Goal: Information Seeking & Learning: Learn about a topic

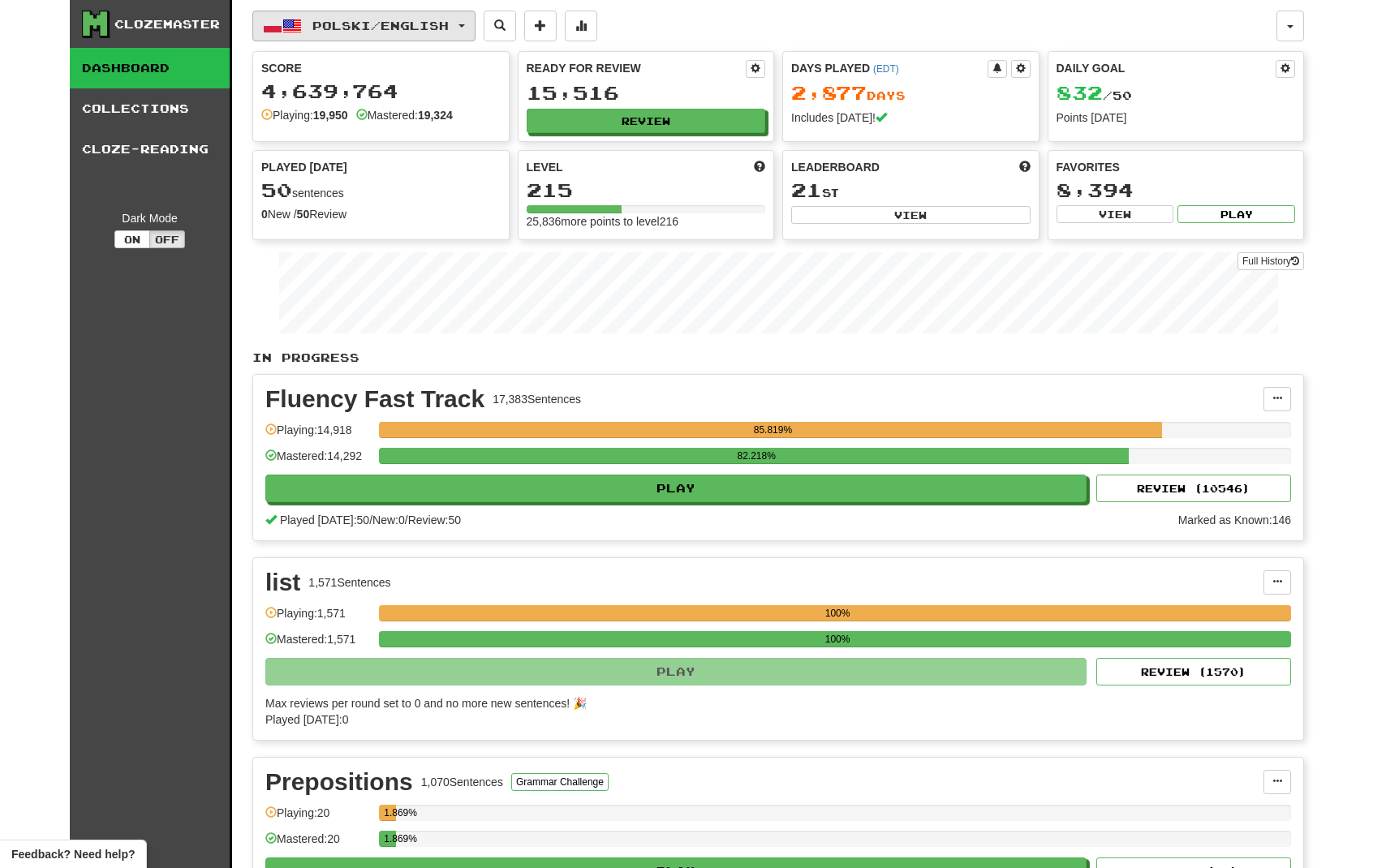
click at [313, 13] on button "Polski / English" at bounding box center [363, 26] width 224 height 31
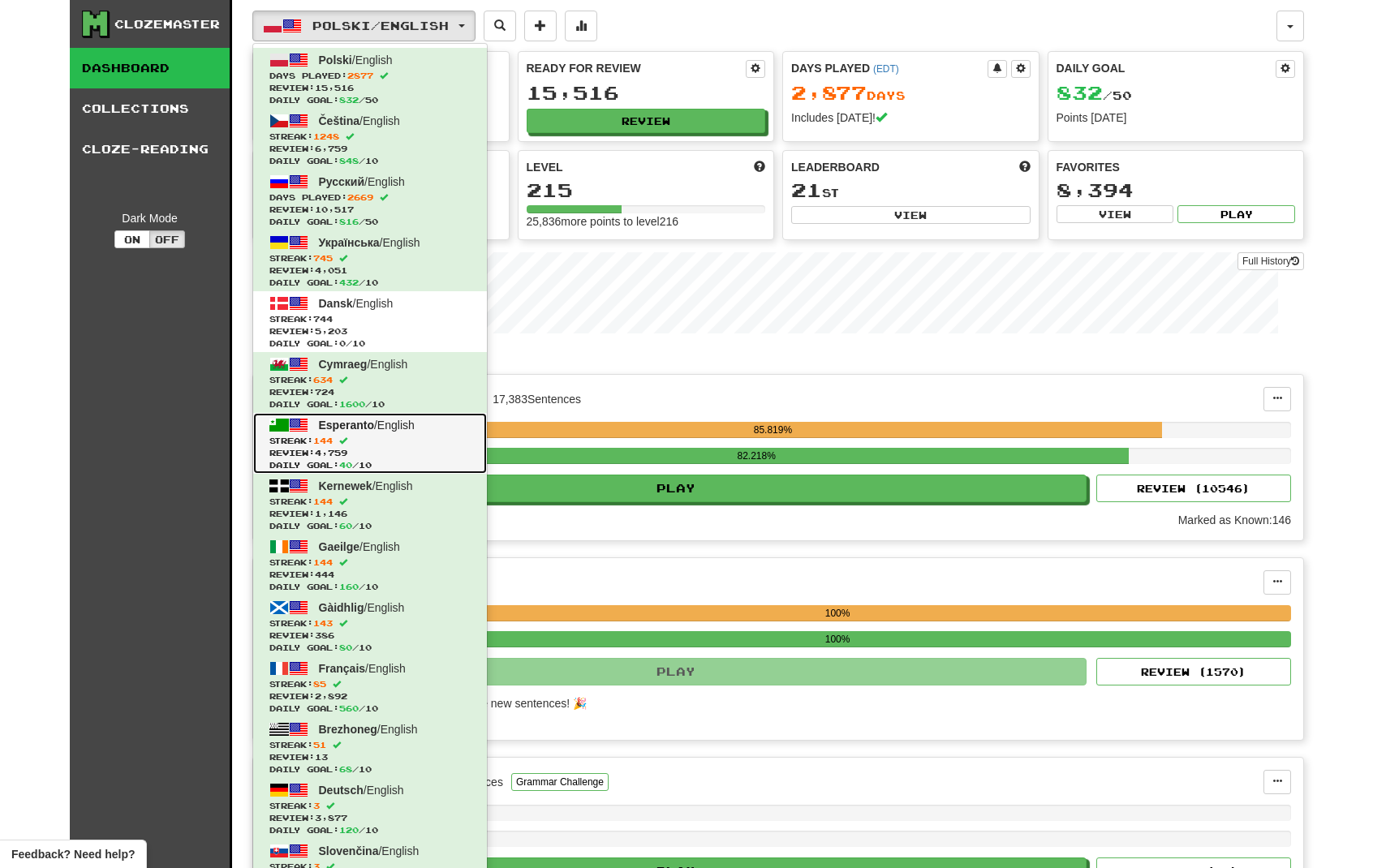
click at [353, 428] on span "Esperanto" at bounding box center [347, 425] width 55 height 13
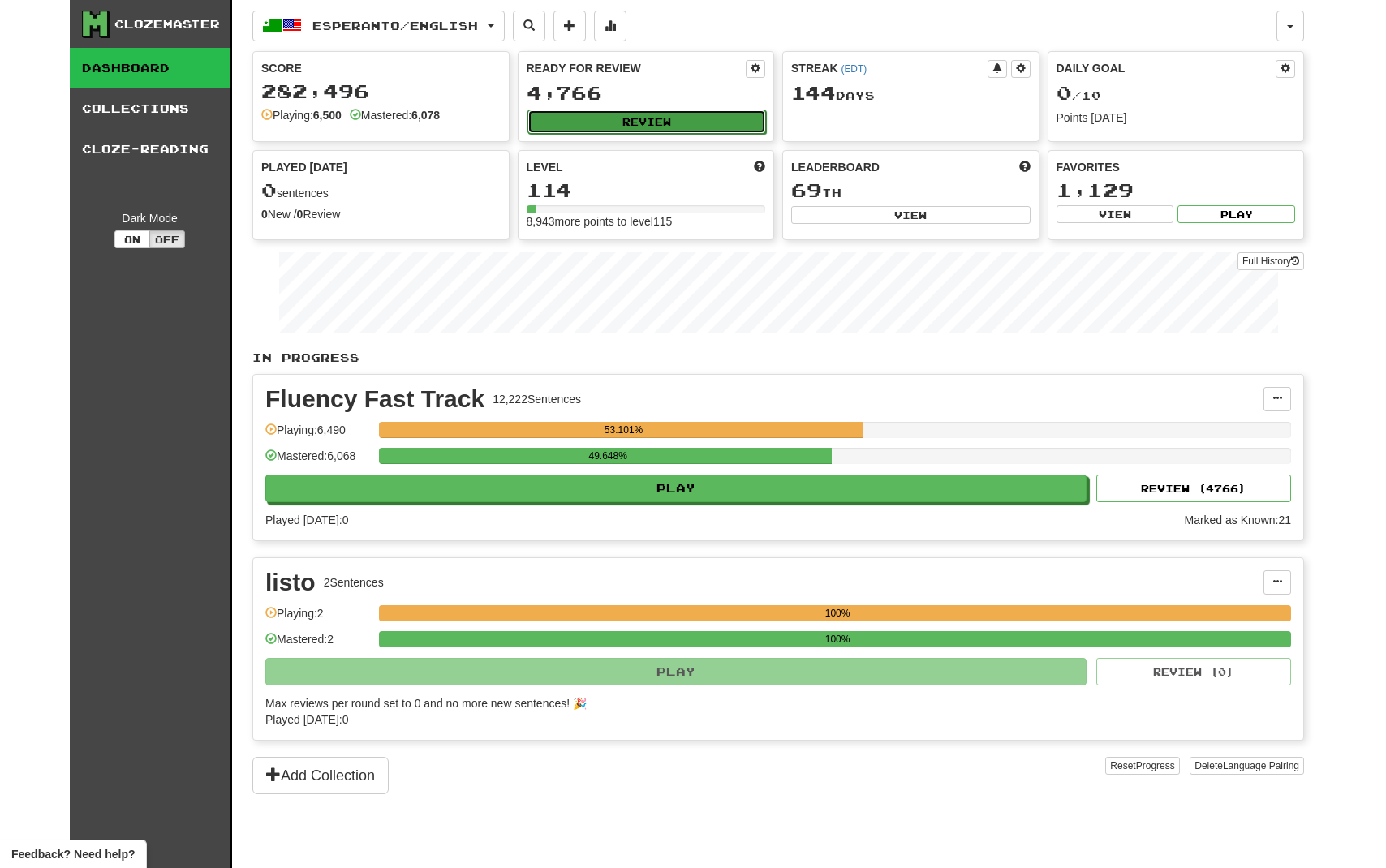
click at [604, 127] on button "Review" at bounding box center [647, 121] width 240 height 24
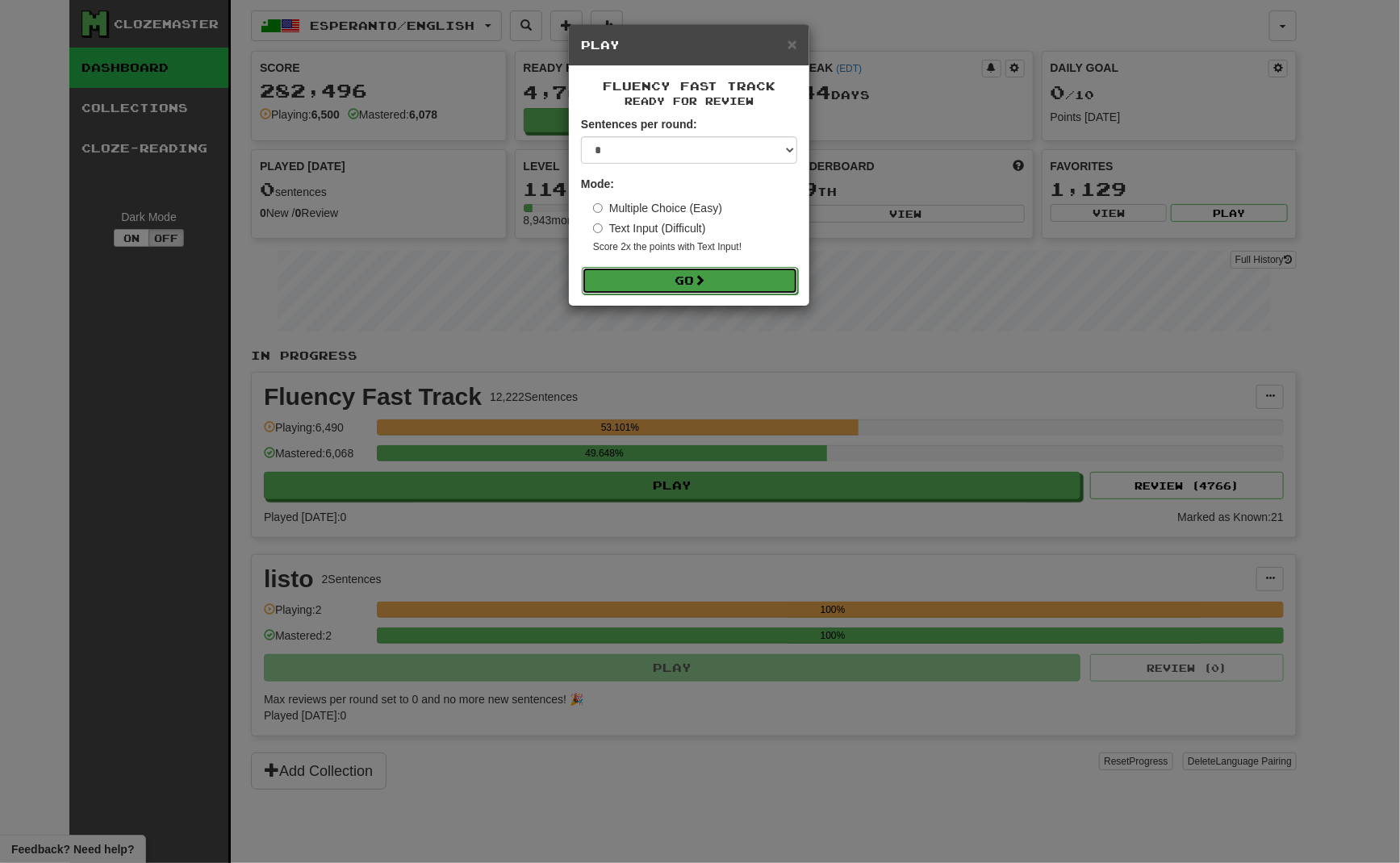
click at [600, 280] on button "Go" at bounding box center [690, 280] width 216 height 27
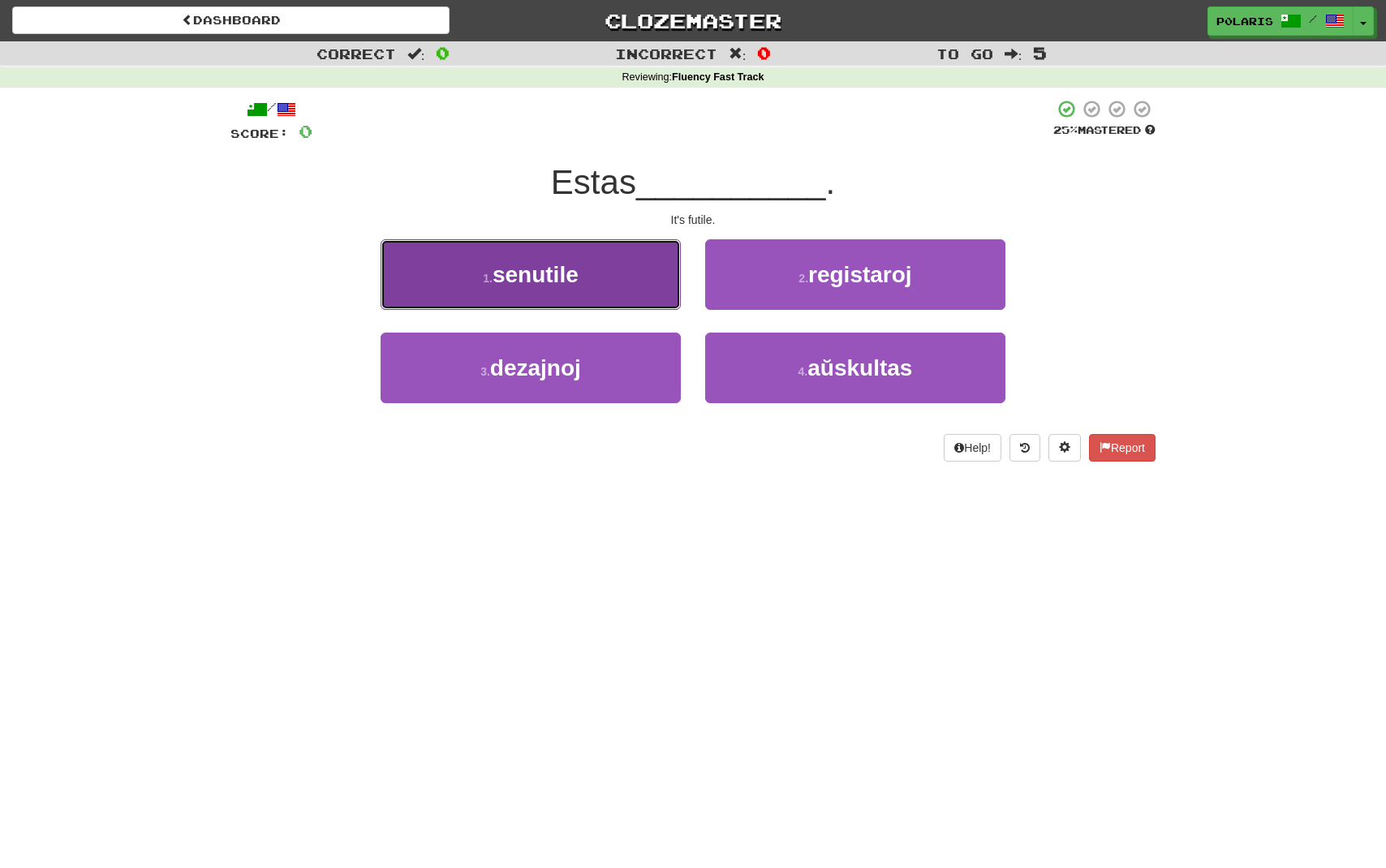
click at [588, 269] on button "1 . senutile" at bounding box center [531, 275] width 301 height 70
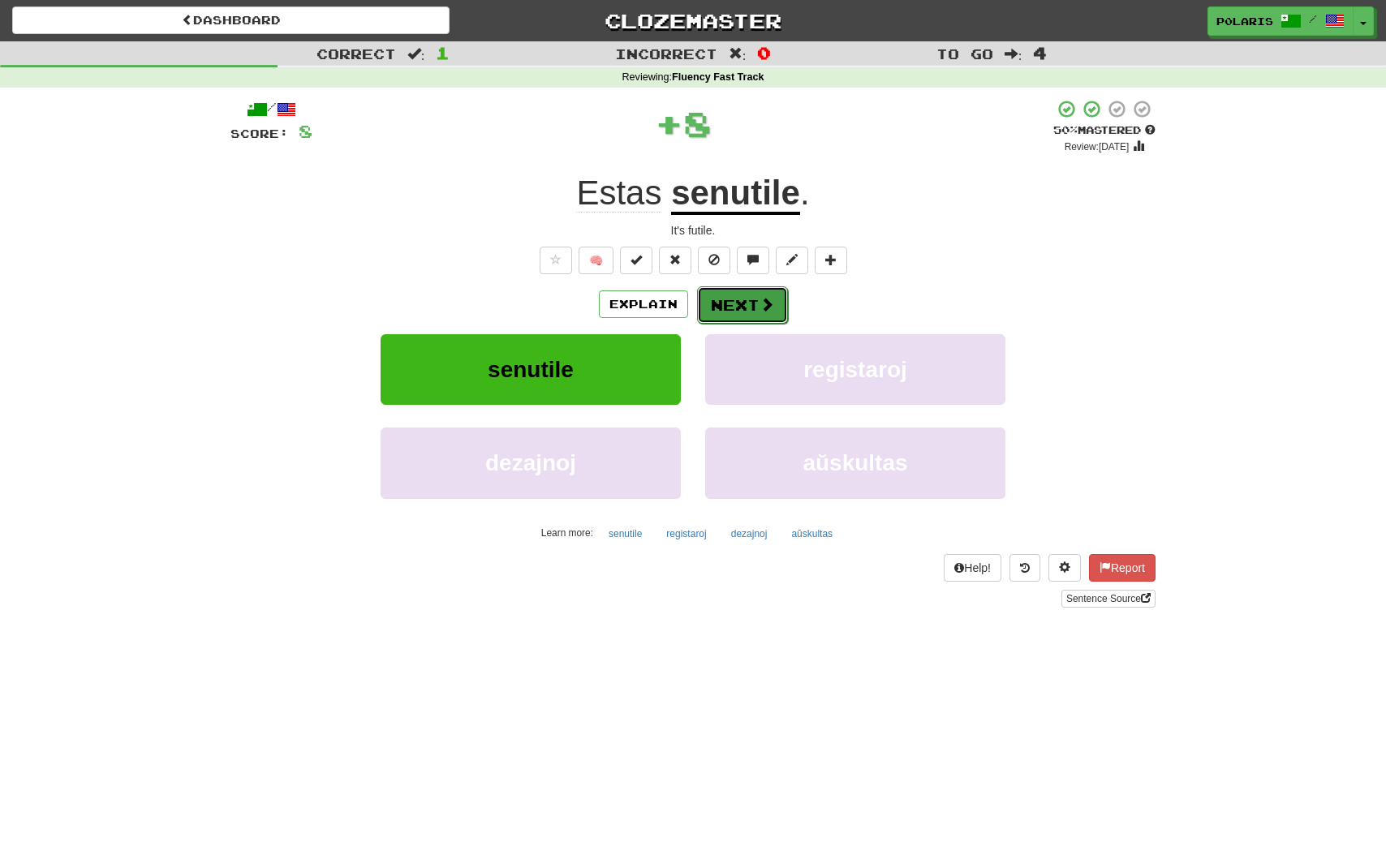
click at [761, 314] on button "Next" at bounding box center [743, 305] width 91 height 38
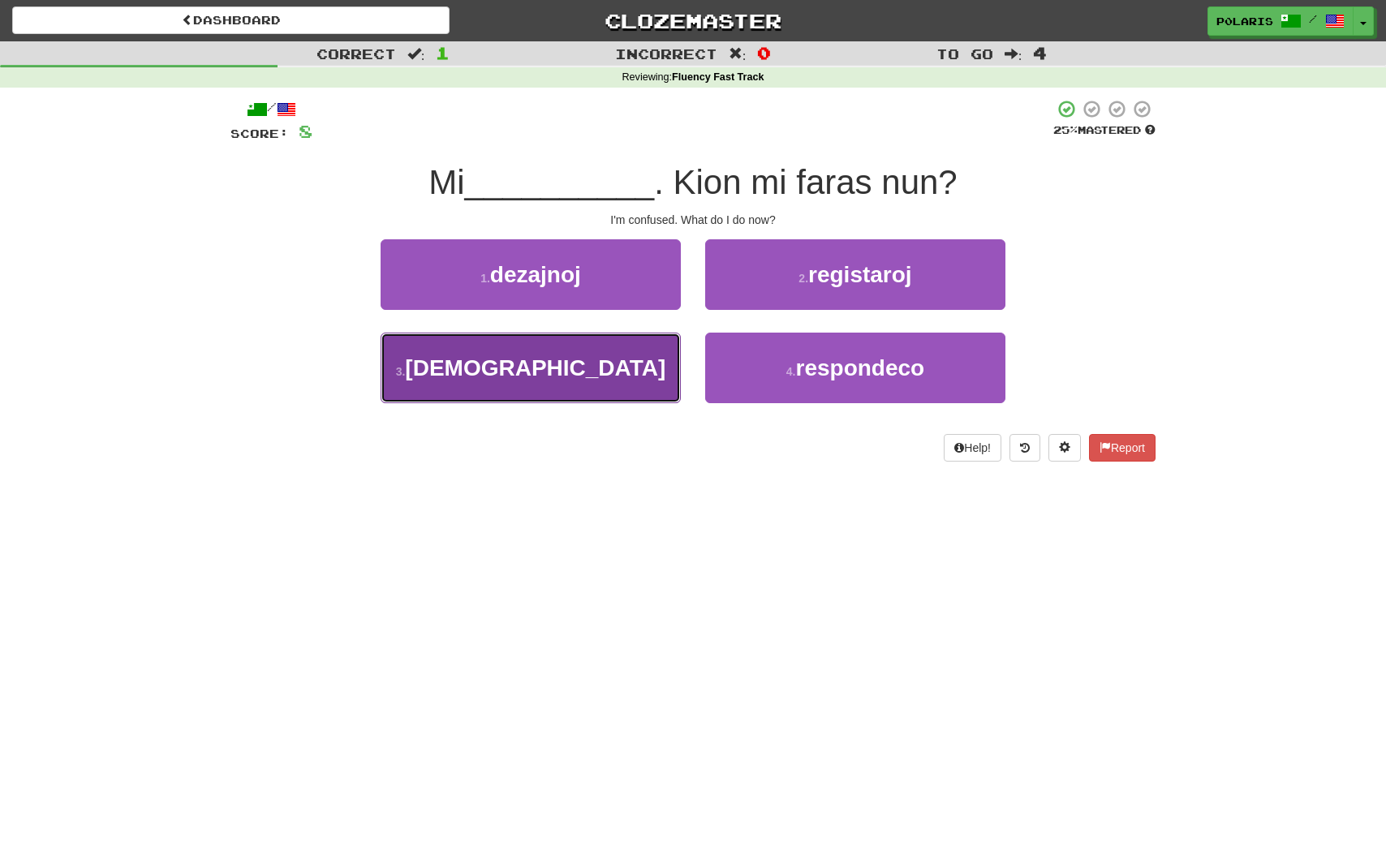
click at [606, 380] on button "3 . konfuziĝis" at bounding box center [531, 367] width 301 height 70
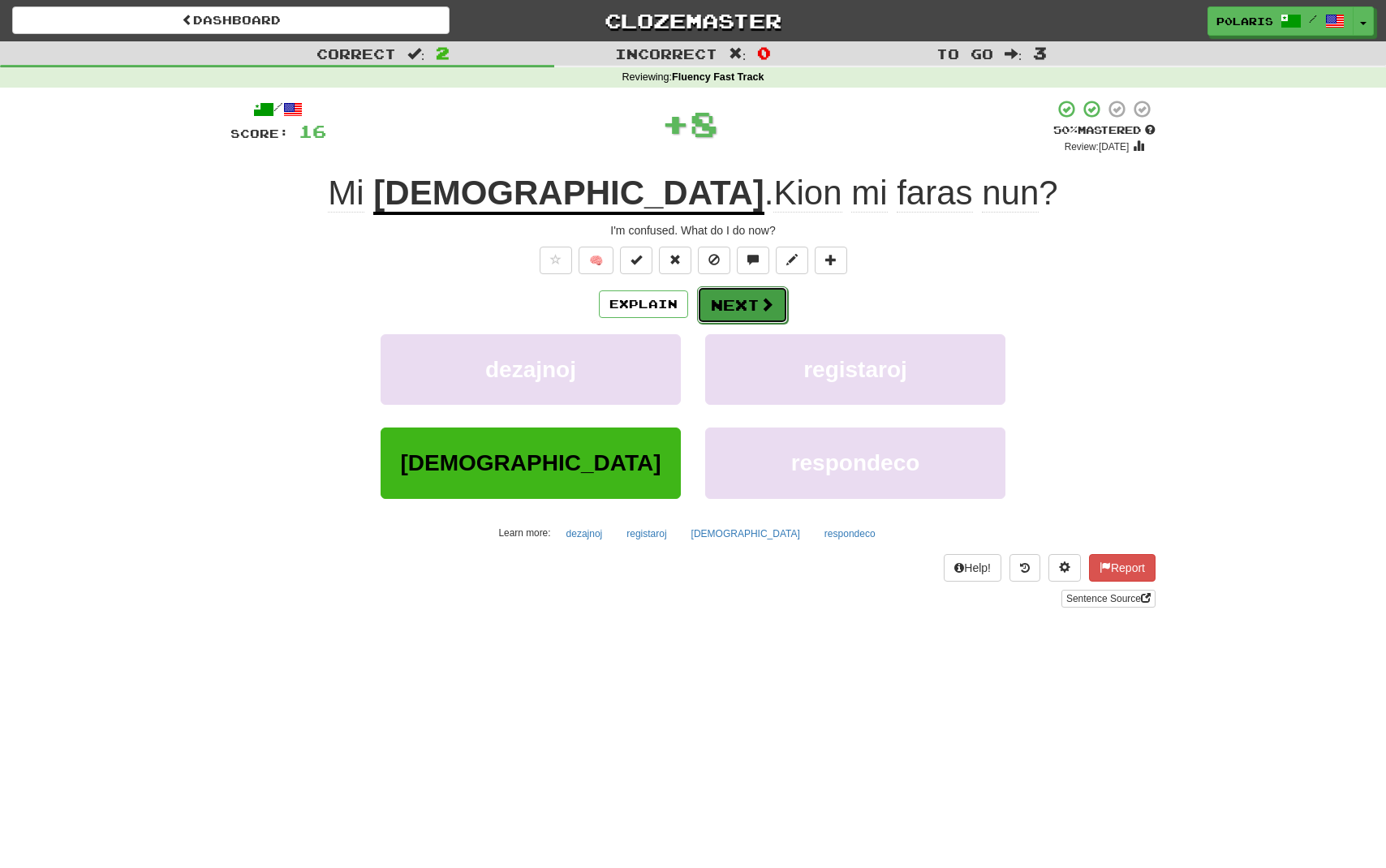
click at [744, 301] on button "Next" at bounding box center [743, 305] width 91 height 38
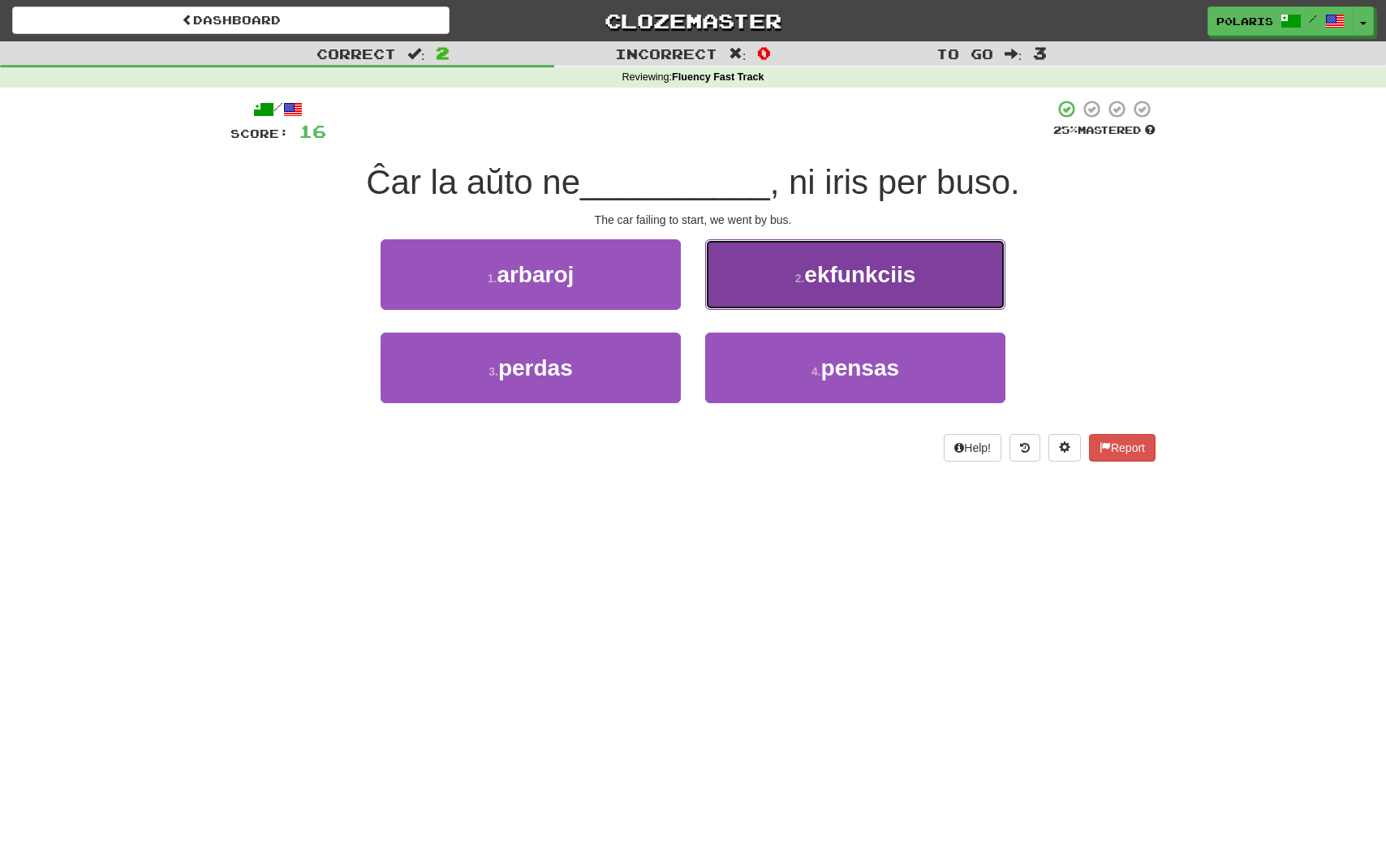
click at [809, 279] on span "ekfunkciis" at bounding box center [859, 275] width 111 height 25
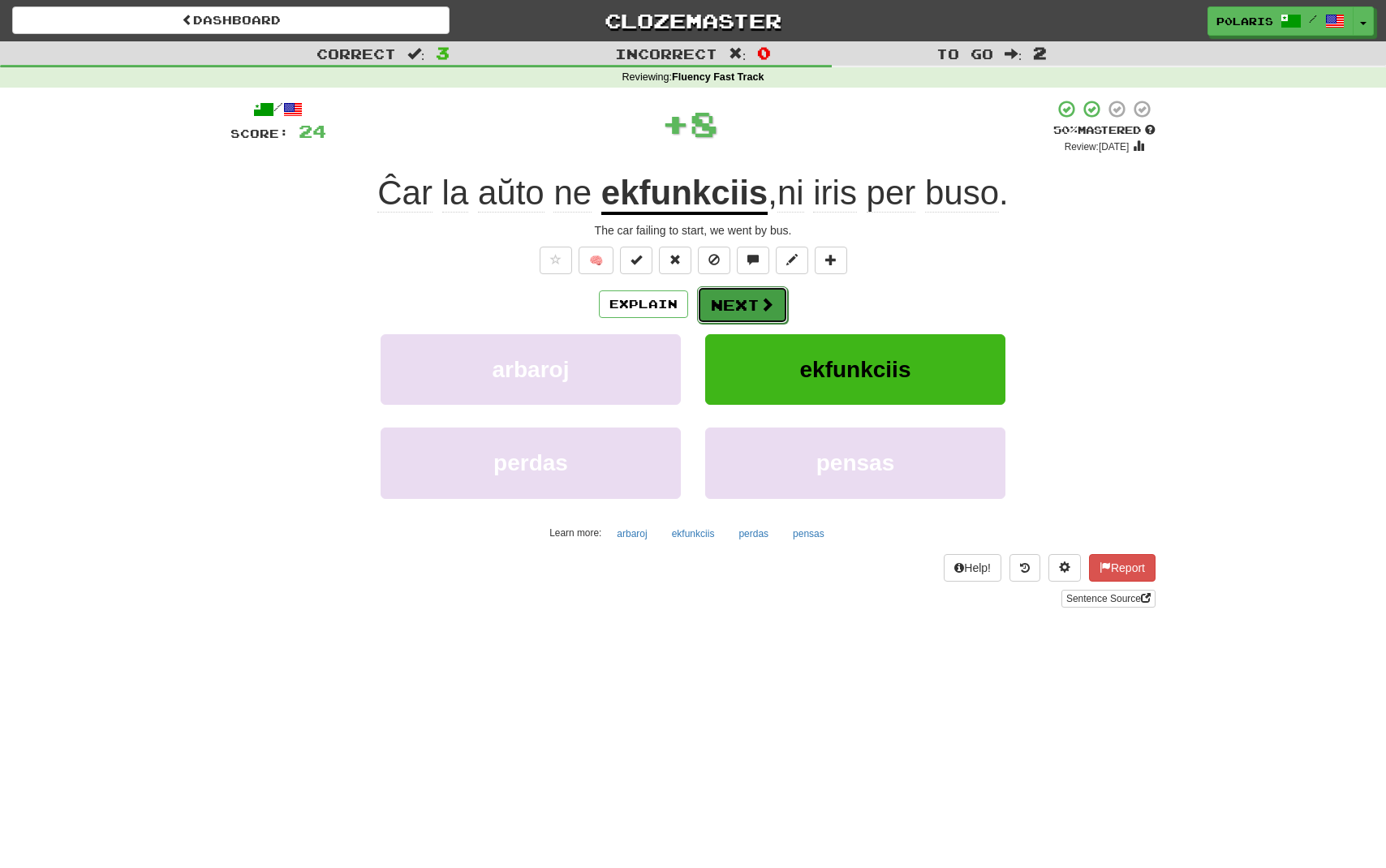
click at [750, 304] on button "Next" at bounding box center [743, 305] width 91 height 38
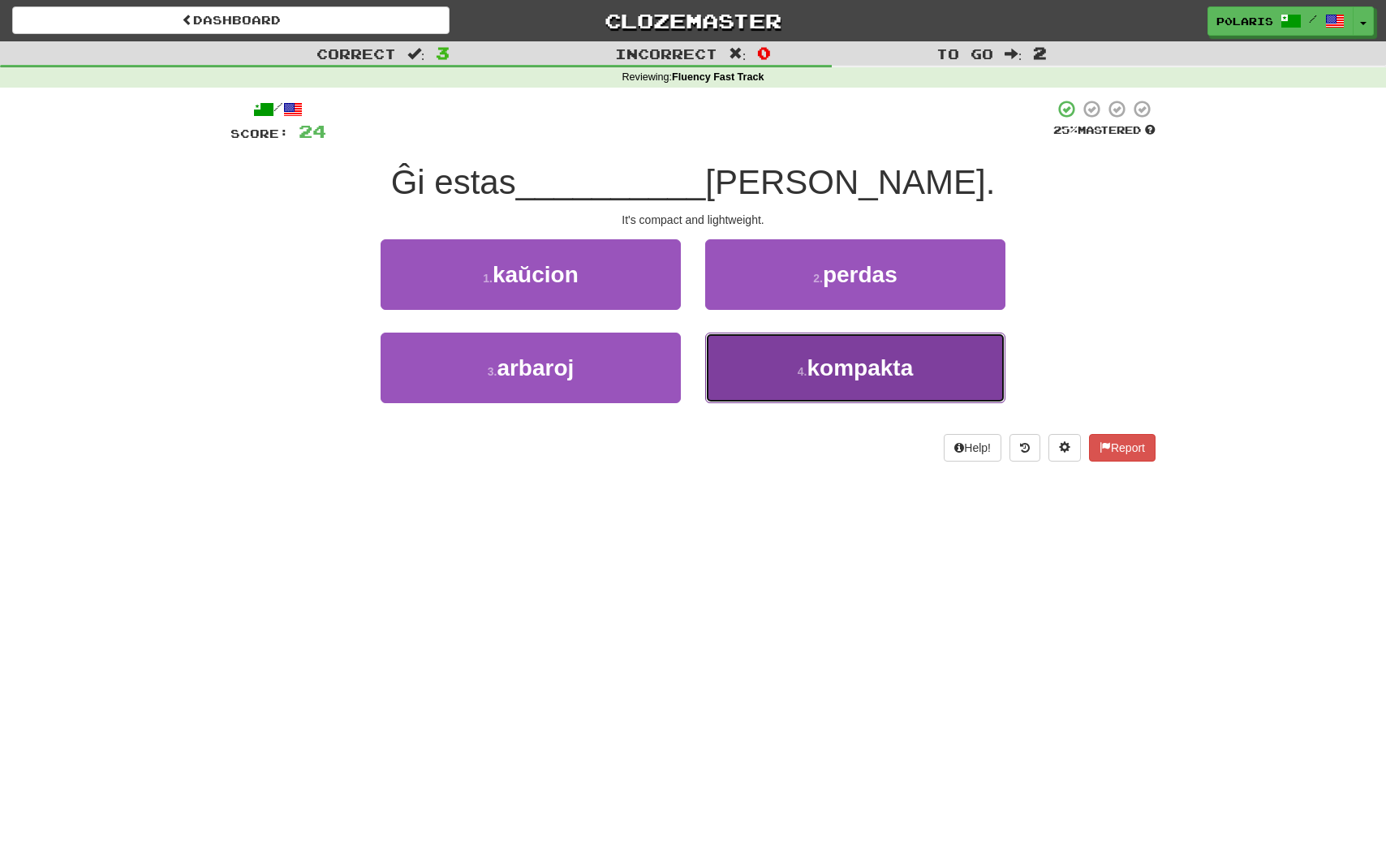
click at [780, 359] on button "4 . kompakta" at bounding box center [855, 367] width 301 height 70
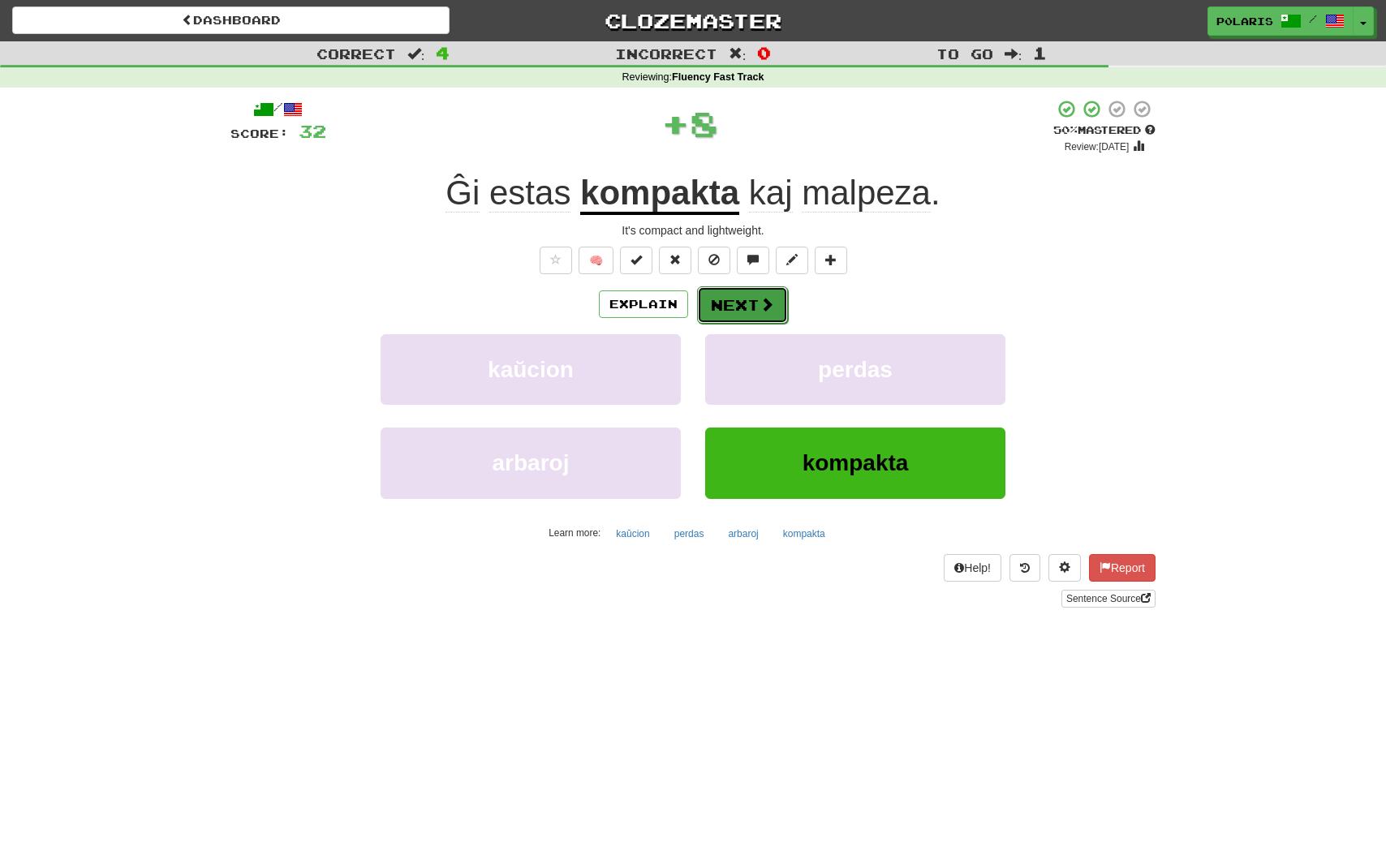
click at [757, 296] on button "Next" at bounding box center [743, 305] width 91 height 38
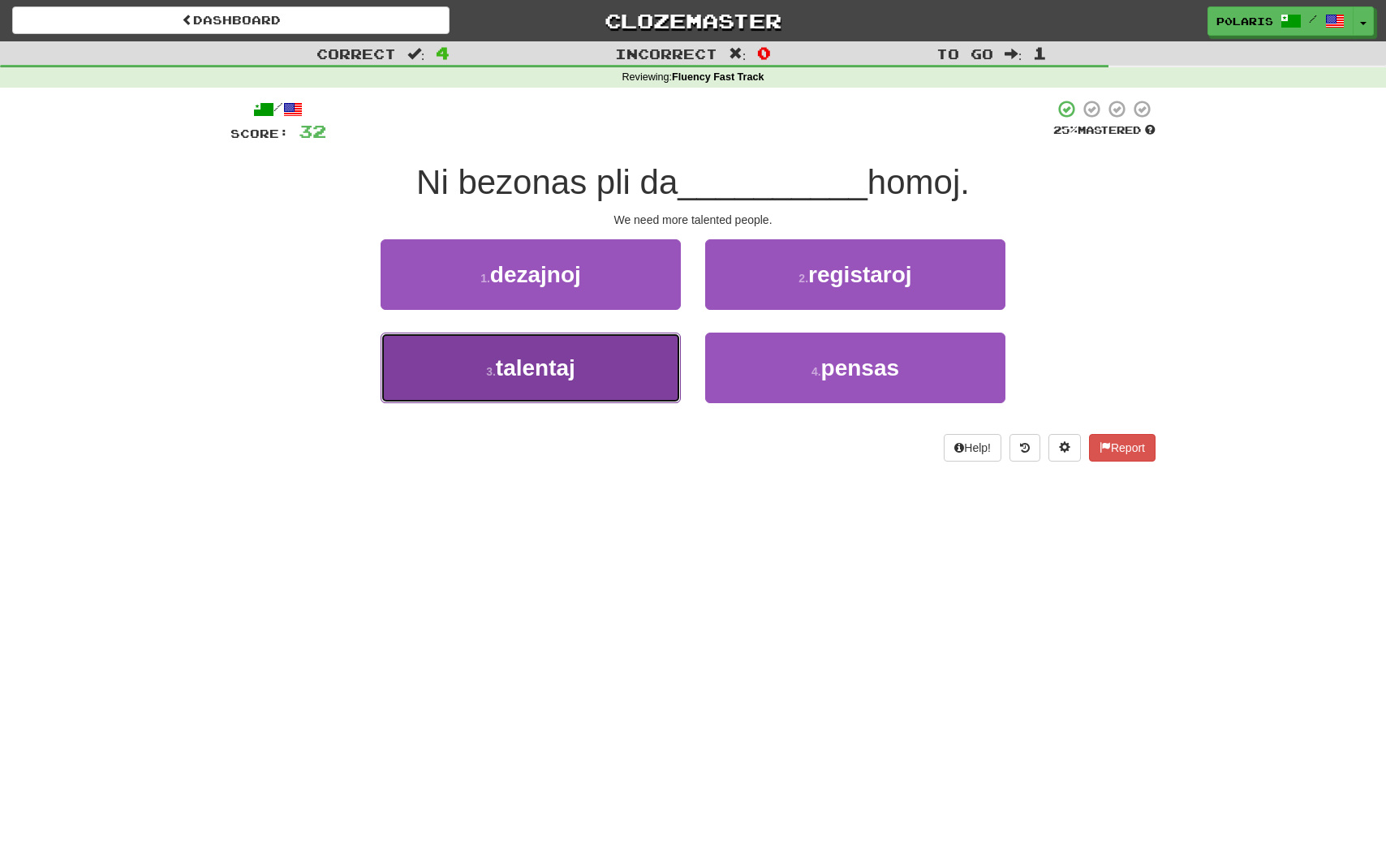
click at [615, 367] on button "3 . talentaj" at bounding box center [531, 367] width 301 height 70
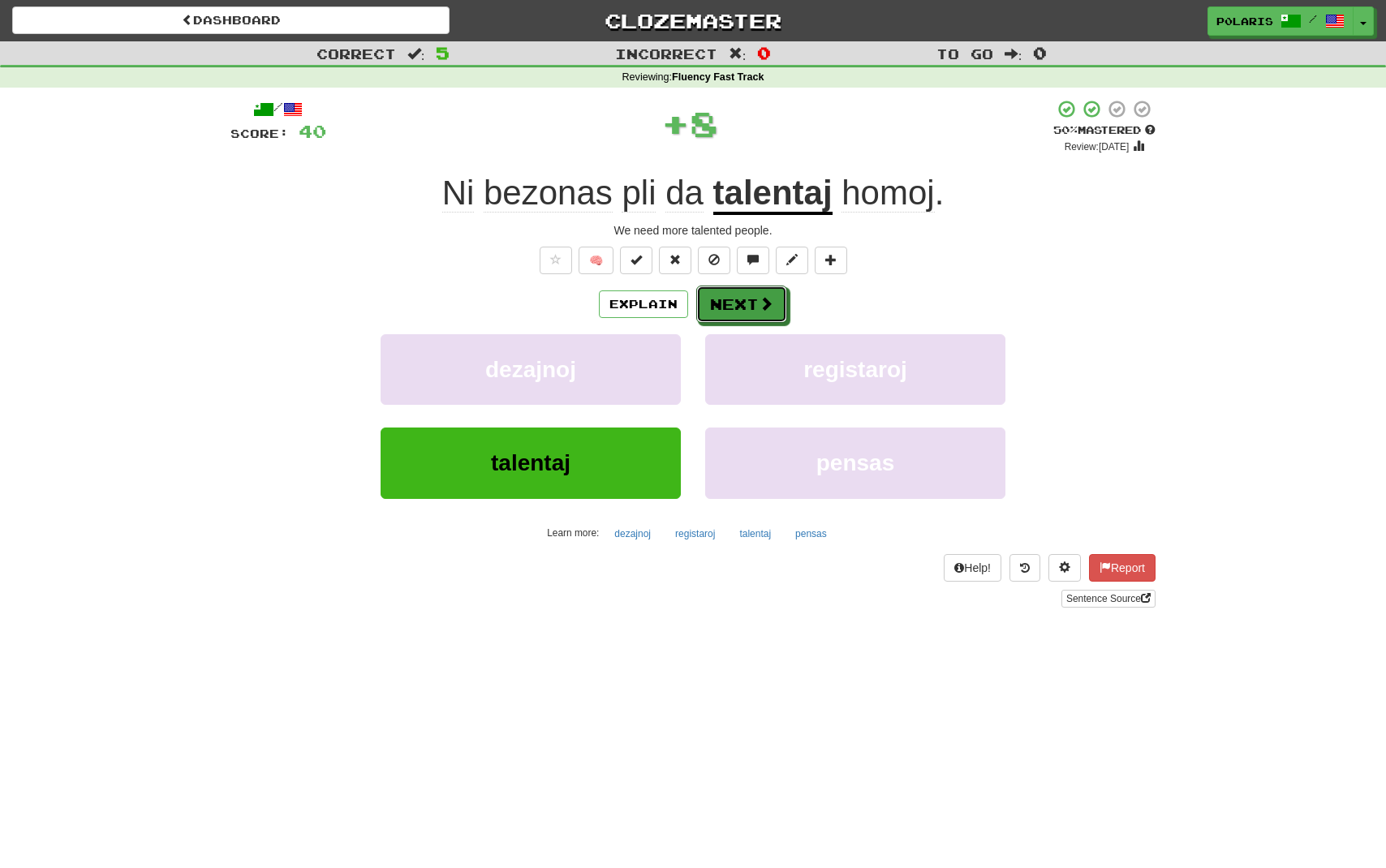
click at [747, 300] on button "Next" at bounding box center [742, 304] width 91 height 38
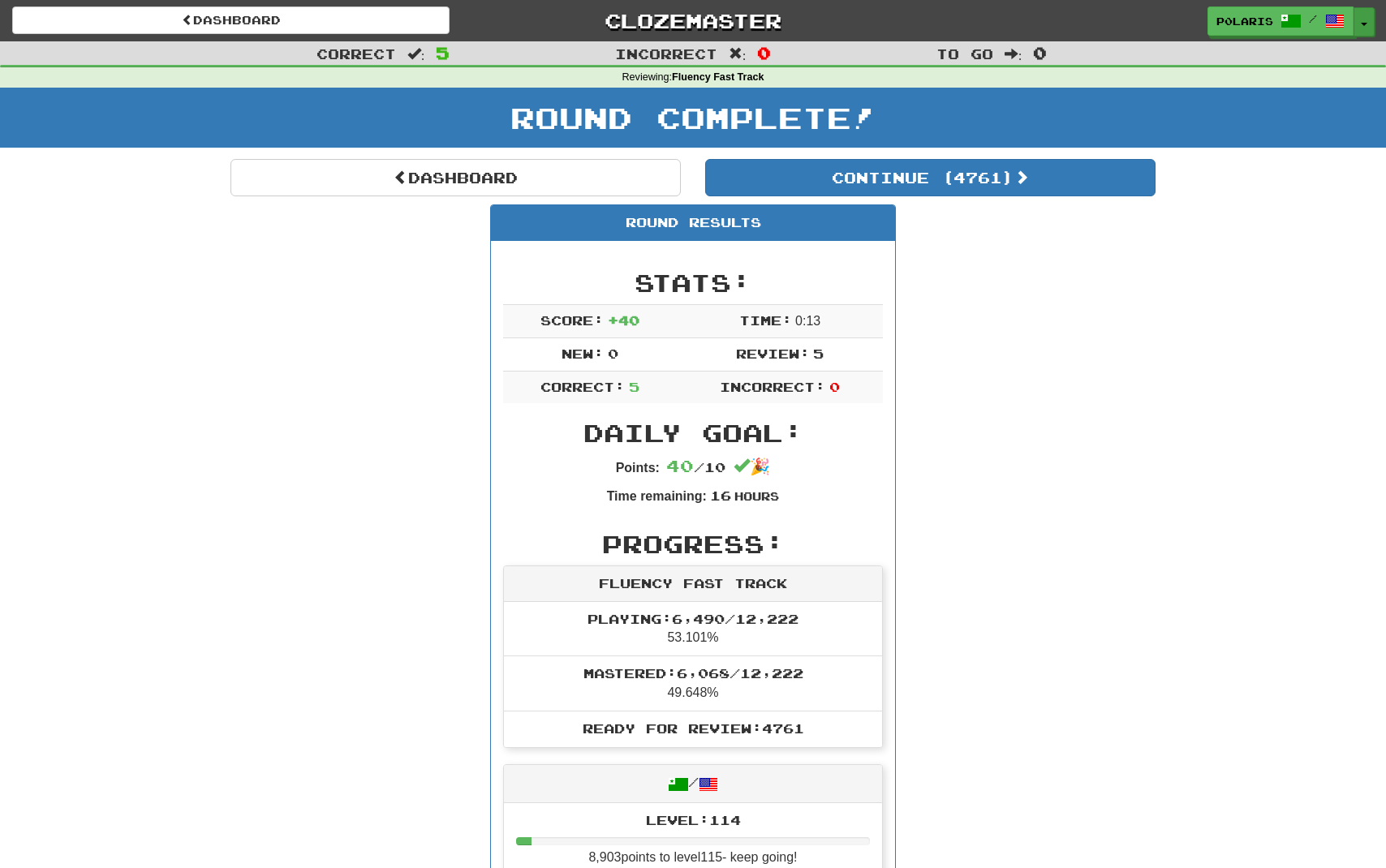
click at [1373, 31] on button "Toggle Dropdown" at bounding box center [1364, 22] width 21 height 29
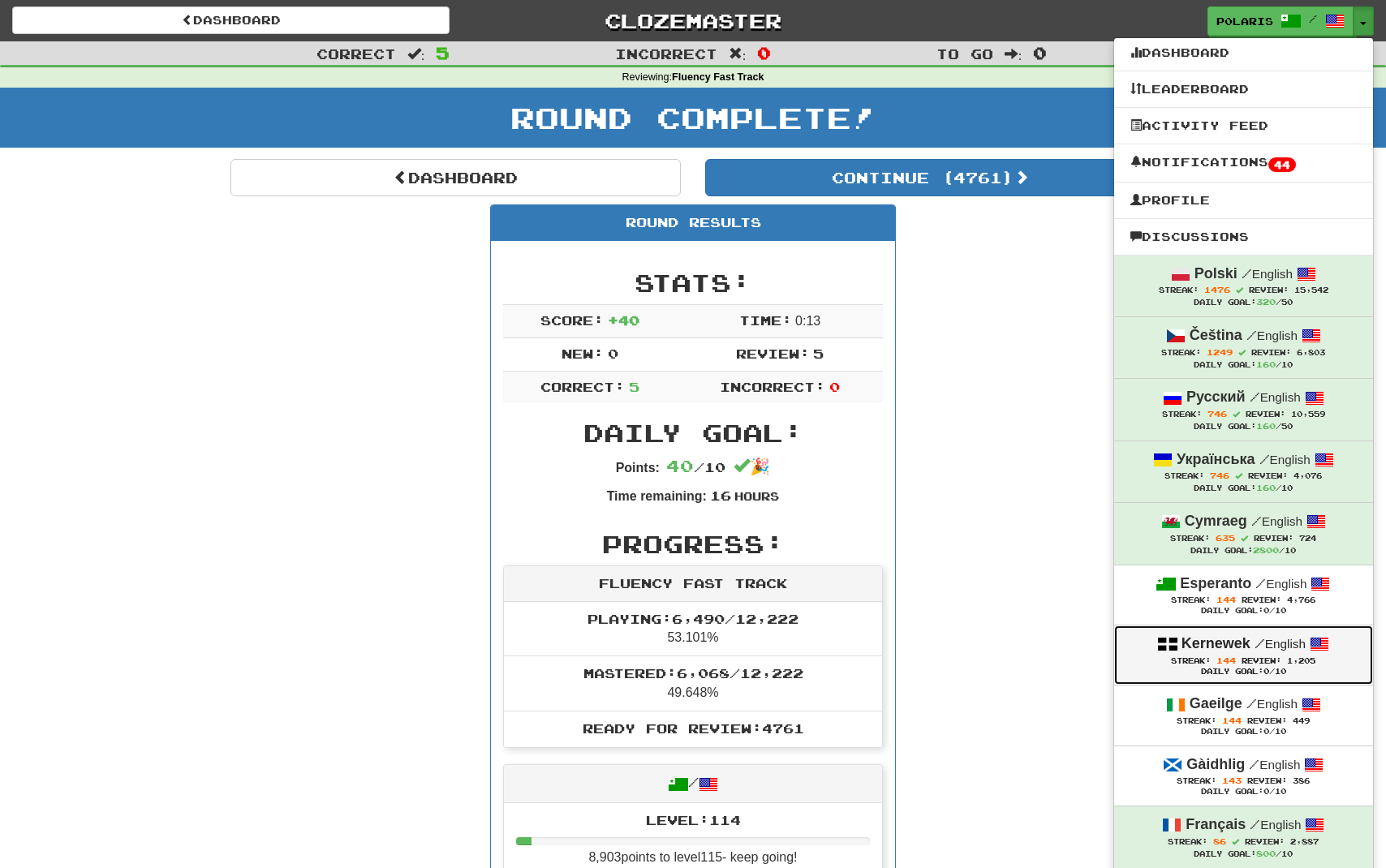
click at [1196, 645] on strong "Kernewek" at bounding box center [1216, 643] width 69 height 16
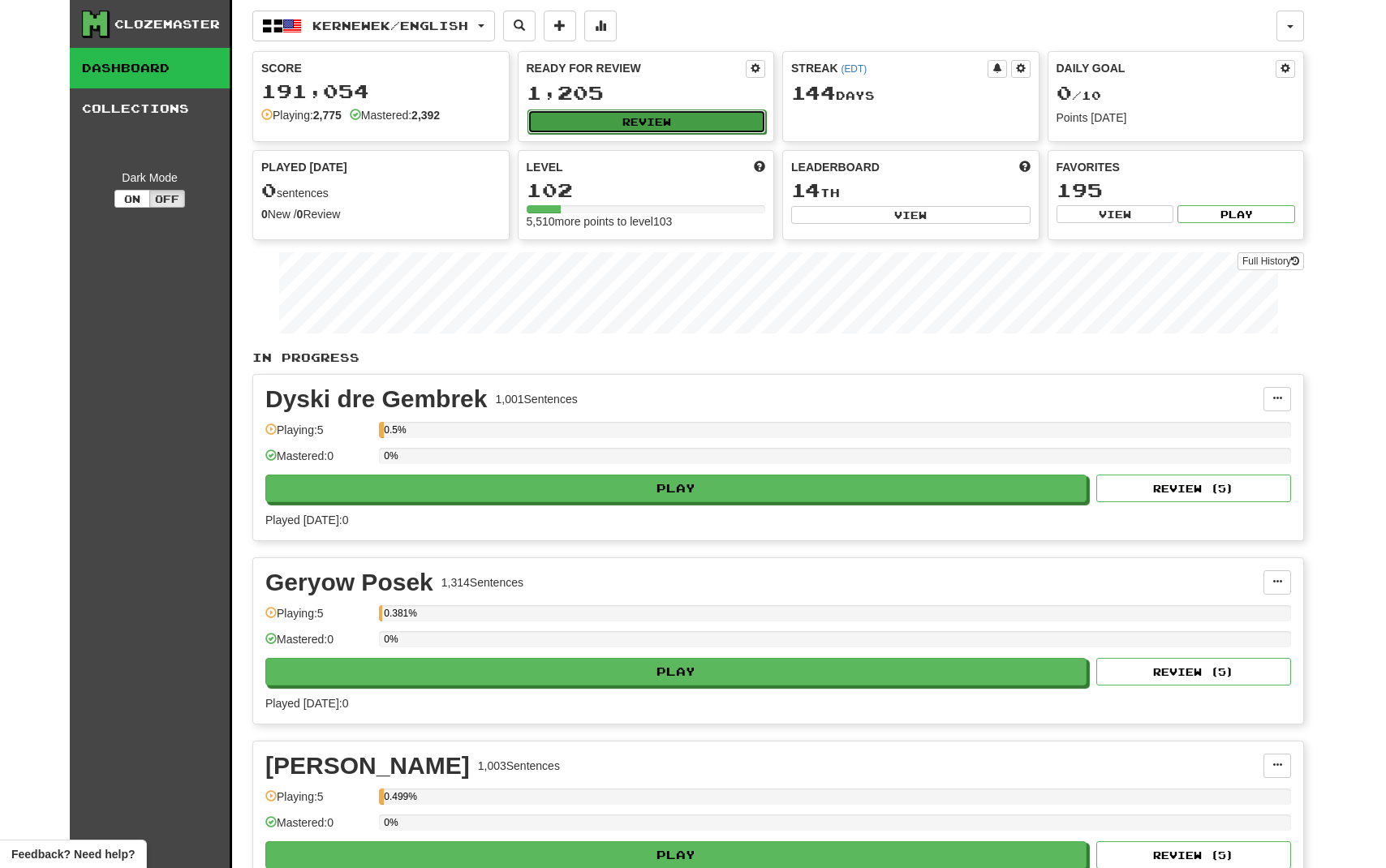
click at [639, 118] on button "Review" at bounding box center [647, 121] width 240 height 24
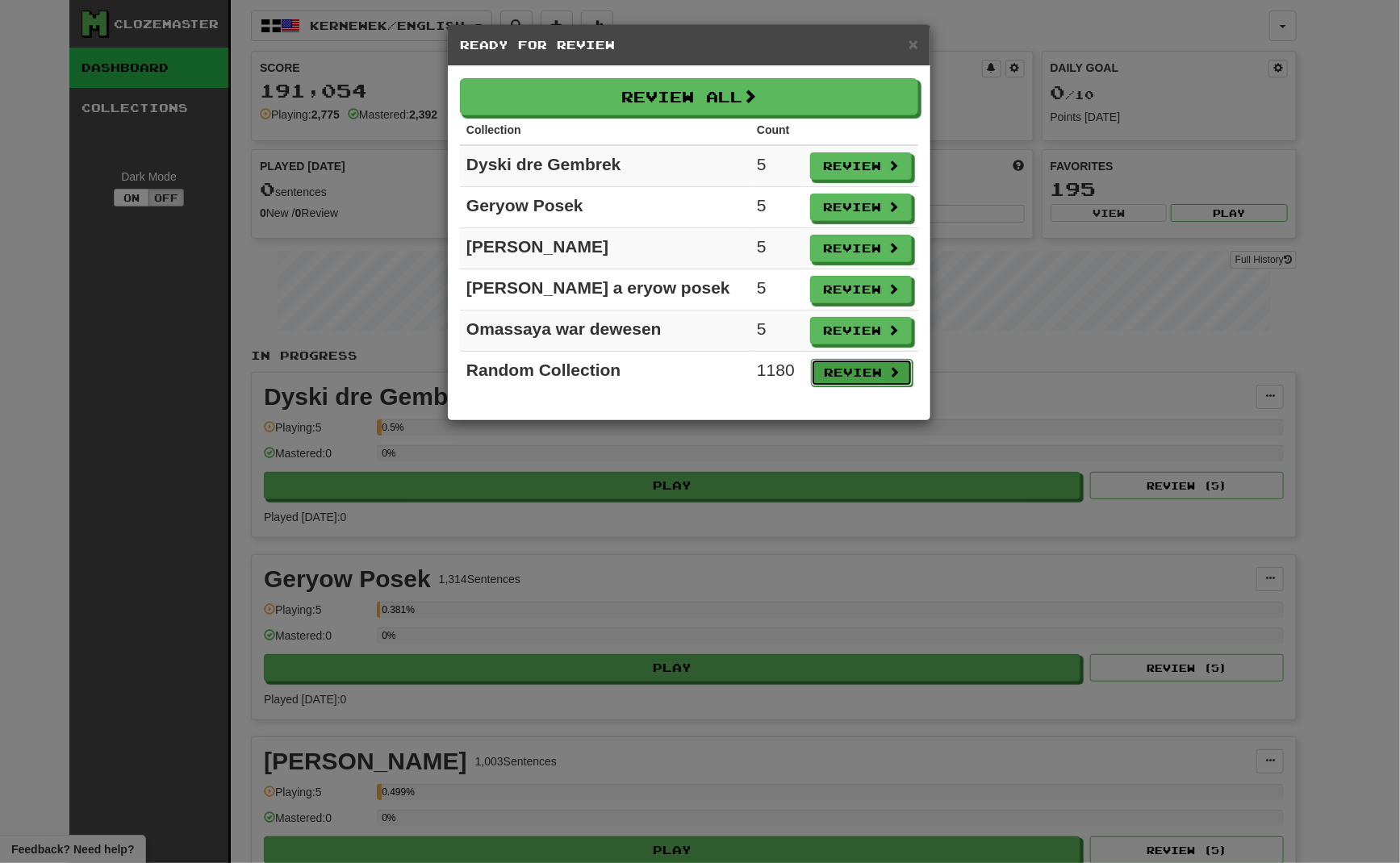
click at [848, 370] on button "Review" at bounding box center [861, 372] width 102 height 27
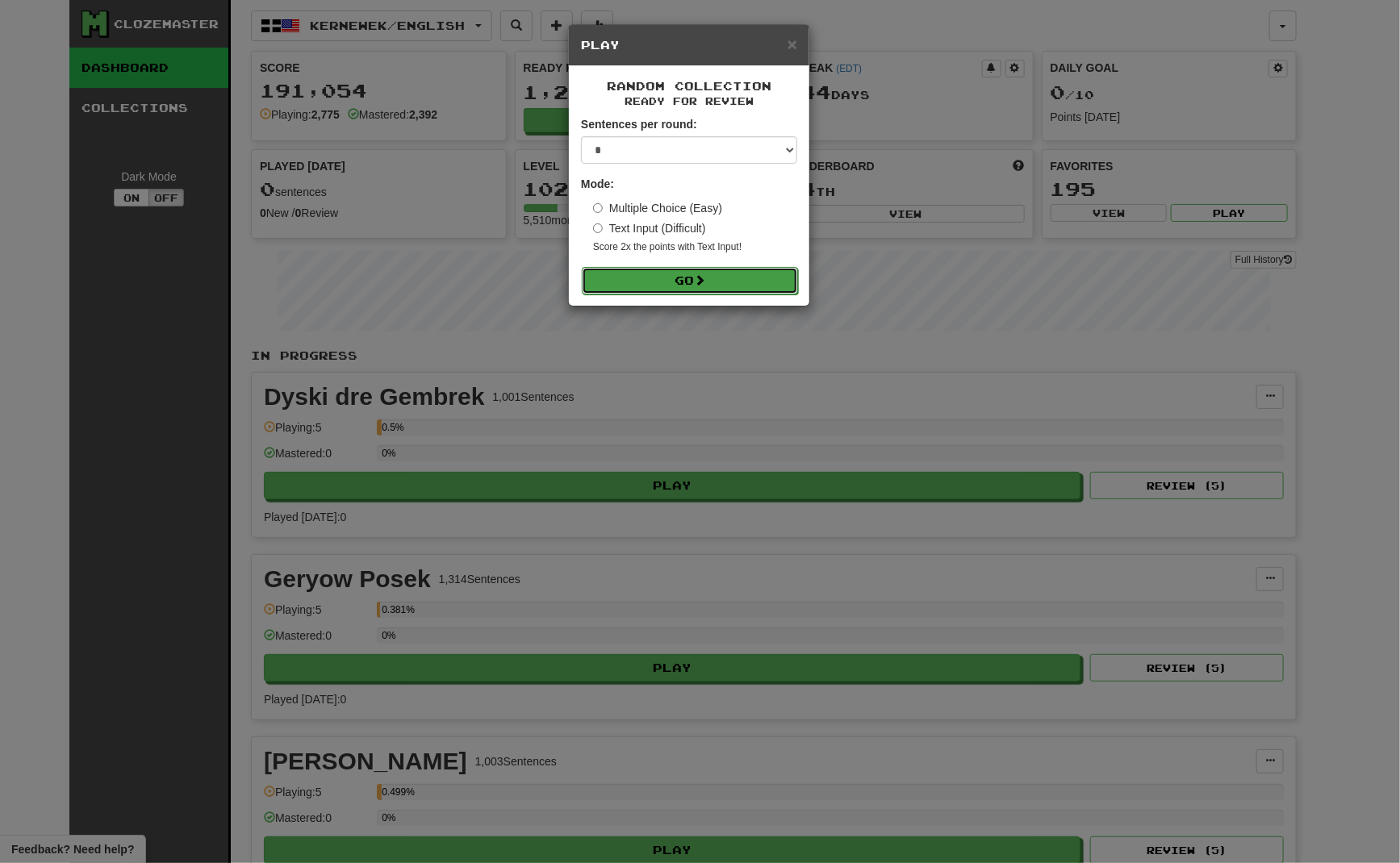
click at [687, 278] on button "Go" at bounding box center [690, 280] width 216 height 27
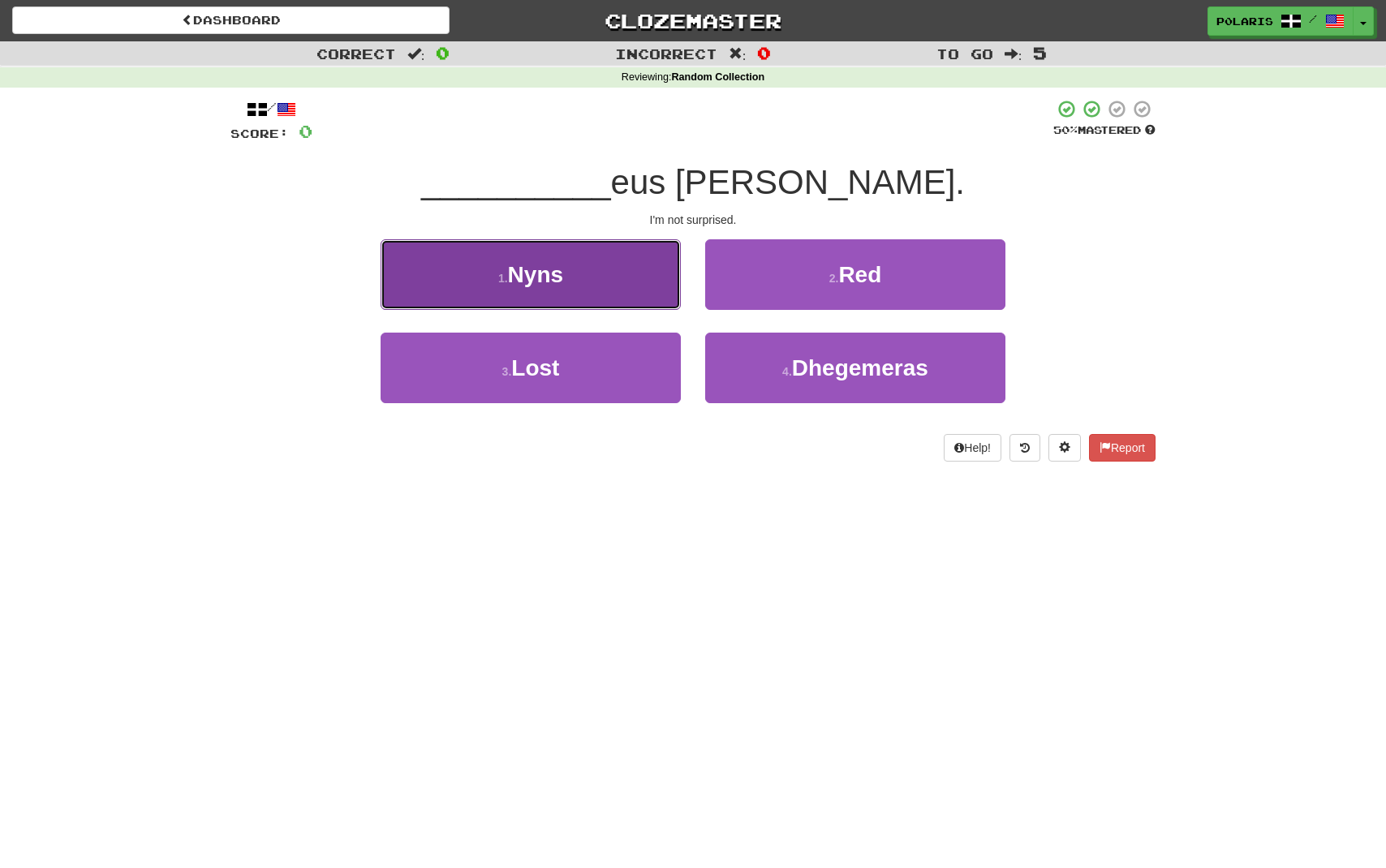
click at [616, 288] on button "1 . Nyns" at bounding box center [531, 275] width 301 height 70
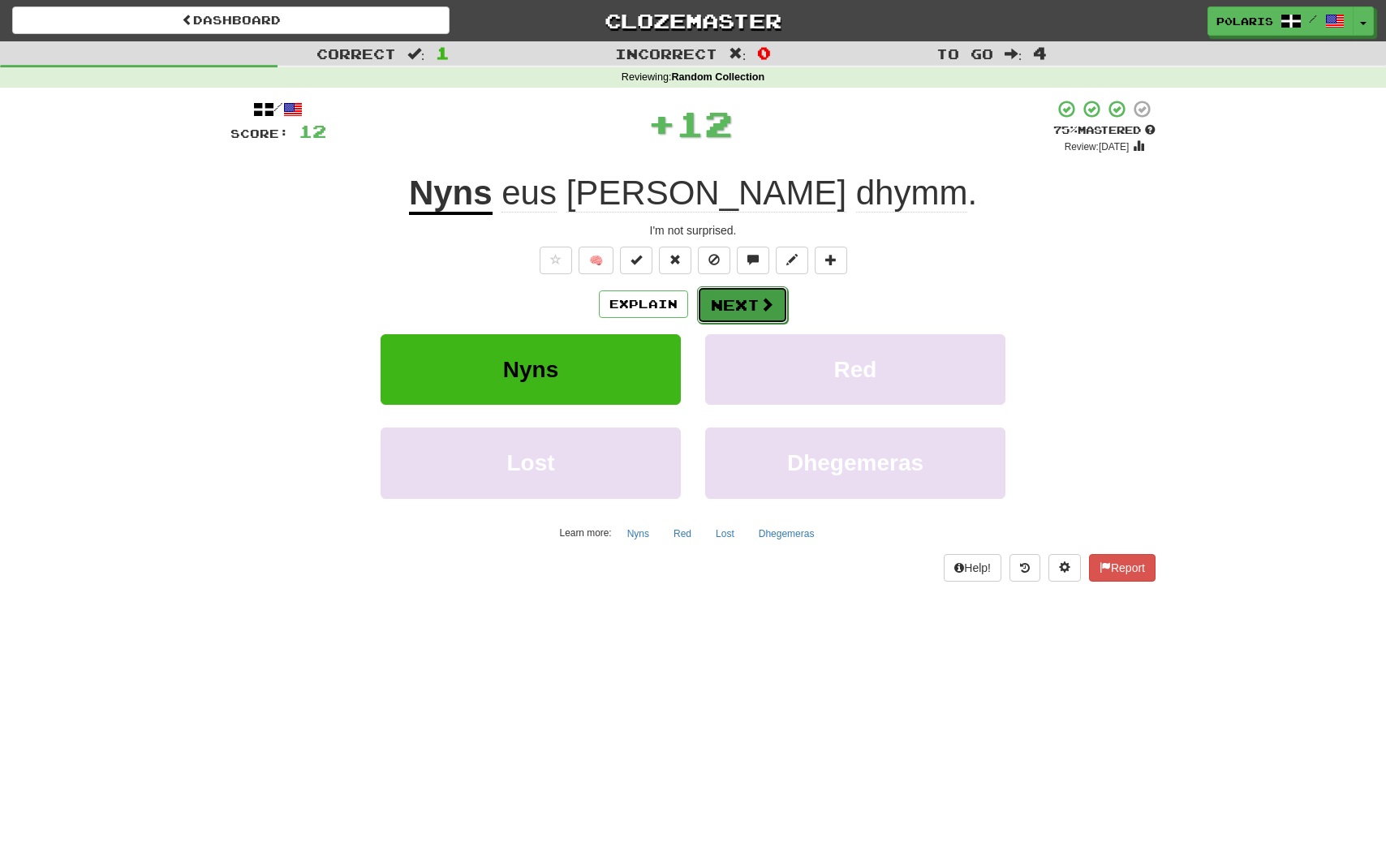
click at [745, 305] on button "Next" at bounding box center [743, 305] width 91 height 38
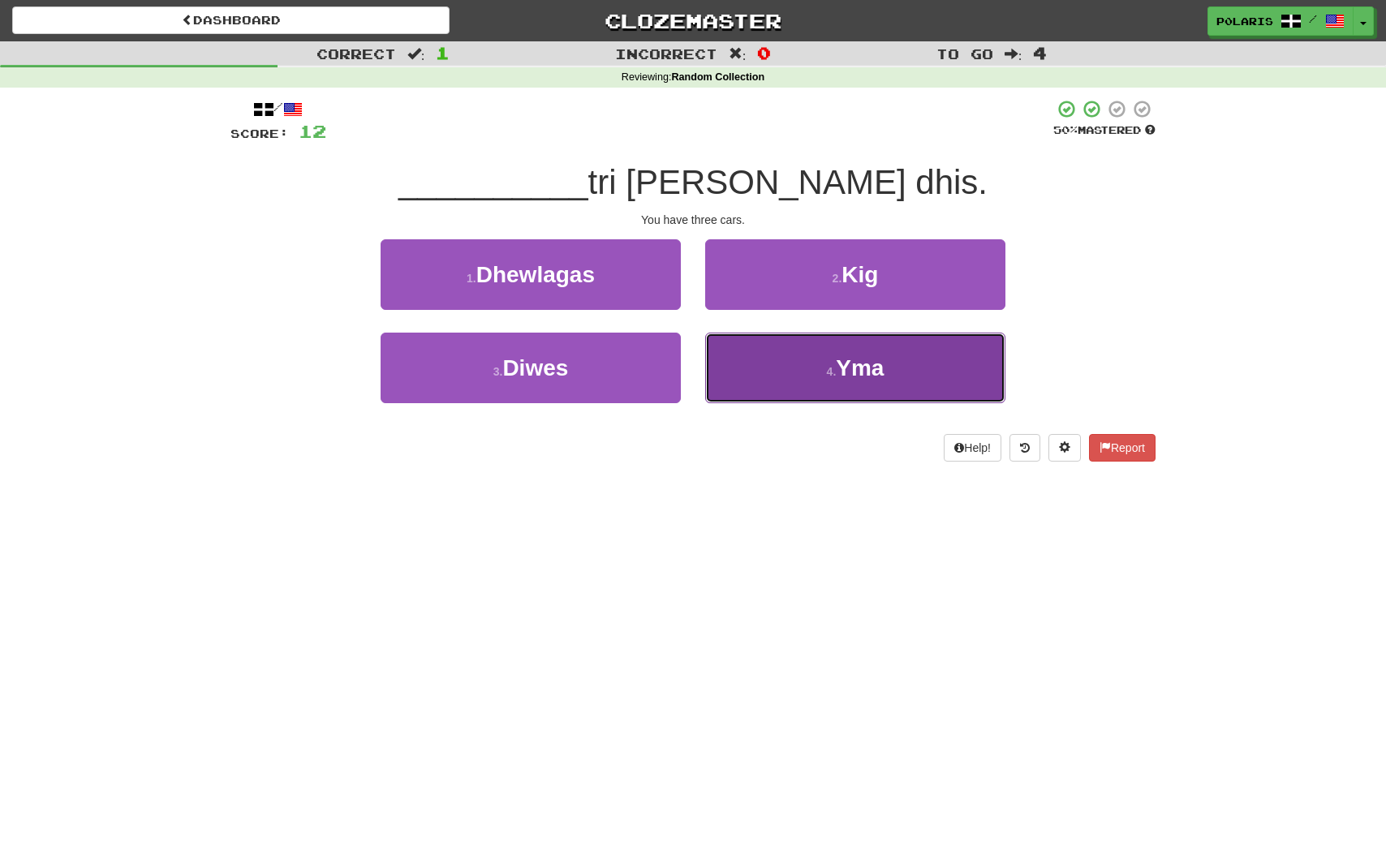
click at [796, 372] on button "4 . Yma" at bounding box center [855, 367] width 301 height 70
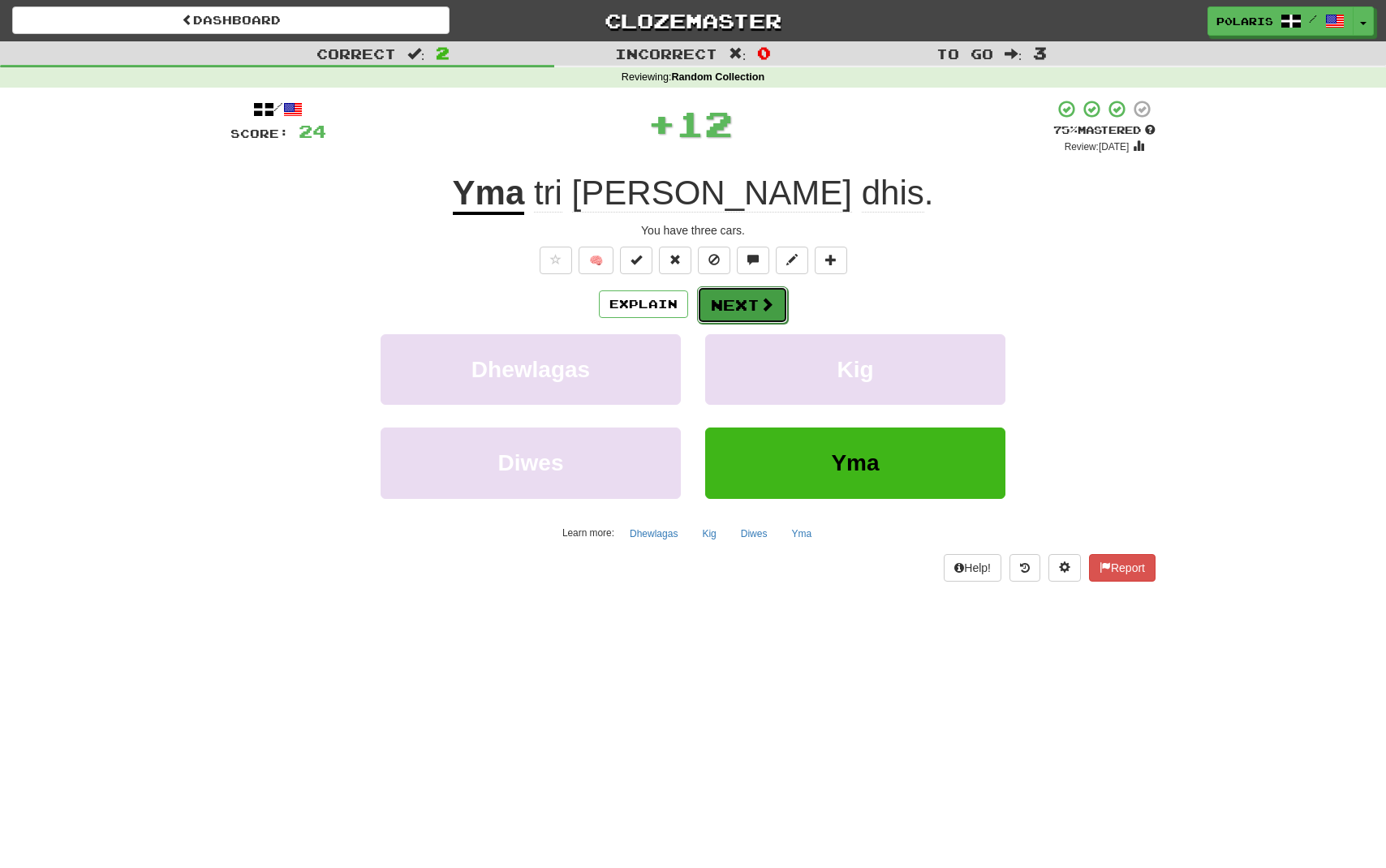
click at [769, 313] on button "Next" at bounding box center [743, 305] width 91 height 38
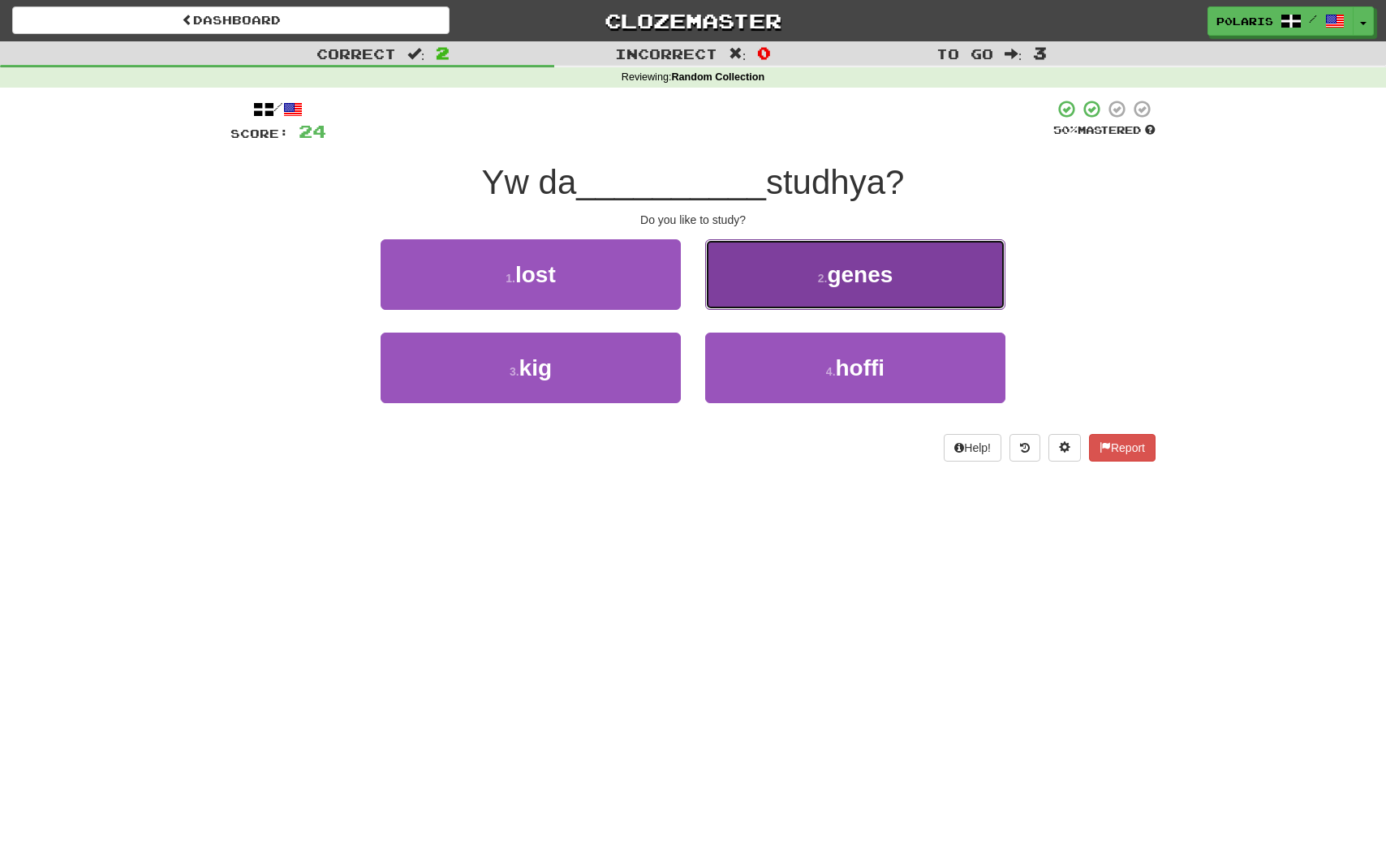
click at [810, 275] on button "2 . genes" at bounding box center [855, 275] width 301 height 70
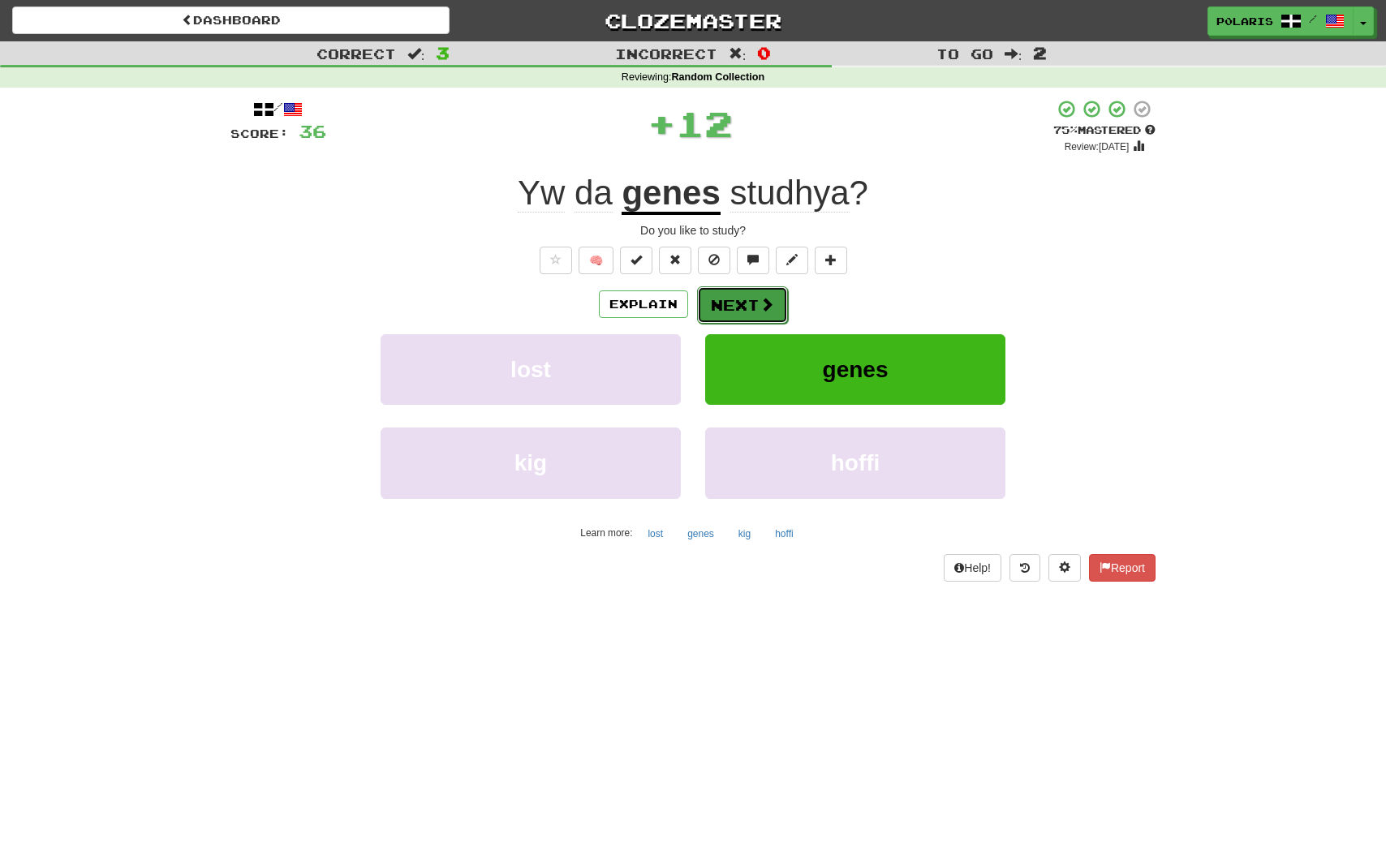
click at [745, 316] on button "Next" at bounding box center [743, 305] width 91 height 38
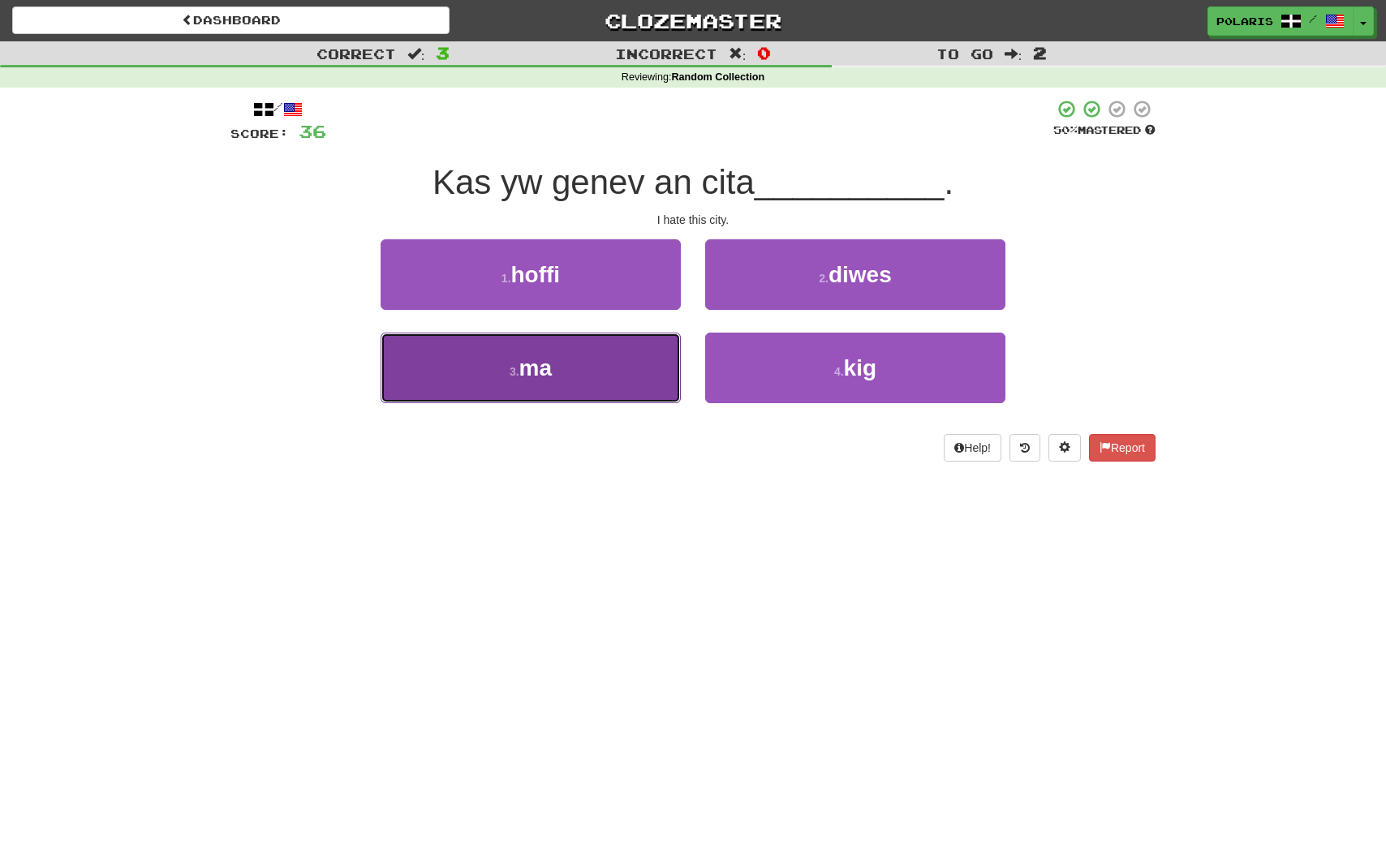
click at [590, 364] on button "3 . ma" at bounding box center [531, 367] width 301 height 70
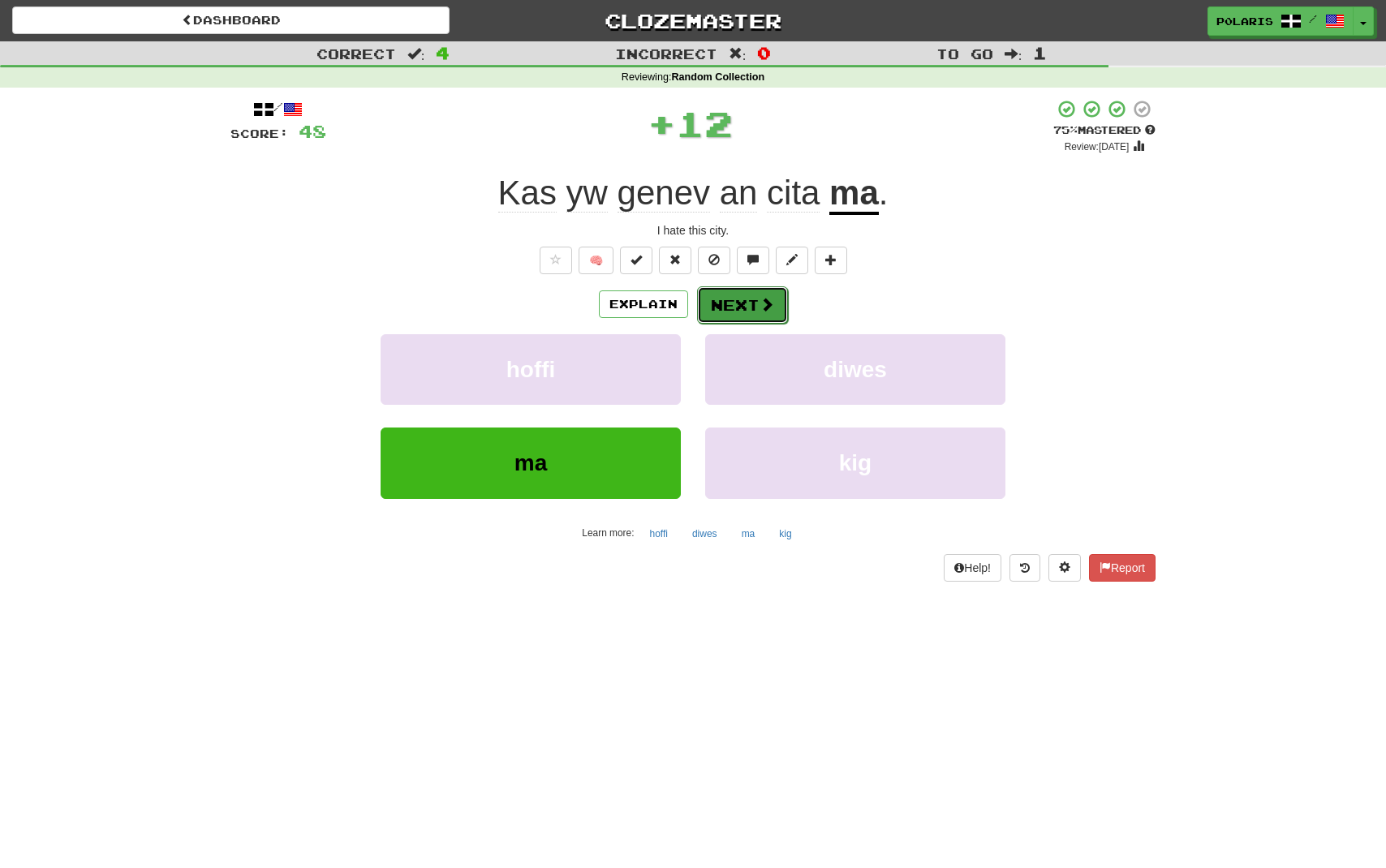
click at [751, 311] on button "Next" at bounding box center [743, 305] width 91 height 38
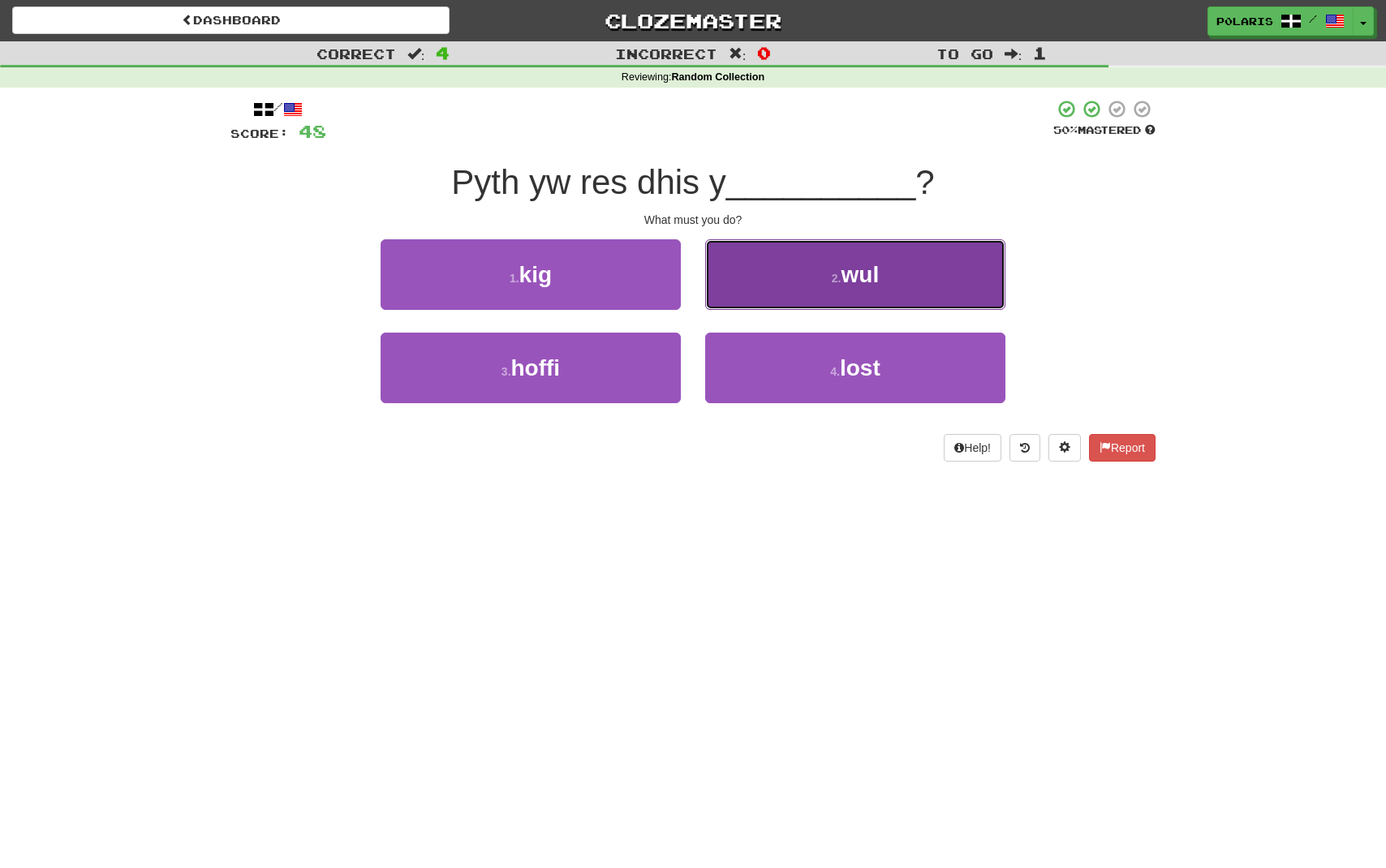
click at [828, 277] on button "2 . wul" at bounding box center [855, 275] width 301 height 70
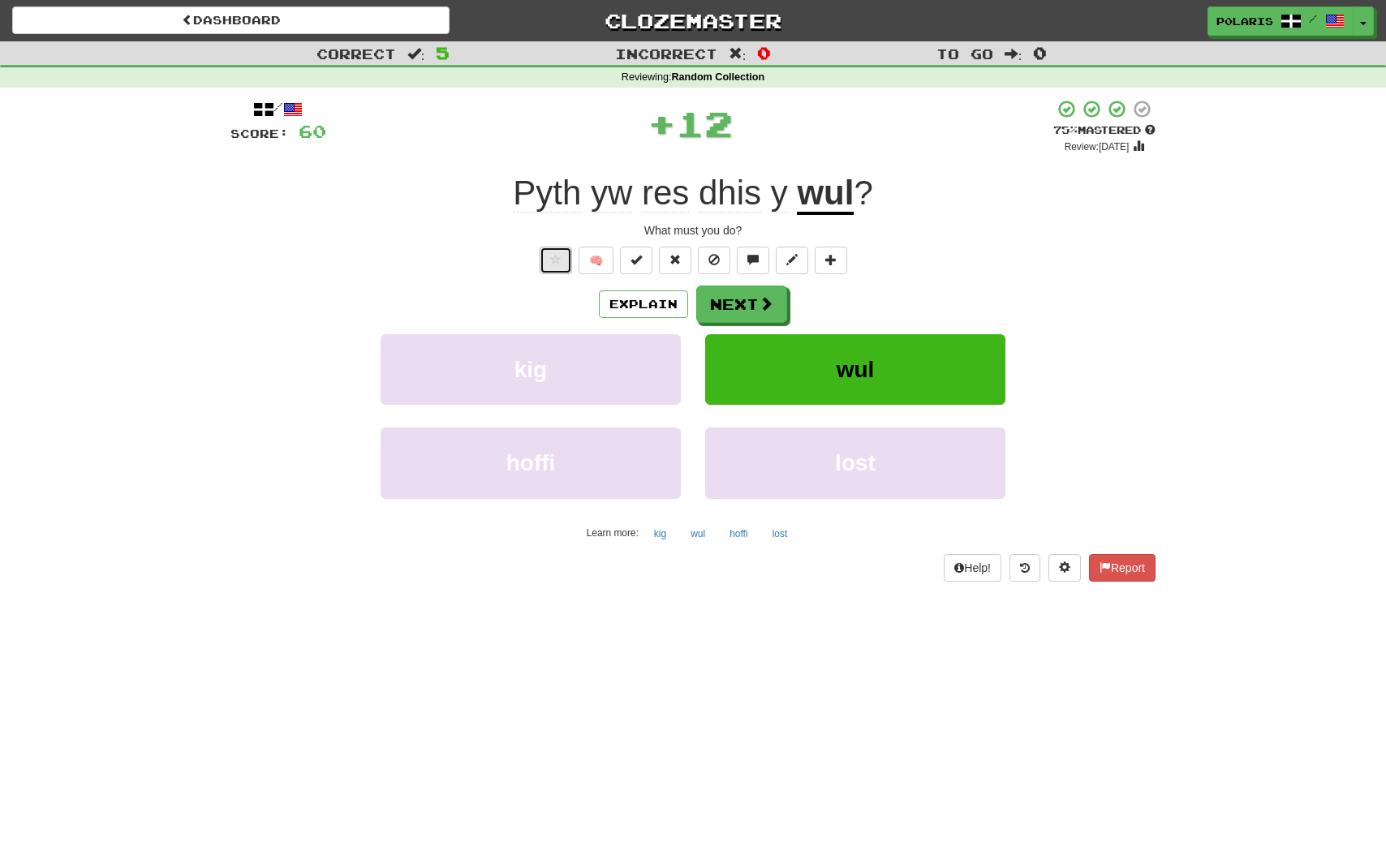
click at [550, 267] on button at bounding box center [556, 260] width 33 height 28
click at [1359, 26] on button "Toggle Dropdown" at bounding box center [1364, 22] width 21 height 29
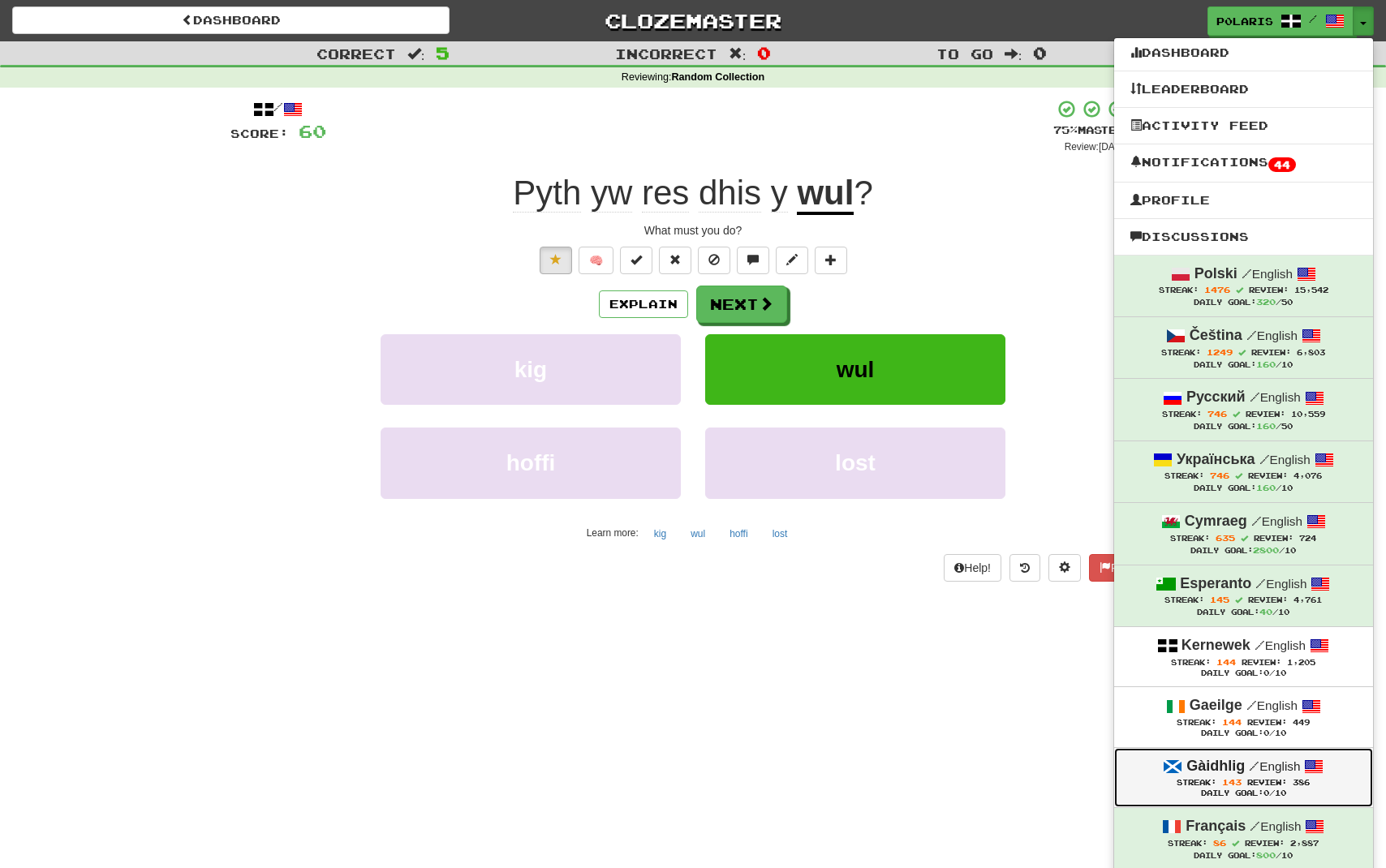
click at [1239, 774] on div "Gàidhlig / English" at bounding box center [1244, 766] width 226 height 21
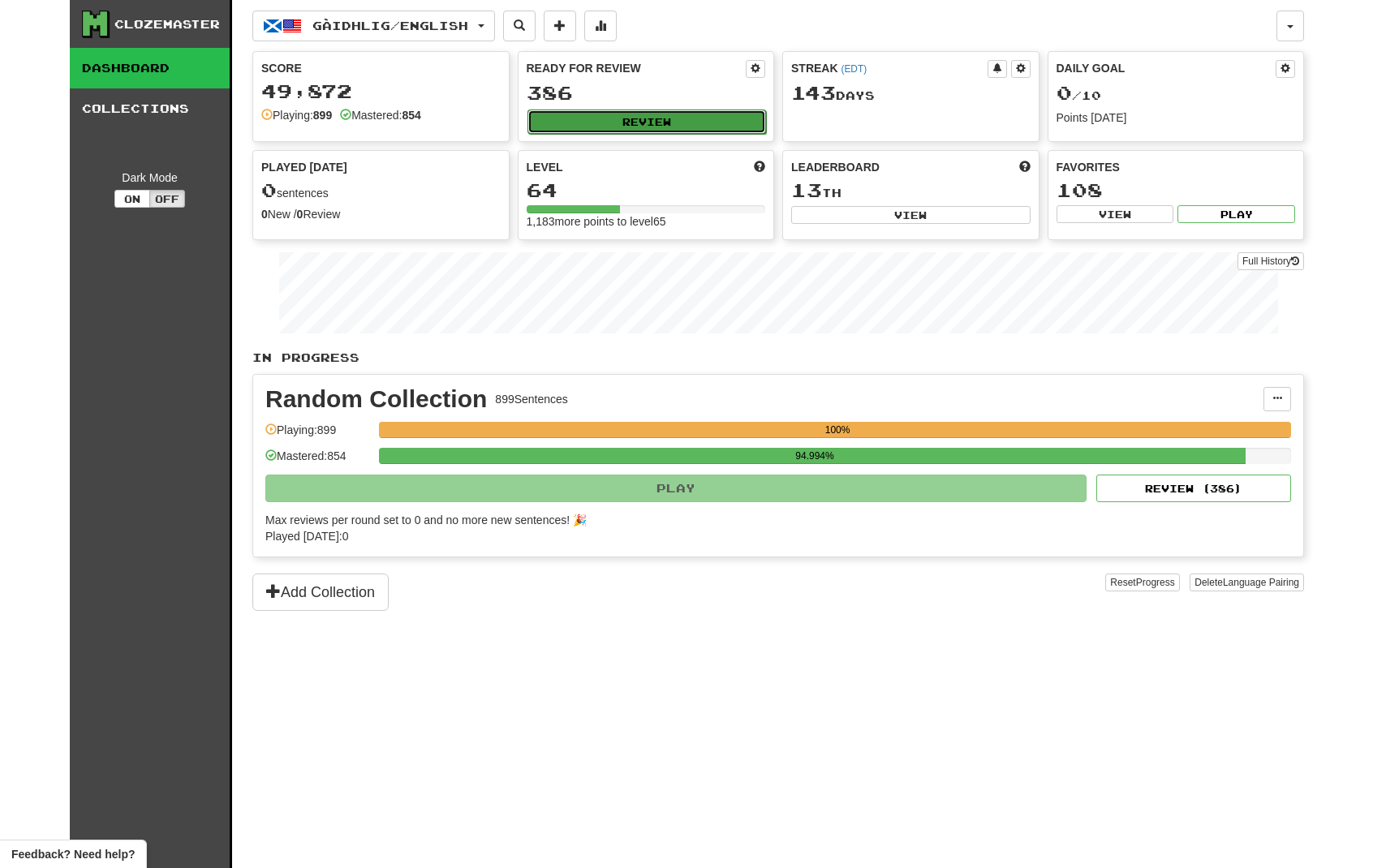
click at [632, 126] on button "Review" at bounding box center [647, 121] width 240 height 24
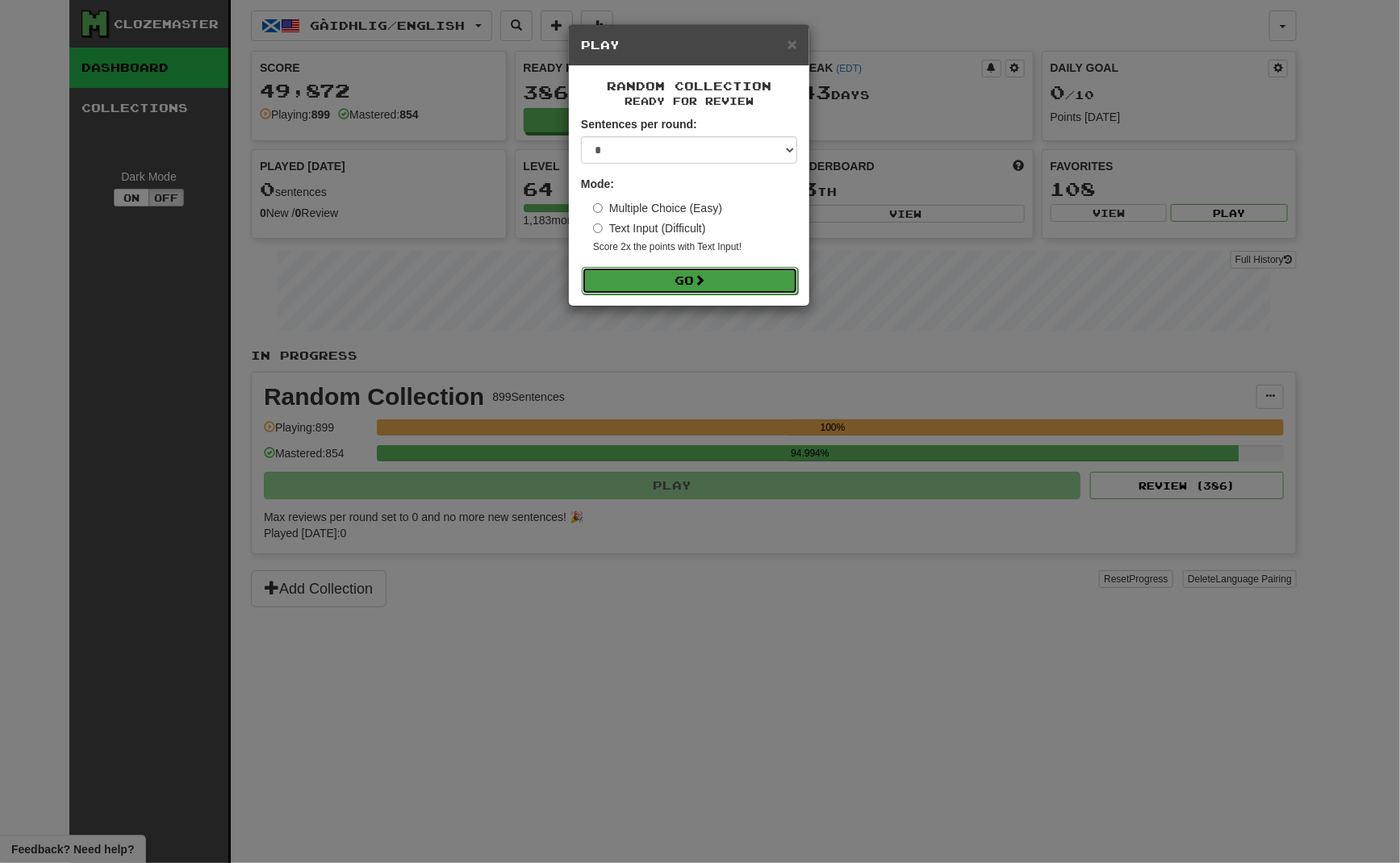
click at [722, 278] on button "Go" at bounding box center [690, 280] width 216 height 27
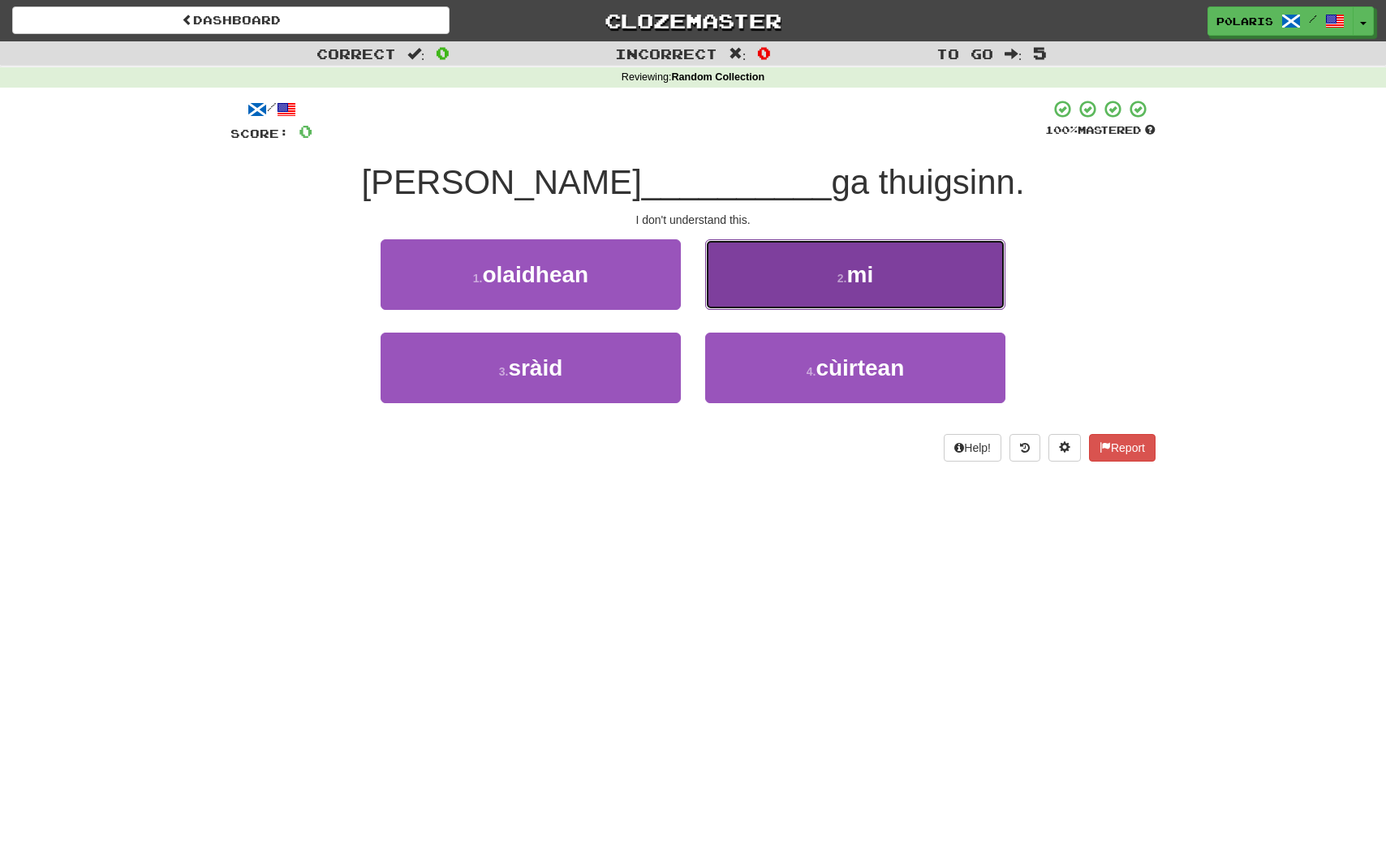
click at [816, 280] on button "2 . mi" at bounding box center [855, 275] width 301 height 70
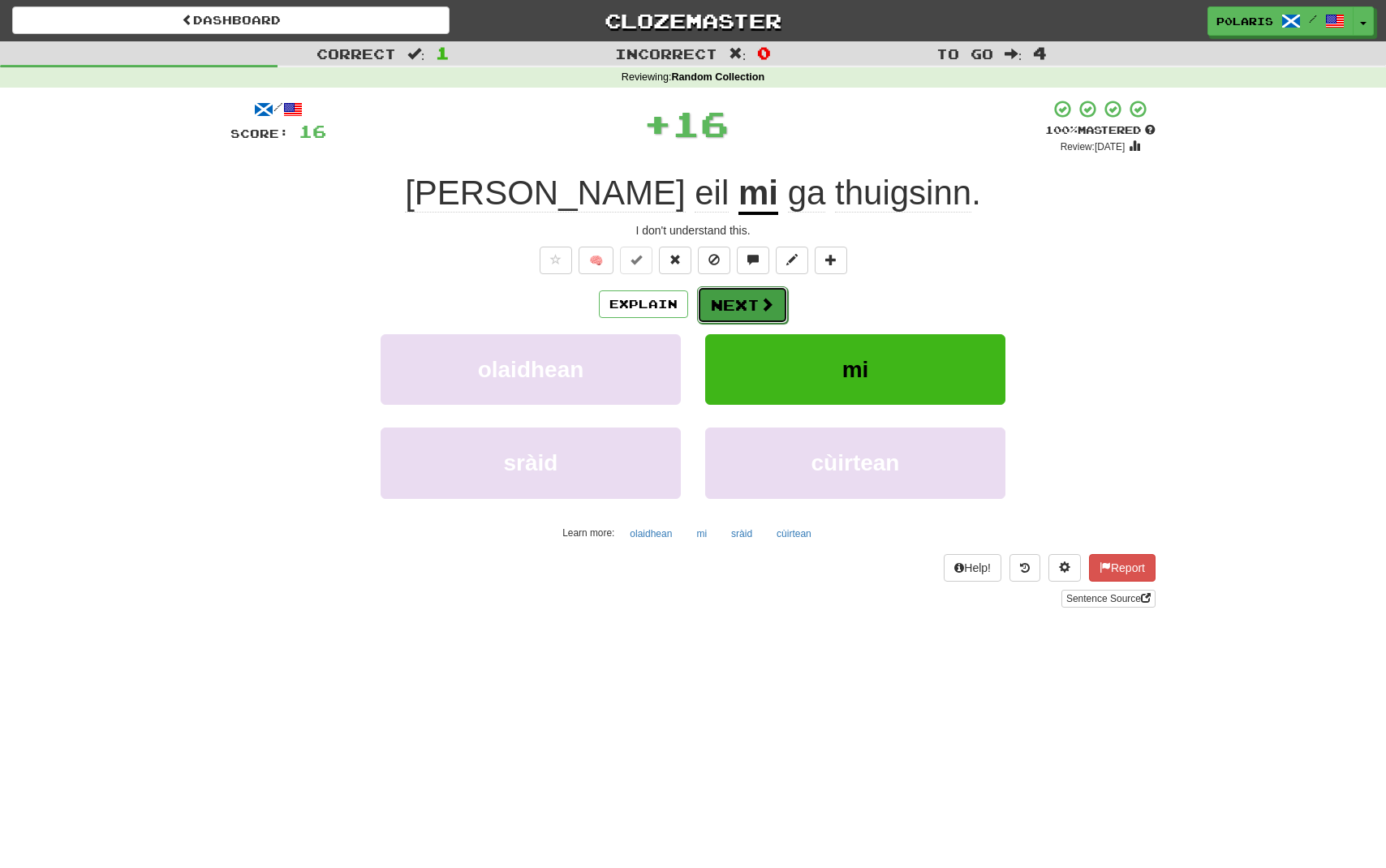
click at [734, 315] on button "Next" at bounding box center [743, 305] width 91 height 38
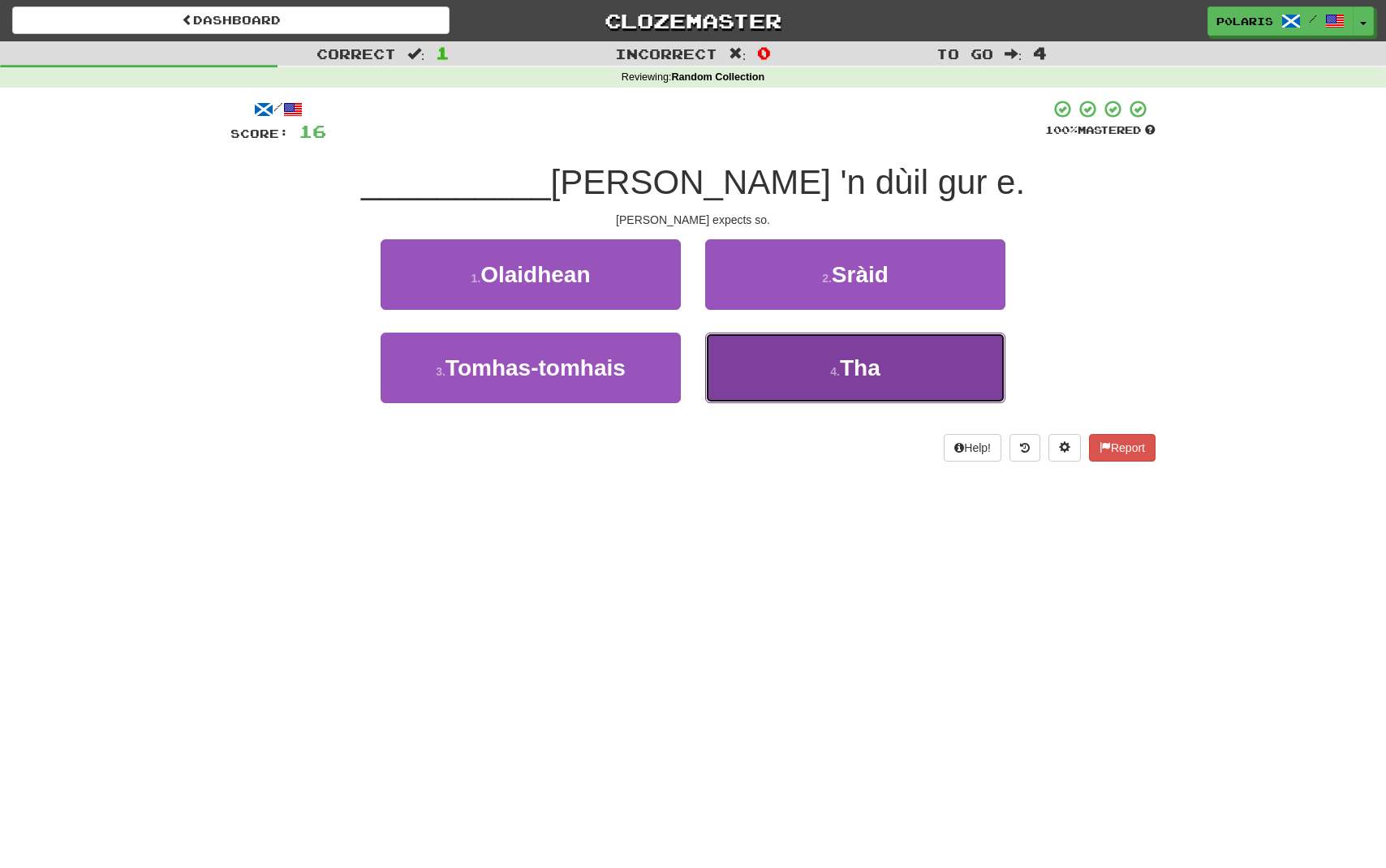
click at [781, 388] on button "4 . Tha" at bounding box center [855, 367] width 301 height 70
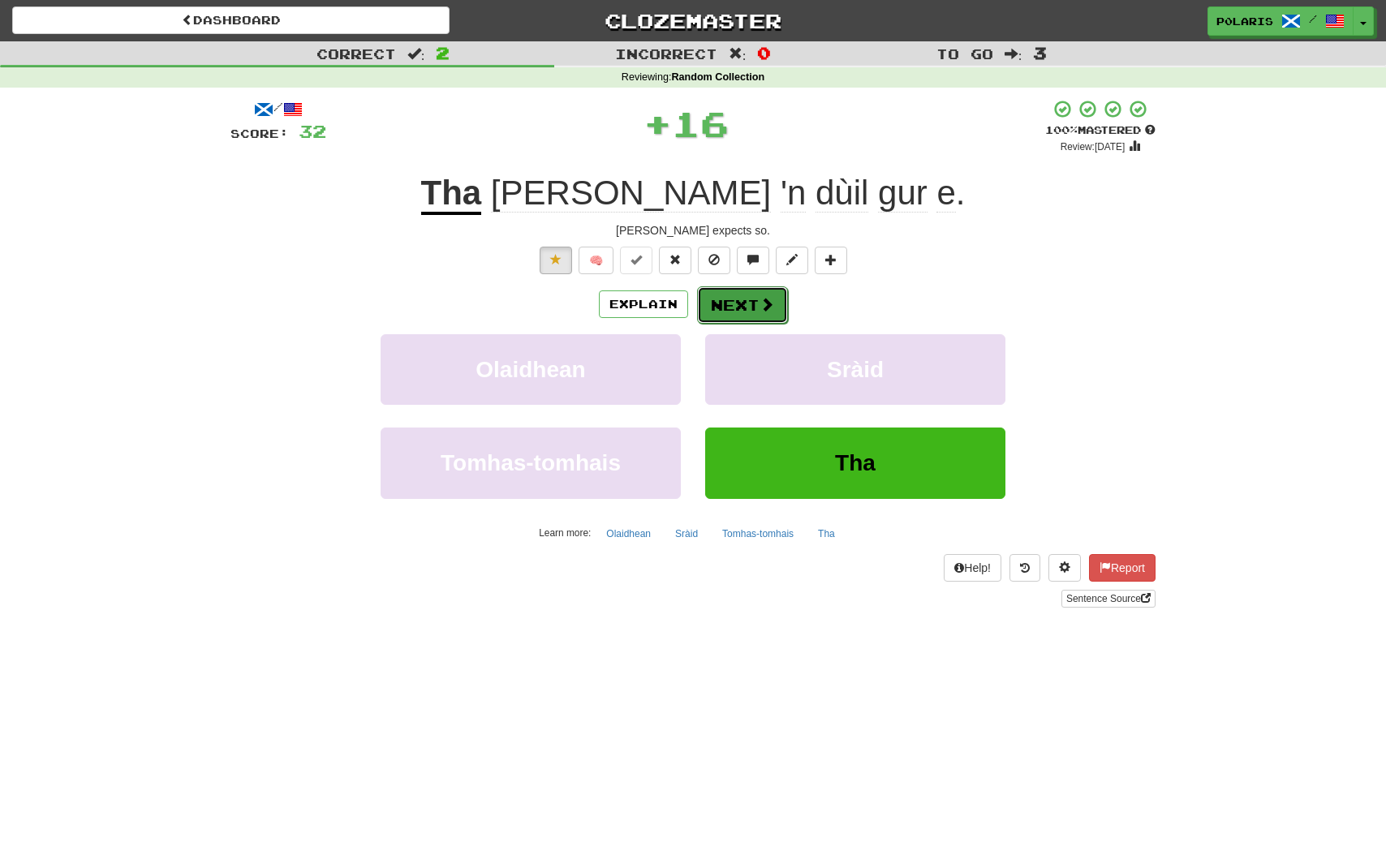
click at [746, 306] on button "Next" at bounding box center [743, 305] width 91 height 38
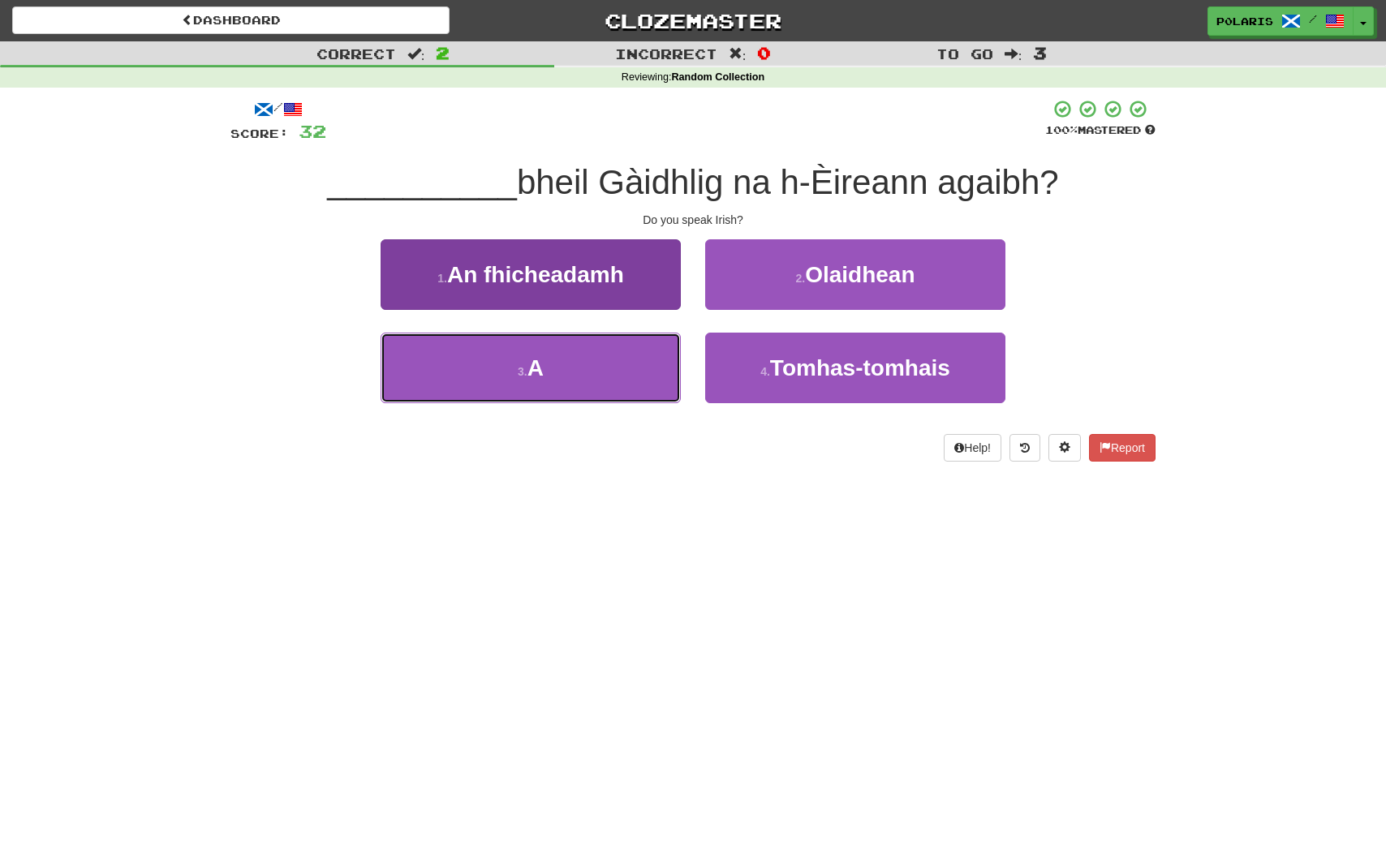
click at [642, 377] on button "3 . A" at bounding box center [531, 367] width 301 height 70
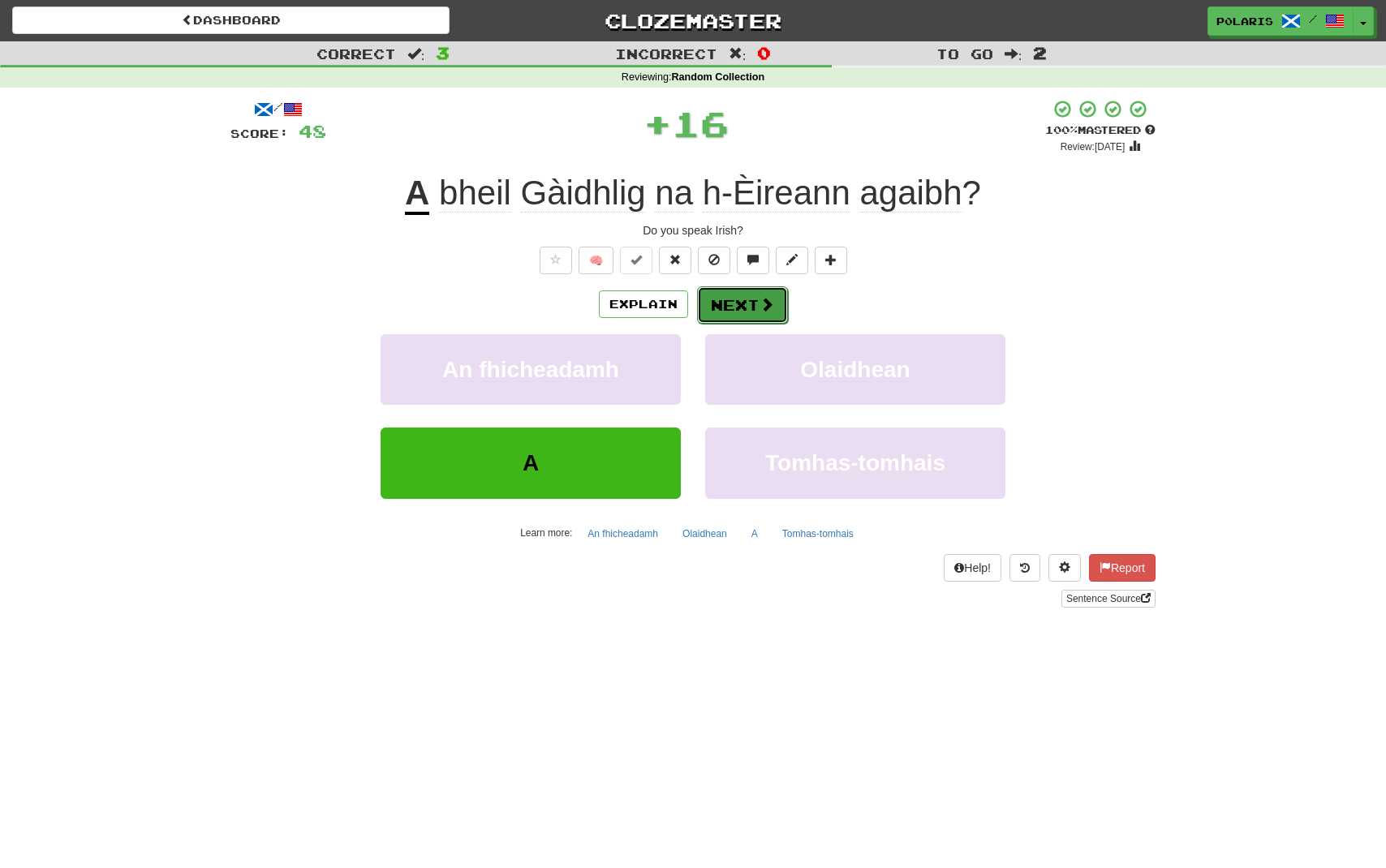
click at [723, 307] on button "Next" at bounding box center [743, 305] width 91 height 38
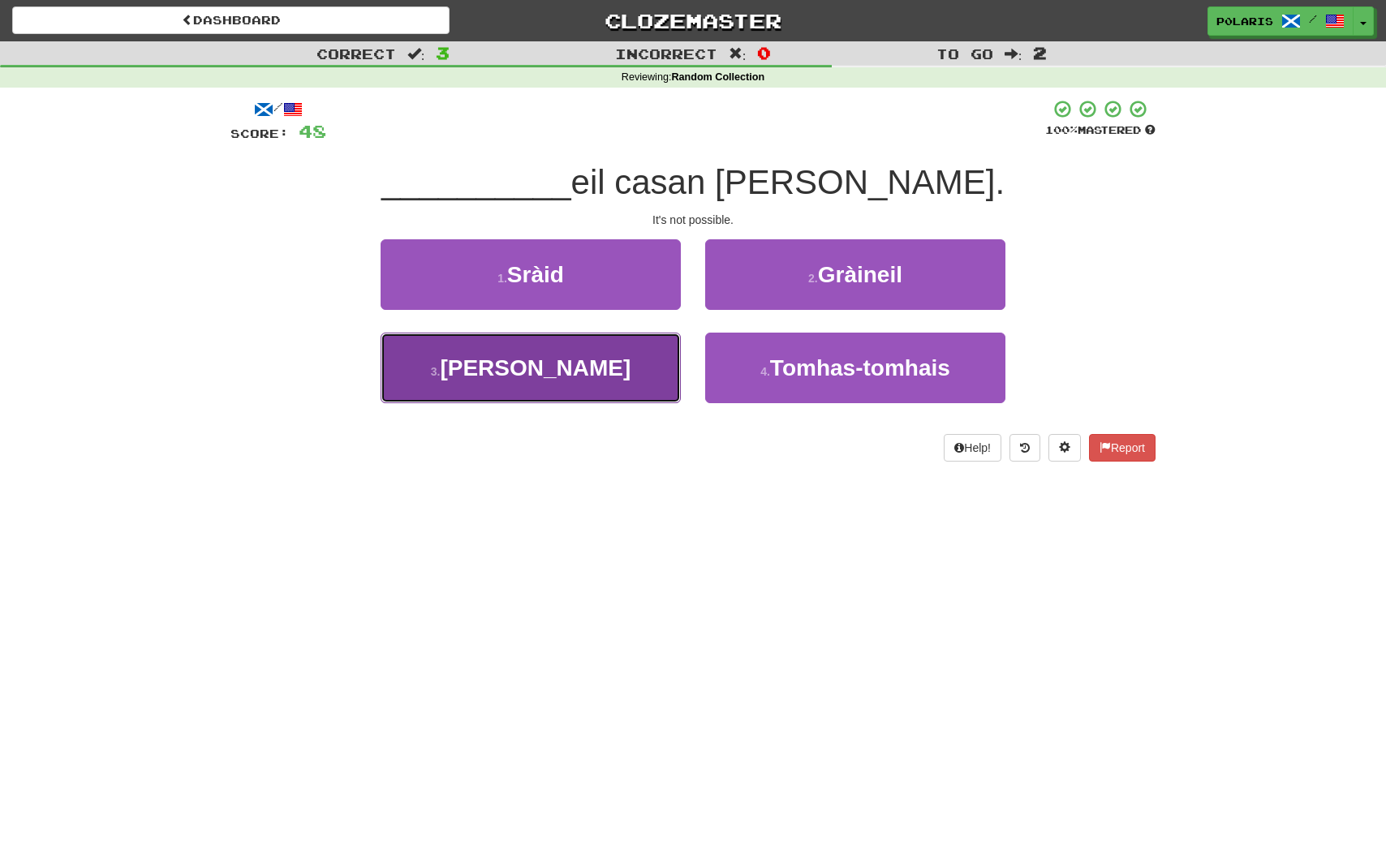
click at [570, 382] on button "3 . Chan" at bounding box center [531, 367] width 301 height 70
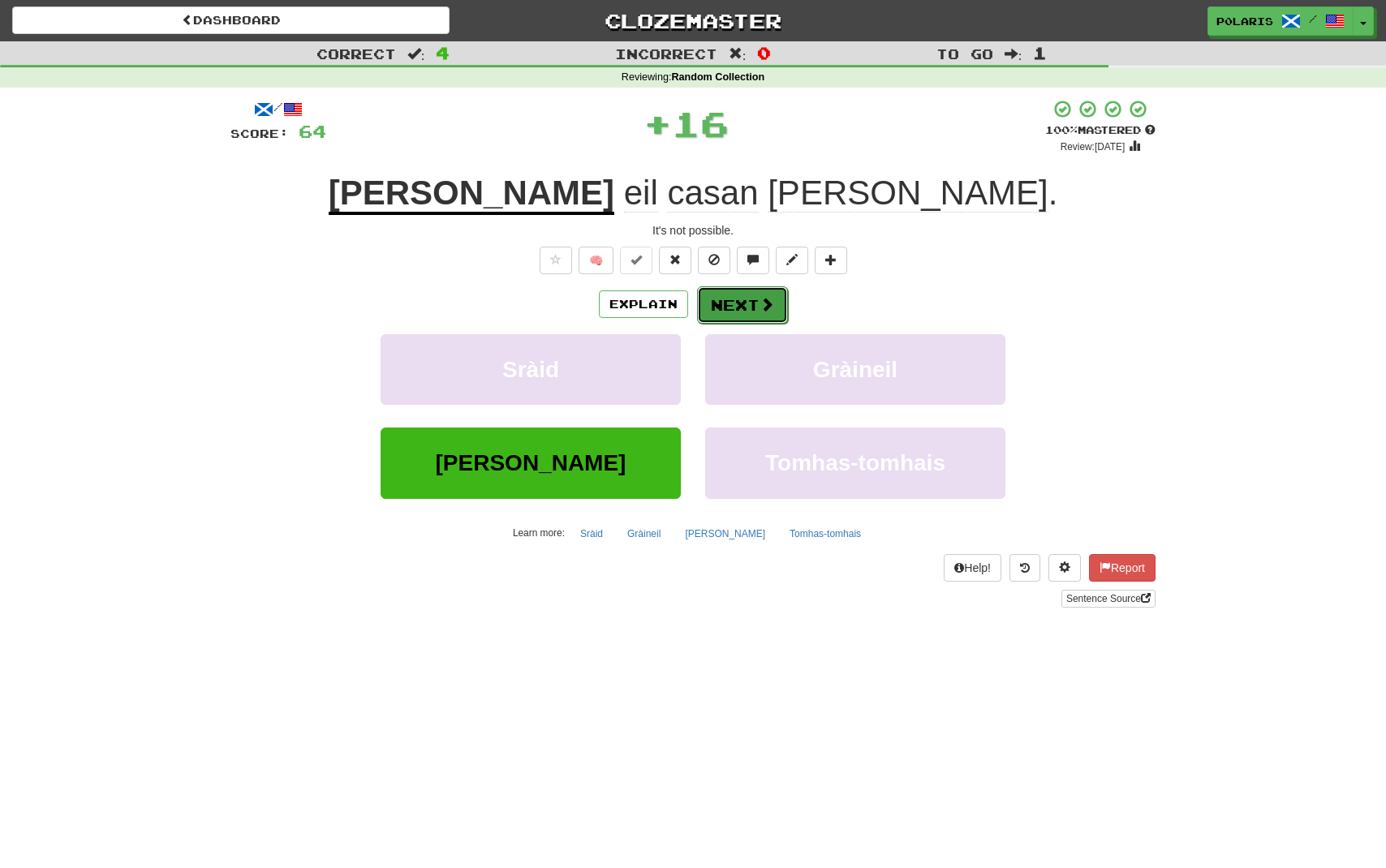
click at [727, 306] on button "Next" at bounding box center [743, 305] width 91 height 38
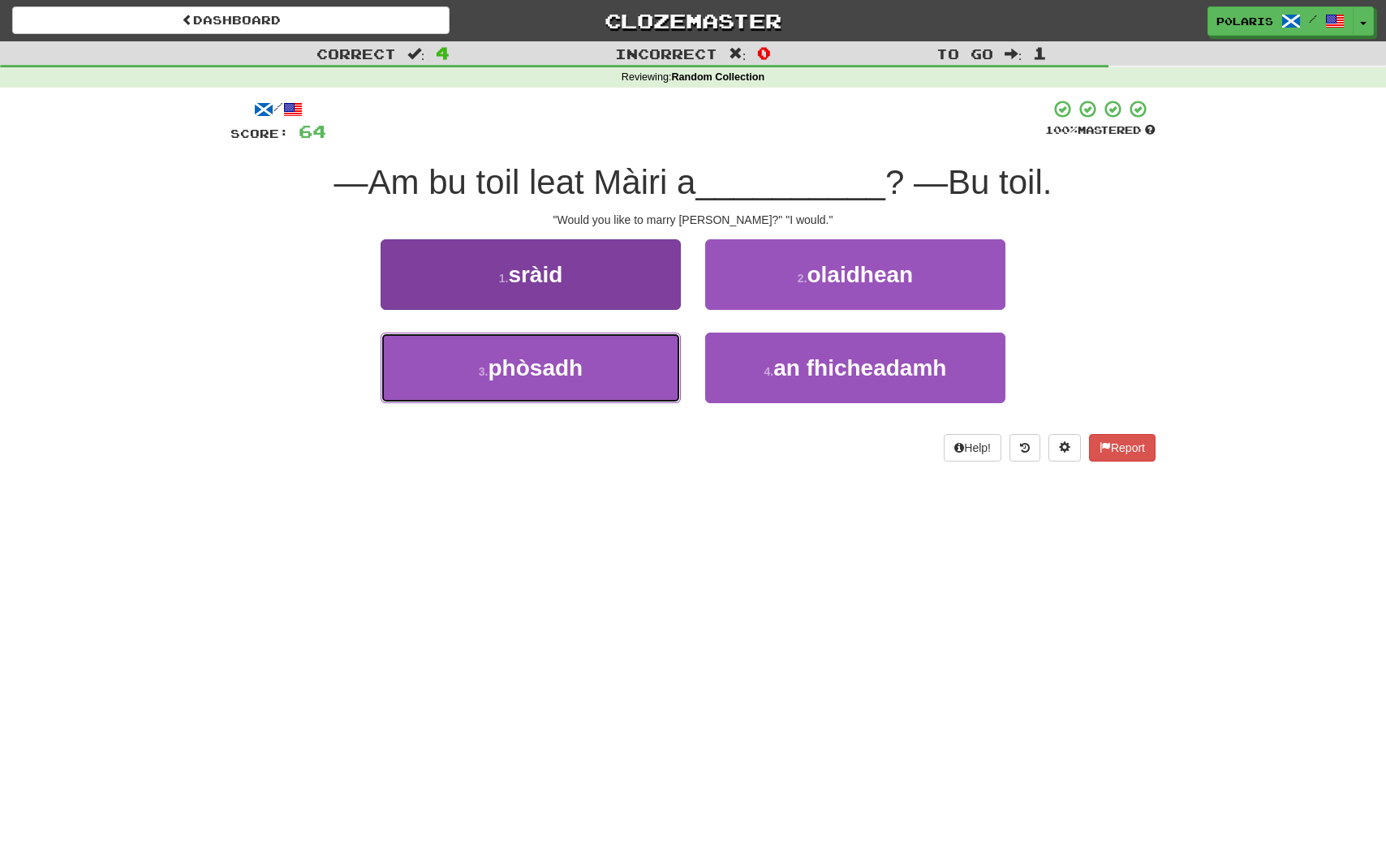
click at [565, 355] on button "3 . phòsadh" at bounding box center [531, 367] width 301 height 70
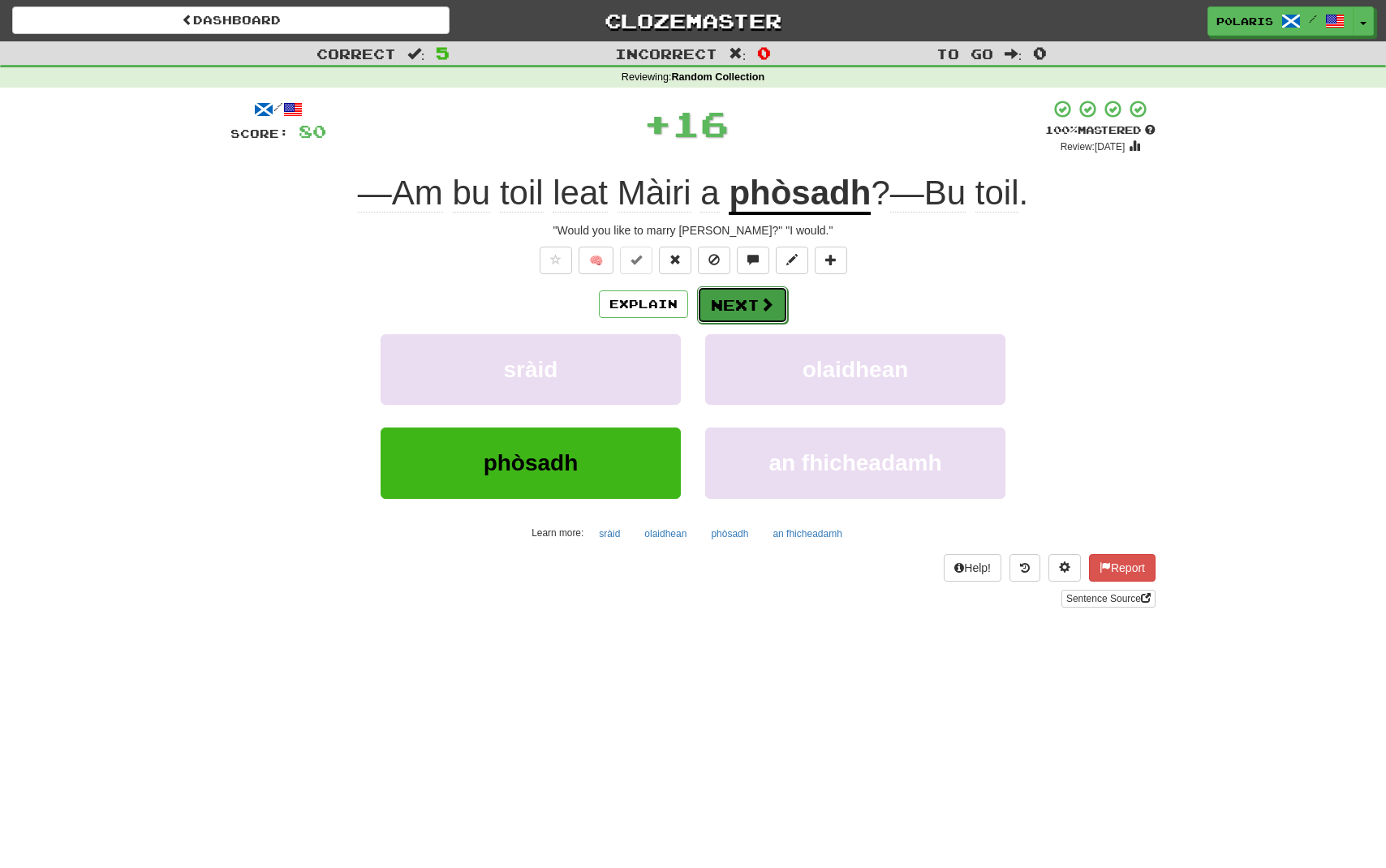
click at [735, 300] on button "Next" at bounding box center [743, 305] width 91 height 38
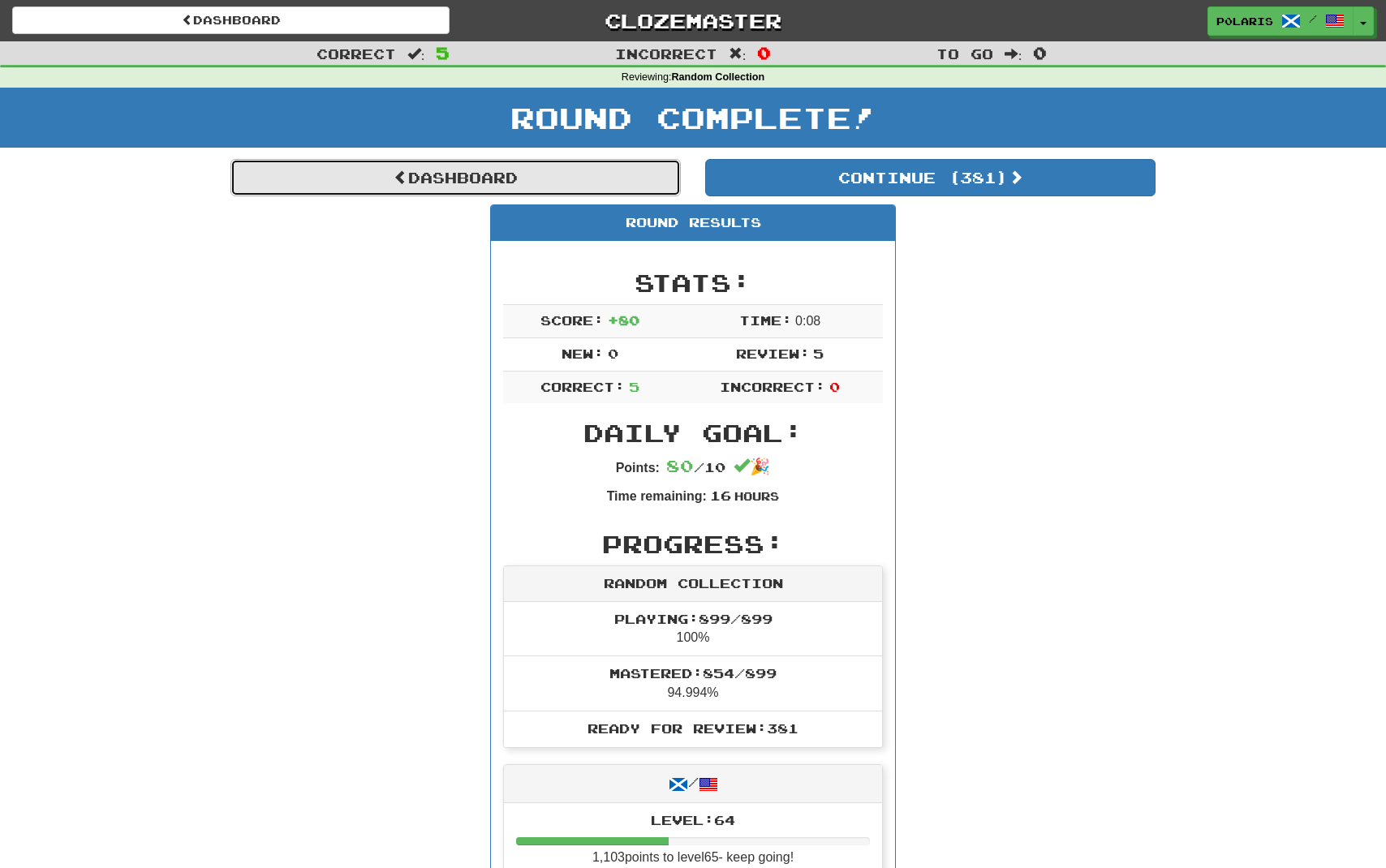
click at [589, 171] on link "Dashboard" at bounding box center [456, 177] width 451 height 38
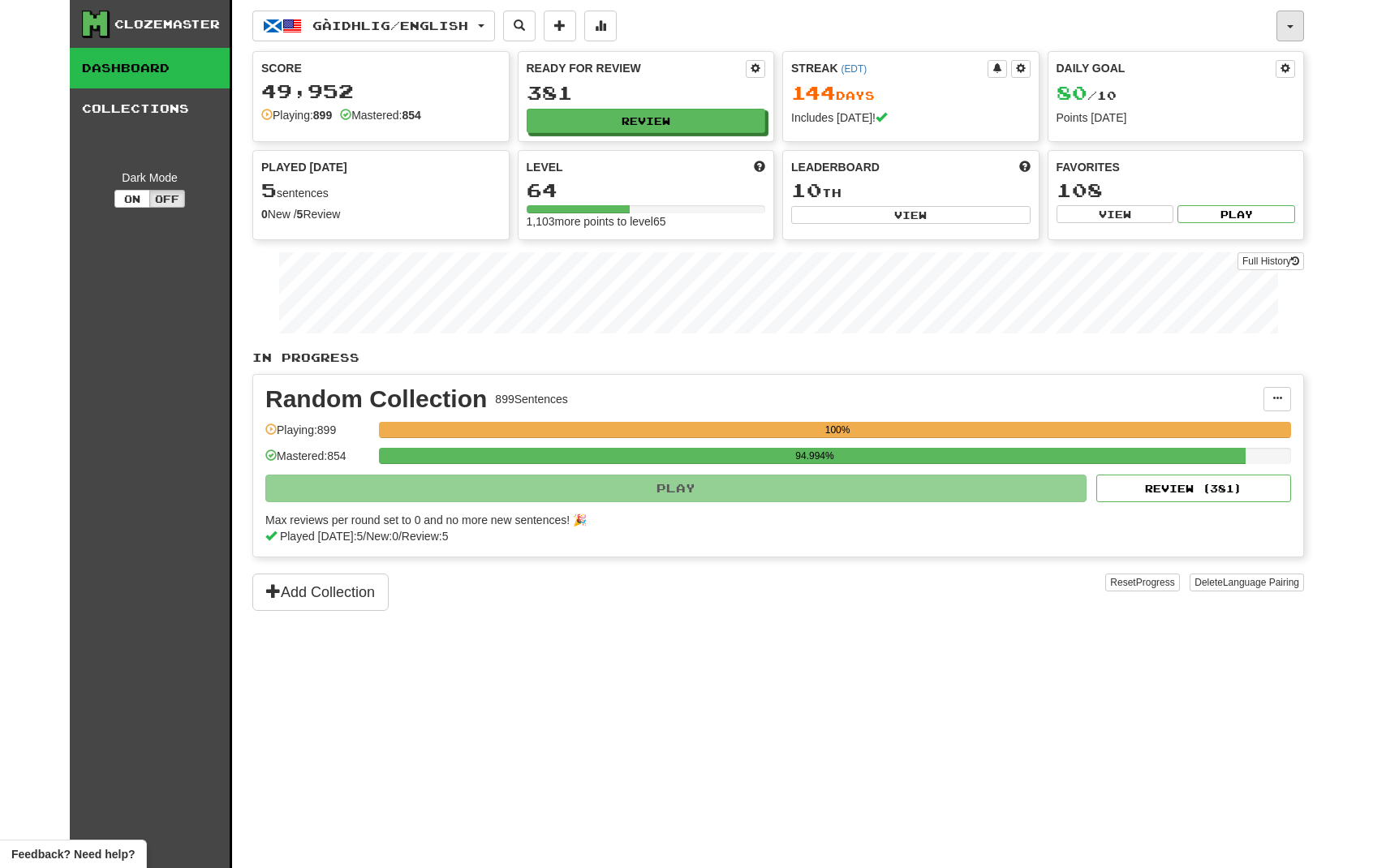
click at [1288, 26] on button "button" at bounding box center [1291, 26] width 28 height 31
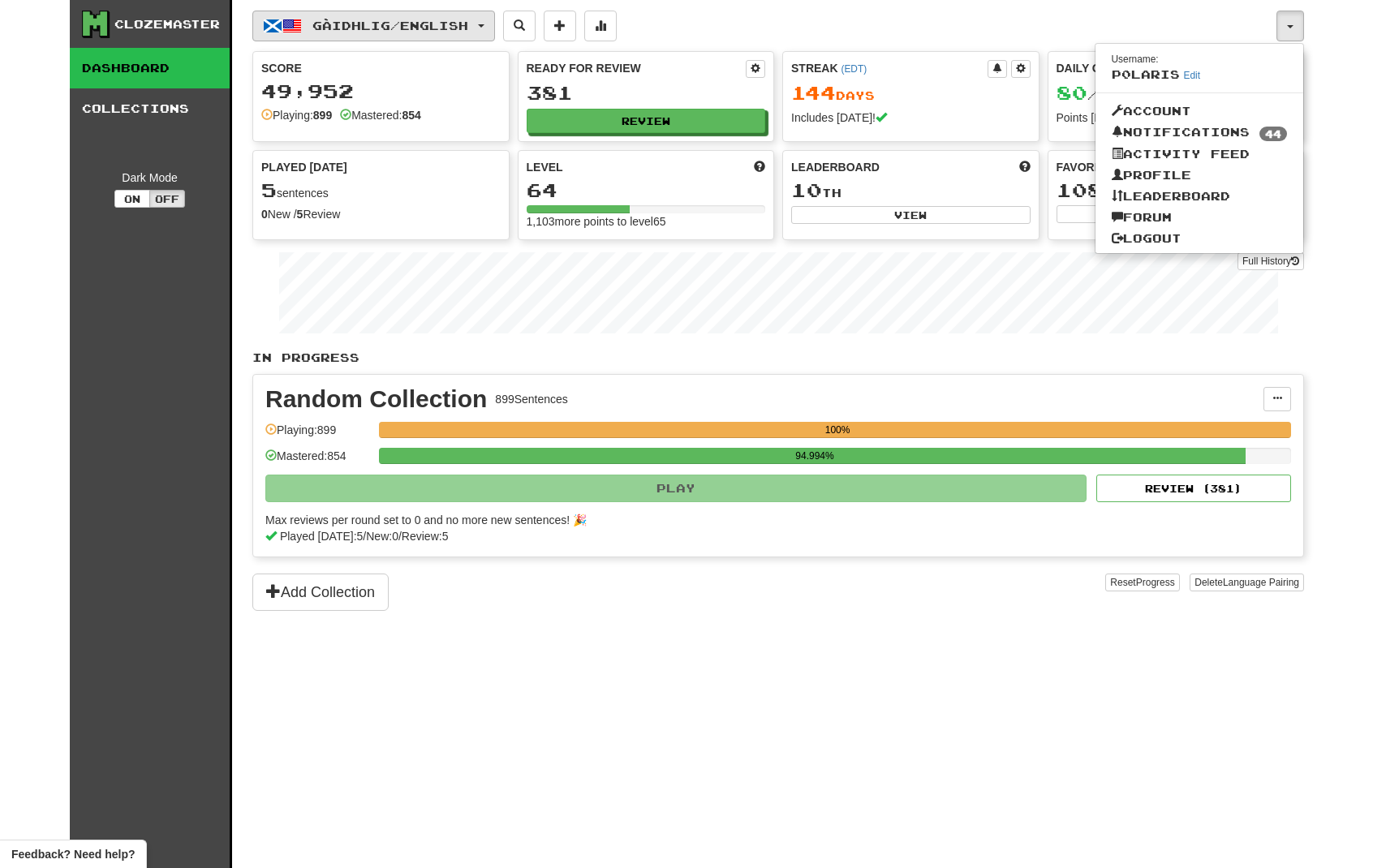
click at [415, 28] on span "Gàidhlig / English" at bounding box center [390, 25] width 156 height 13
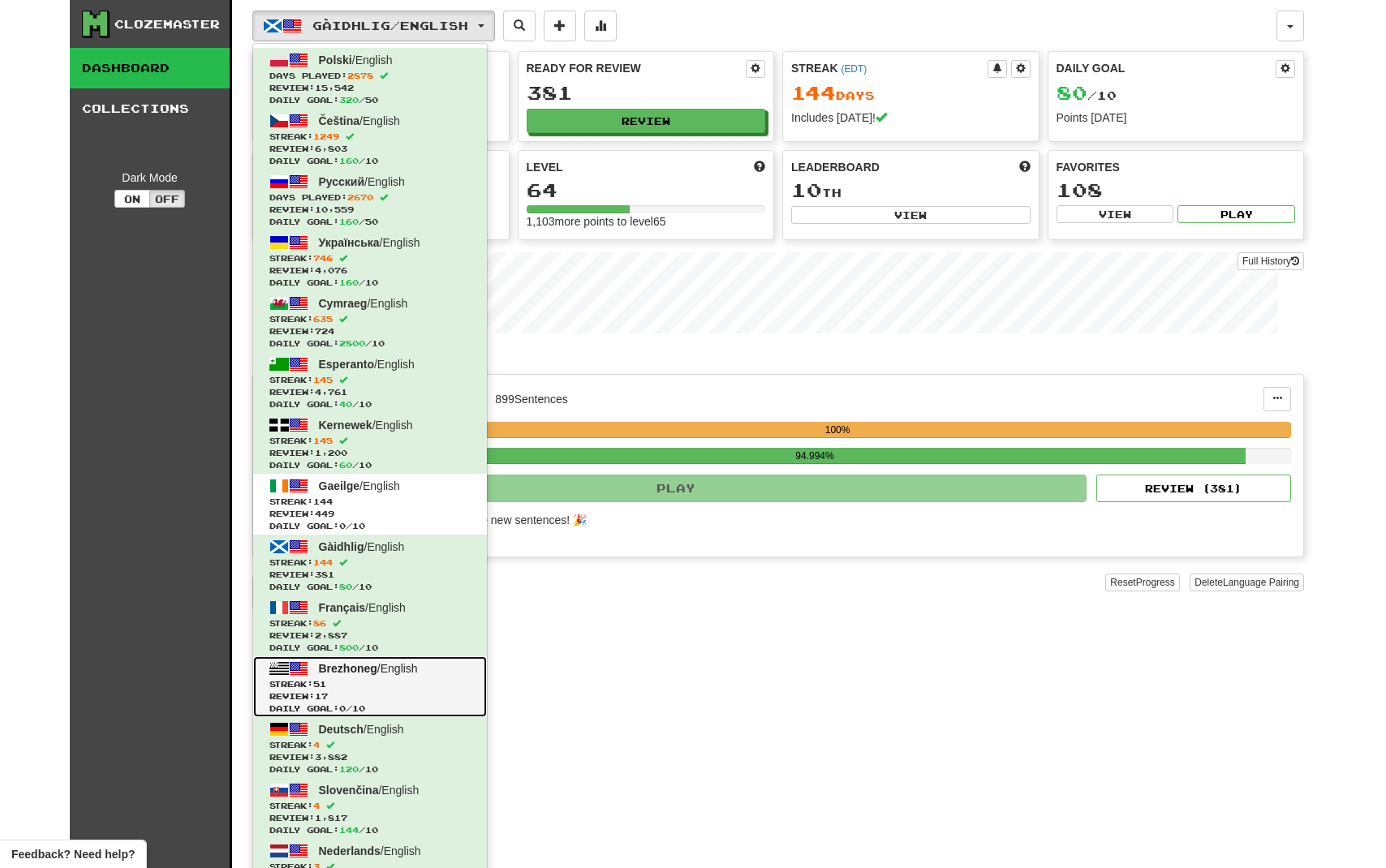
click at [379, 682] on span "Streak: 51" at bounding box center [370, 684] width 201 height 13
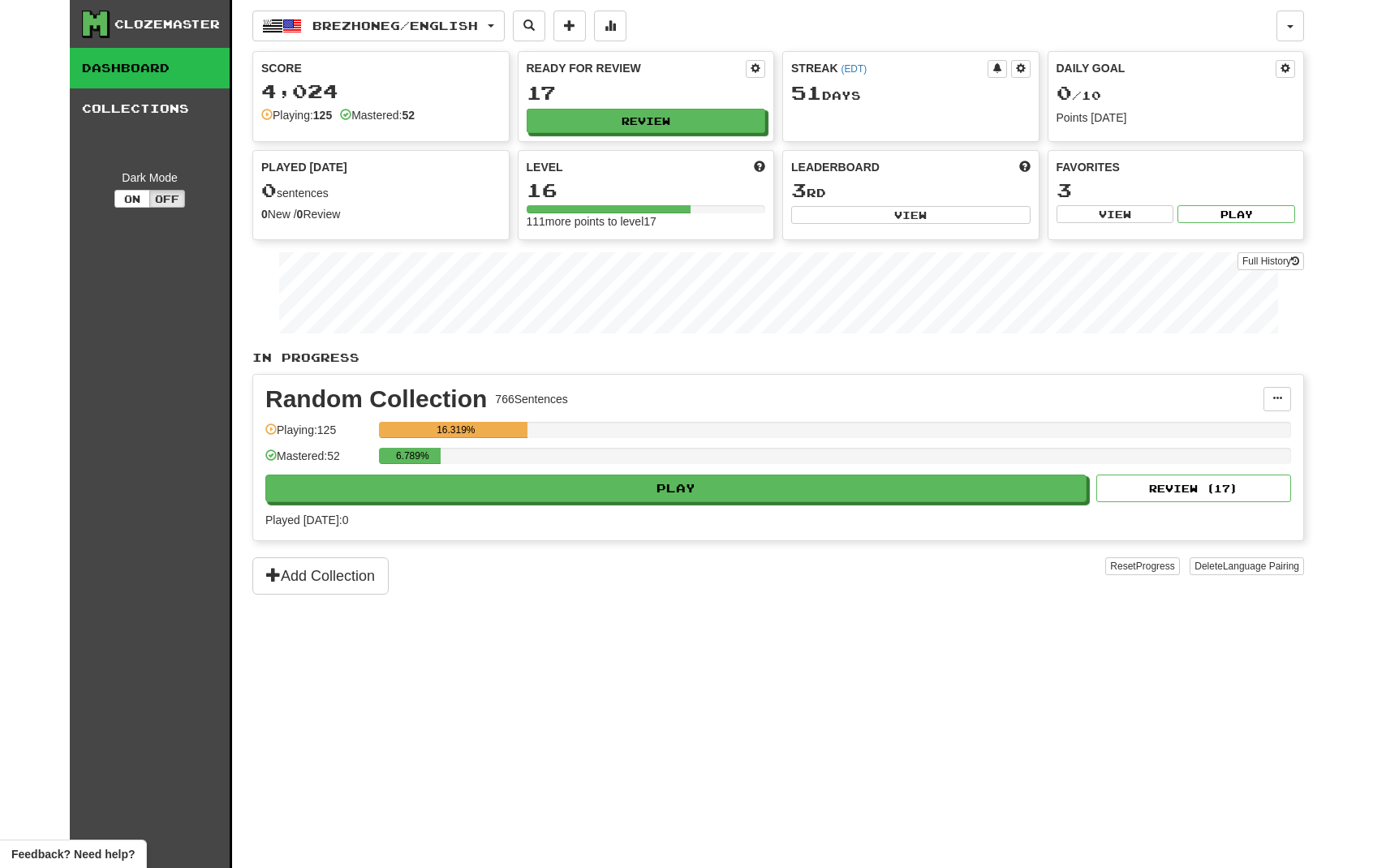
click at [641, 99] on div "17" at bounding box center [647, 93] width 240 height 20
click at [629, 127] on button "Review" at bounding box center [647, 121] width 240 height 24
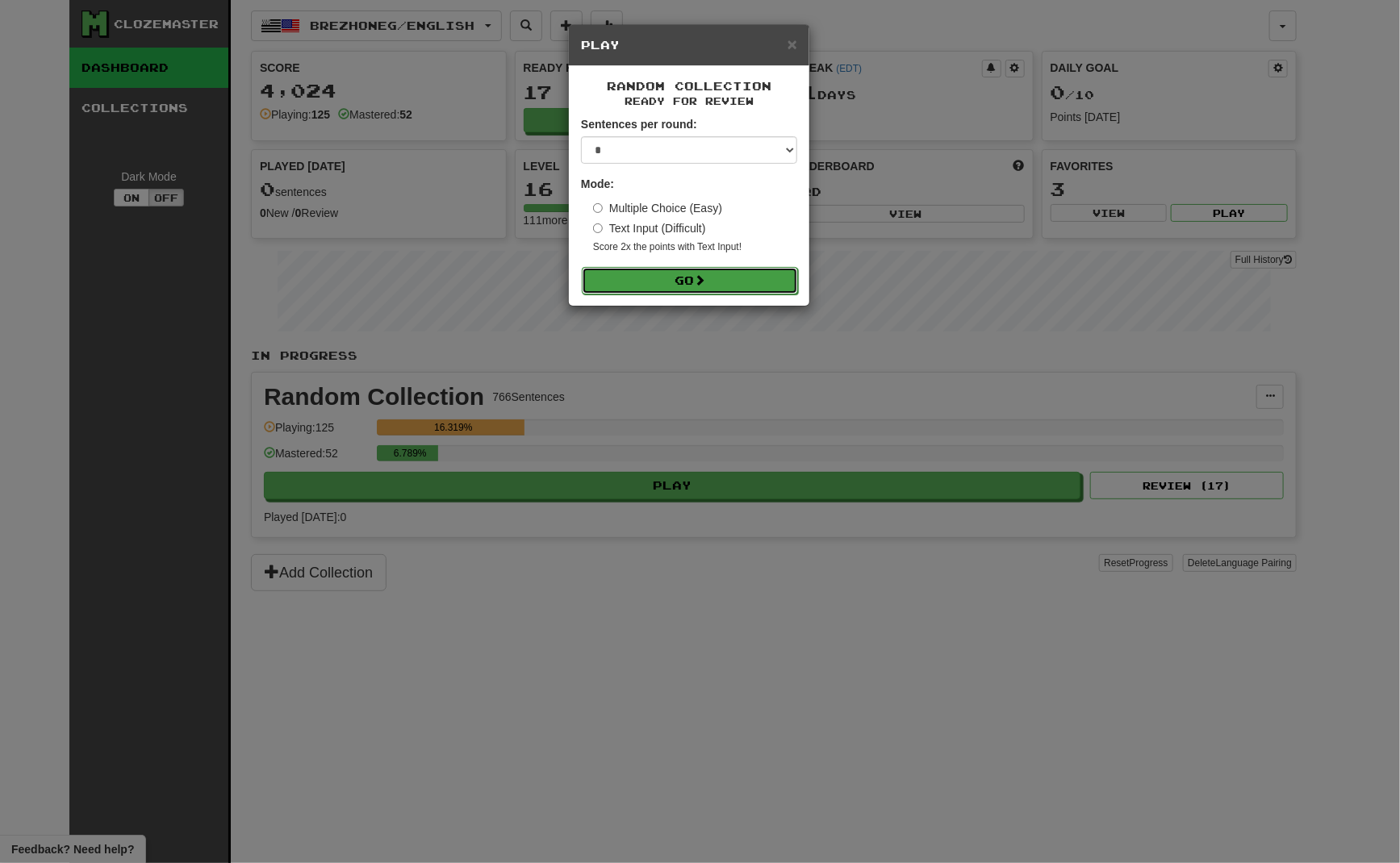
click button "Go"
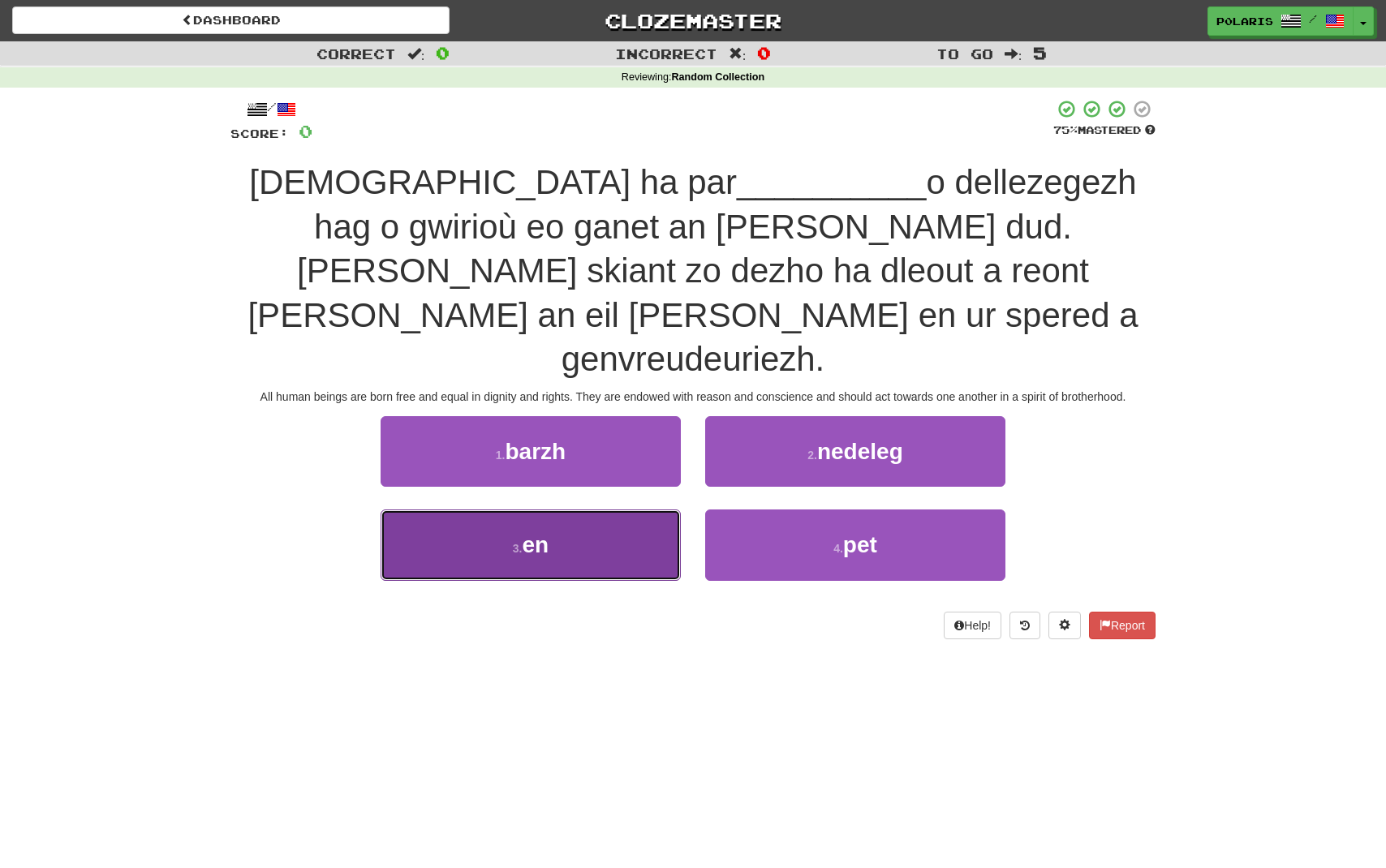
click at [521, 542] on small "3 ." at bounding box center [518, 548] width 10 height 13
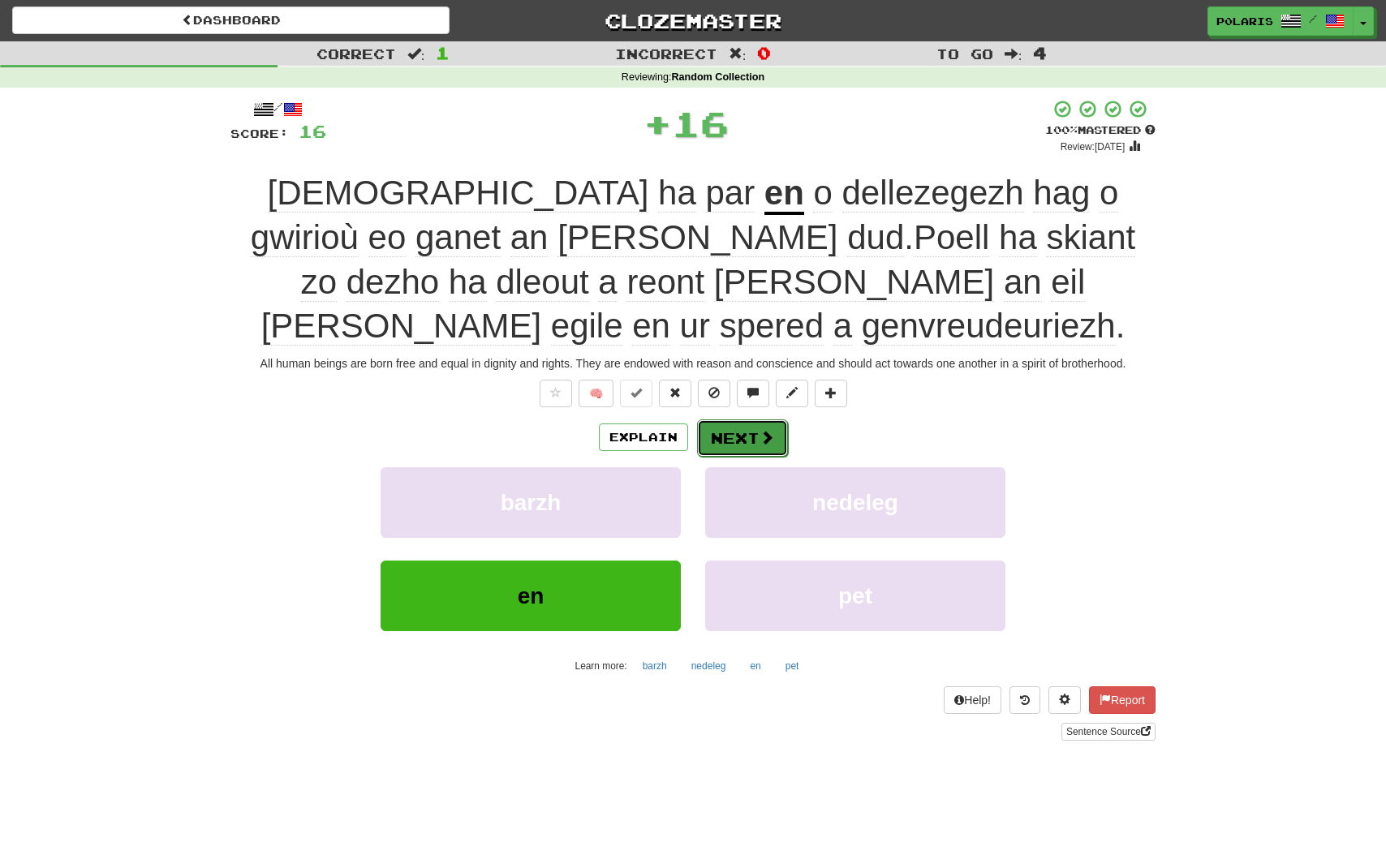
click at [754, 419] on button "Next" at bounding box center [743, 438] width 91 height 38
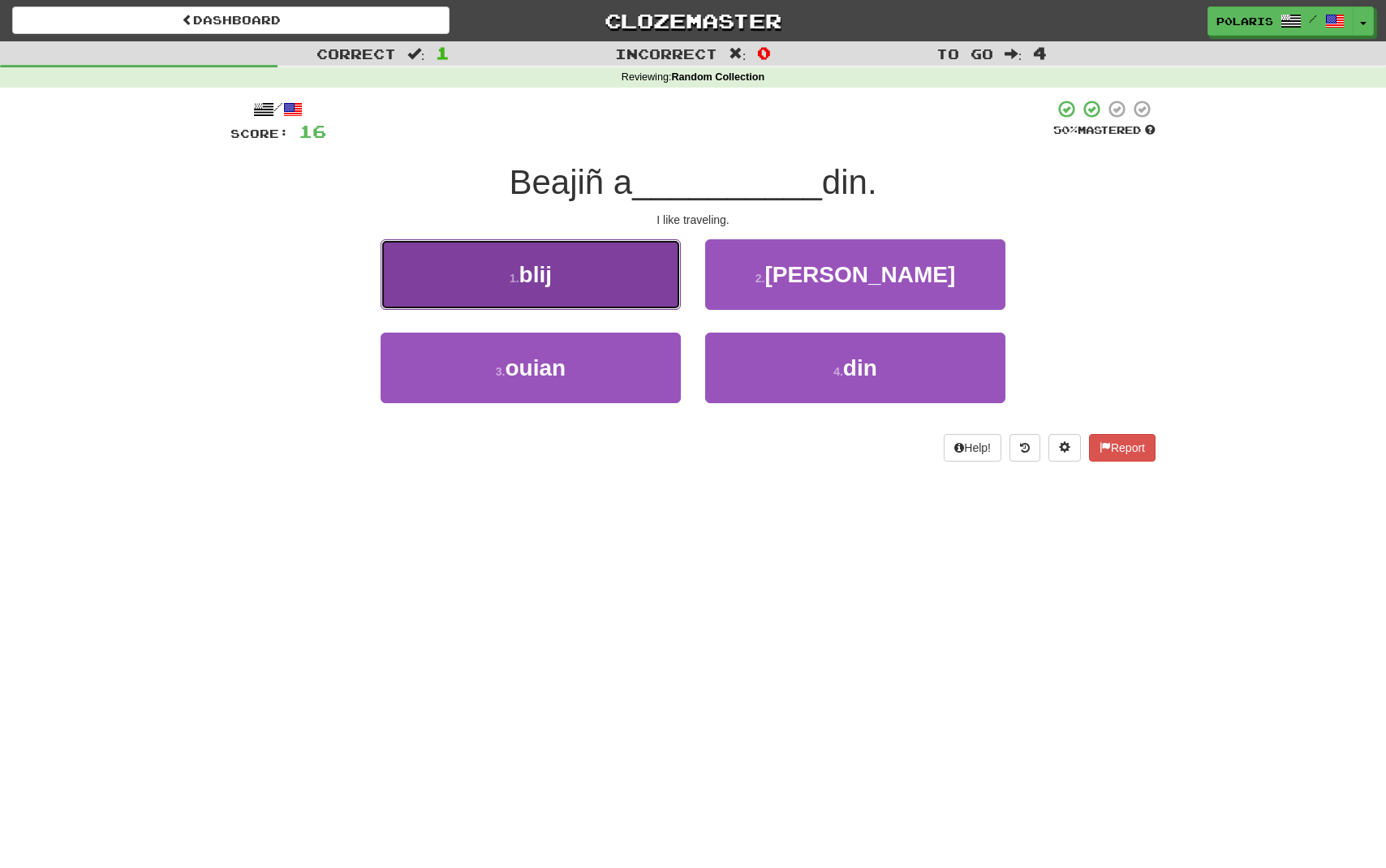
click at [605, 289] on button "1 . blij" at bounding box center [531, 275] width 301 height 70
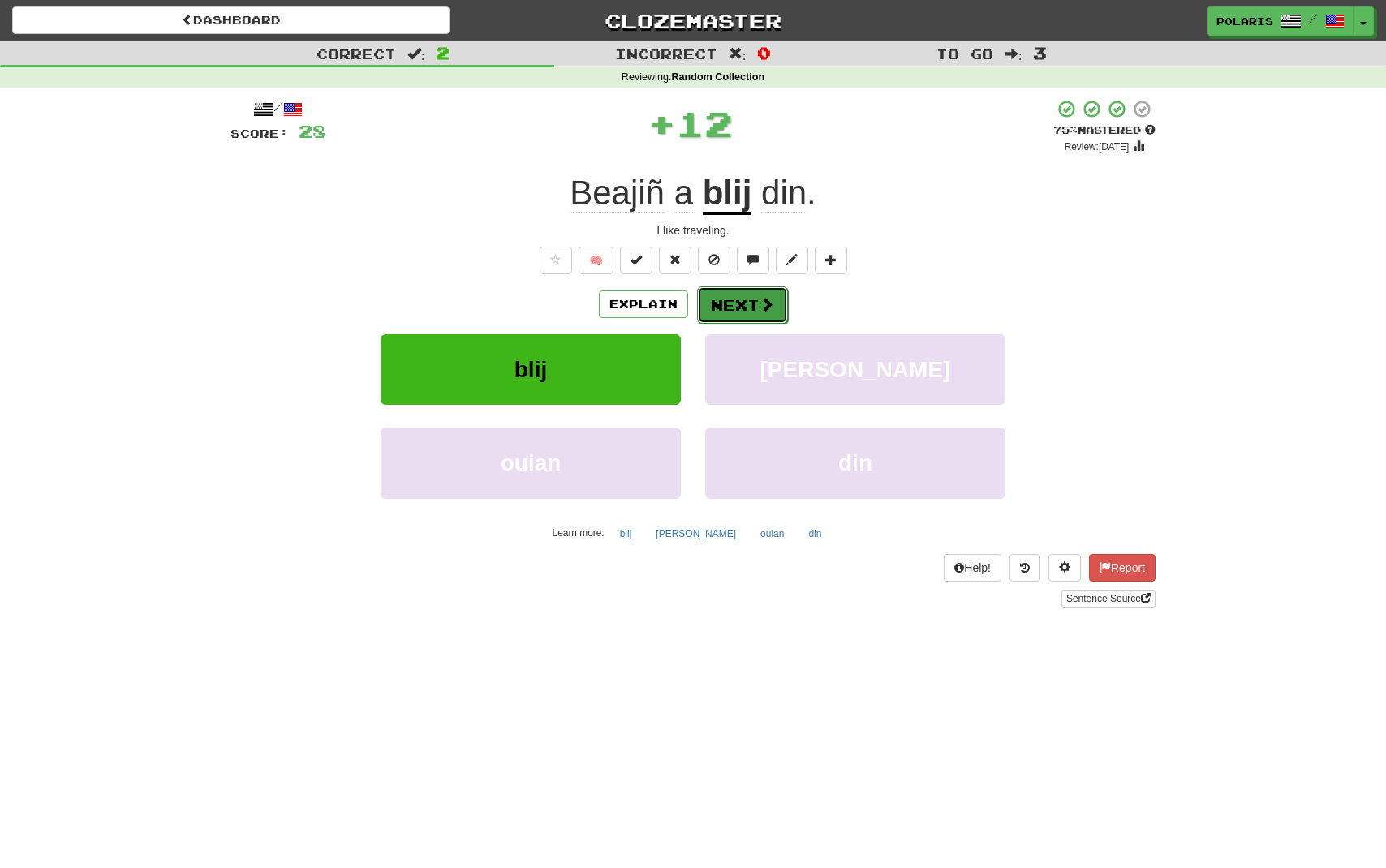
click at [730, 299] on button "Next" at bounding box center [743, 305] width 91 height 38
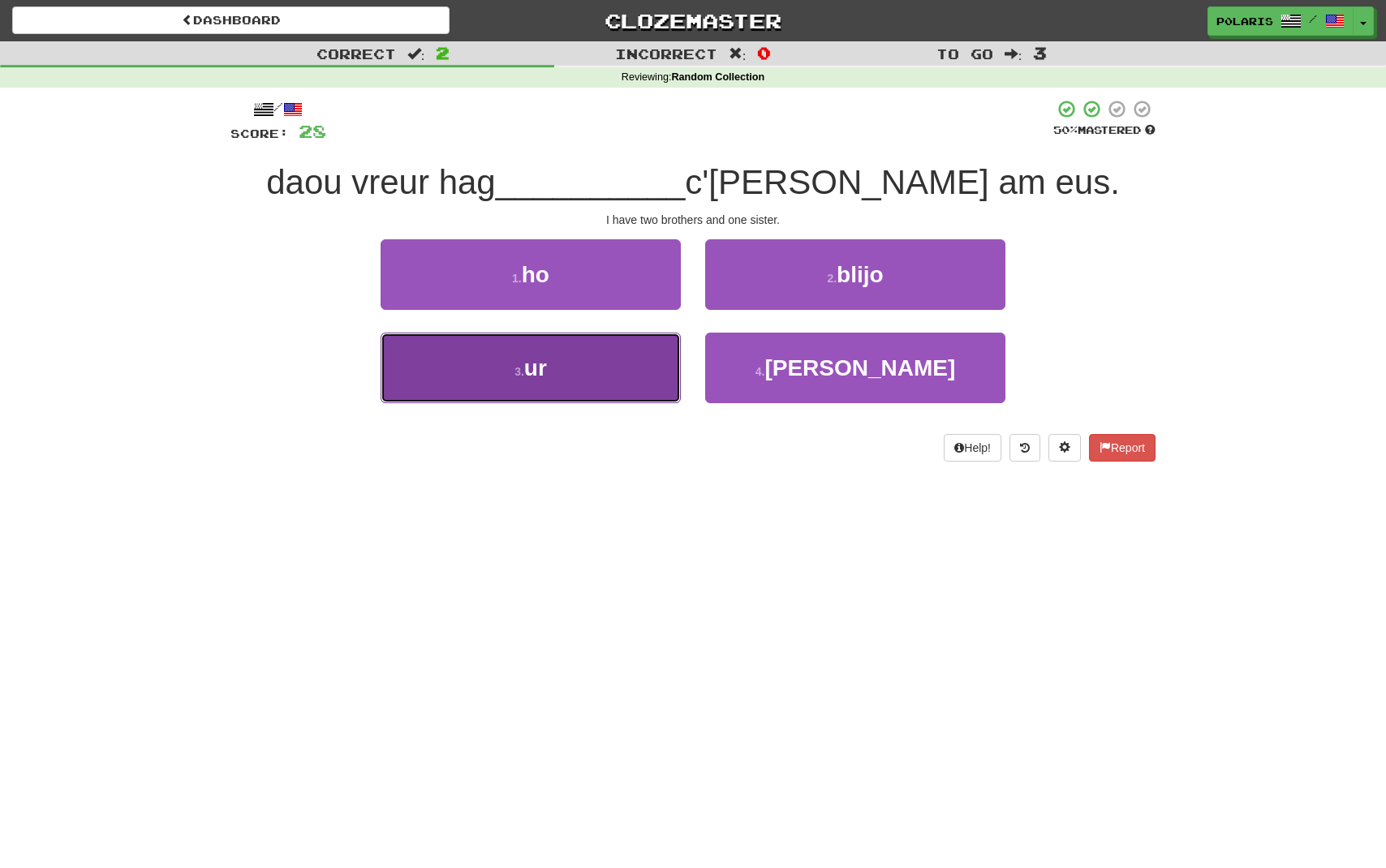
click at [569, 372] on button "3 . ur" at bounding box center [531, 367] width 301 height 70
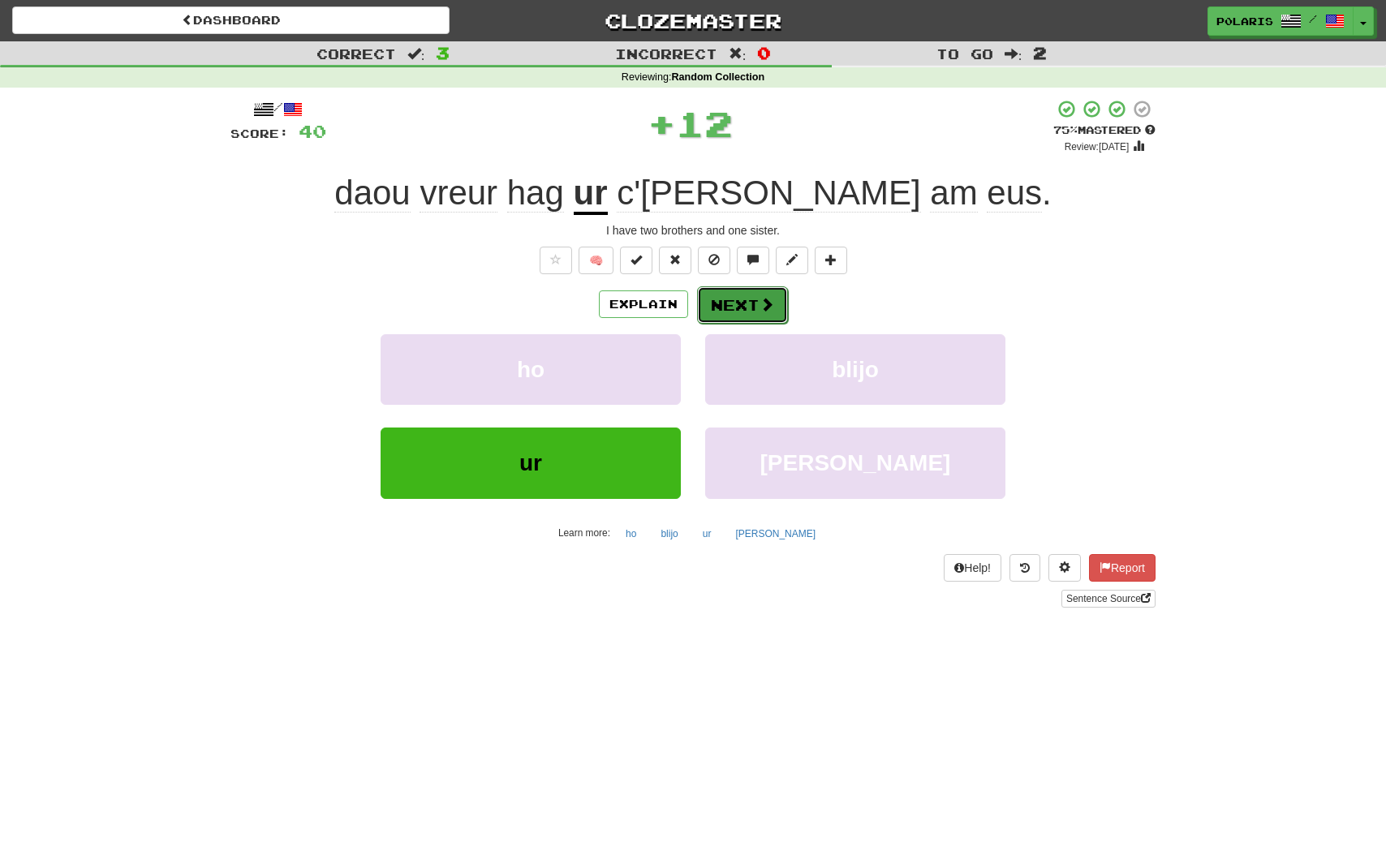
click at [715, 304] on button "Next" at bounding box center [743, 305] width 91 height 38
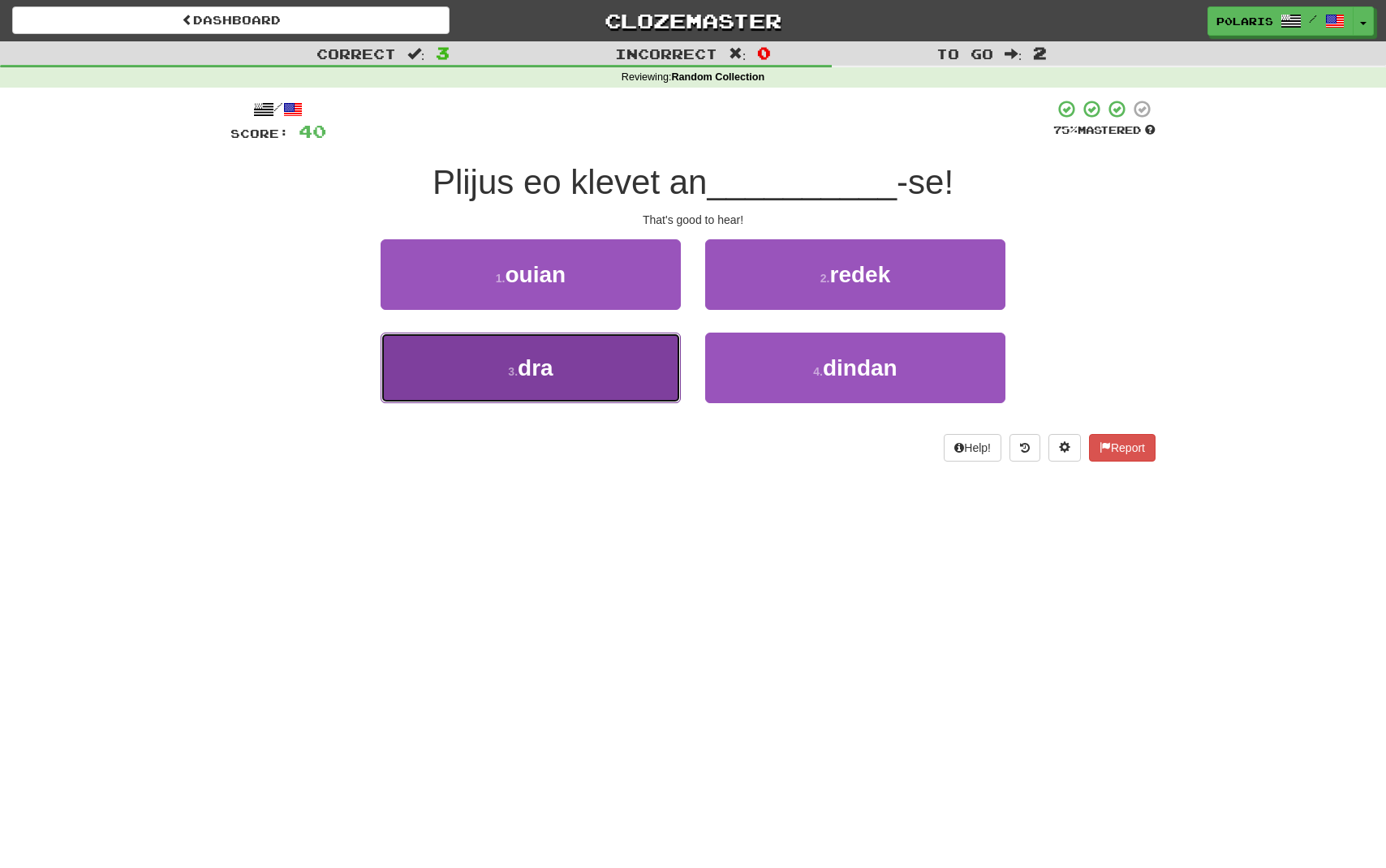
click at [632, 369] on button "3 . dra" at bounding box center [531, 367] width 301 height 70
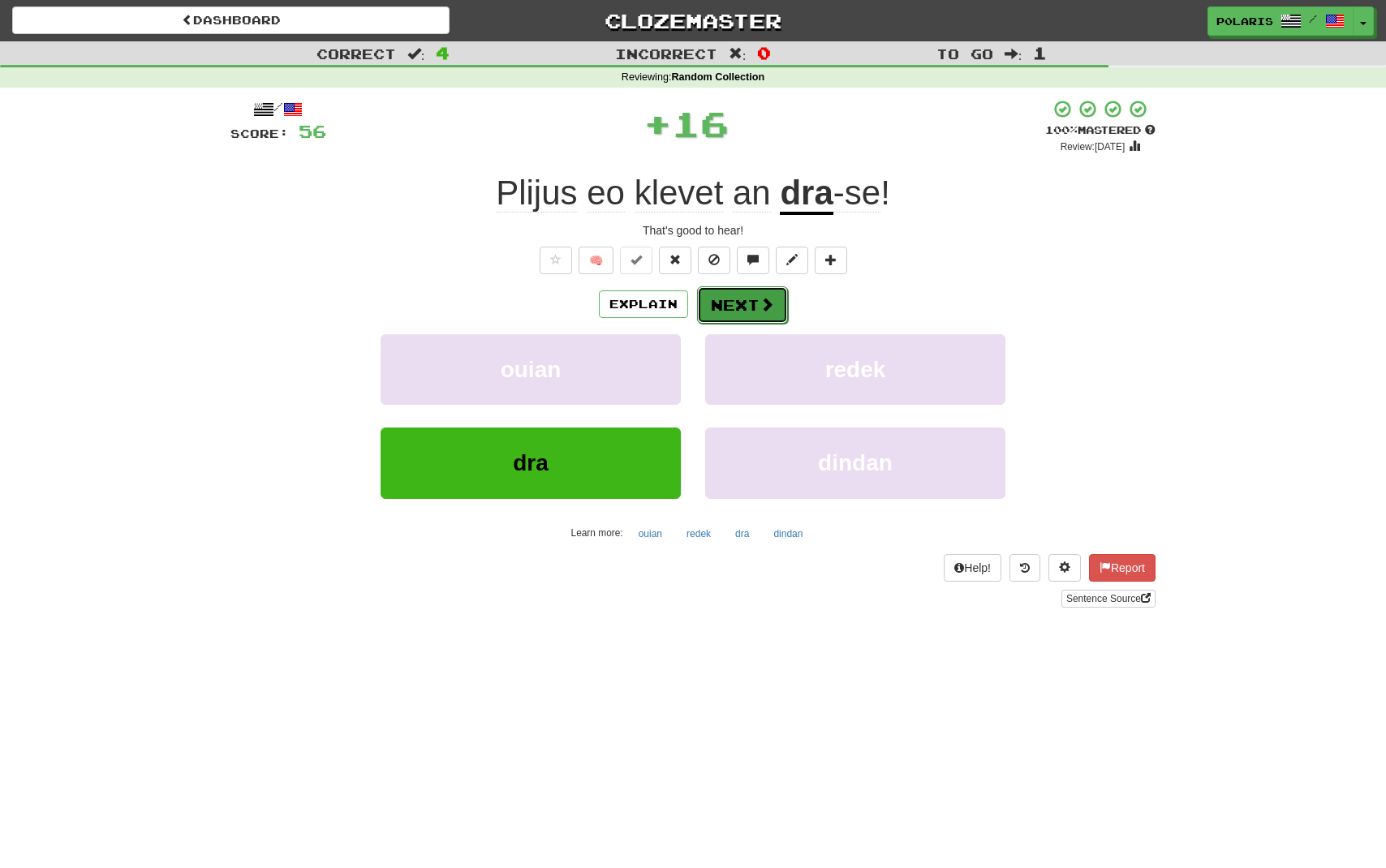
click at [756, 307] on button "Next" at bounding box center [743, 305] width 91 height 38
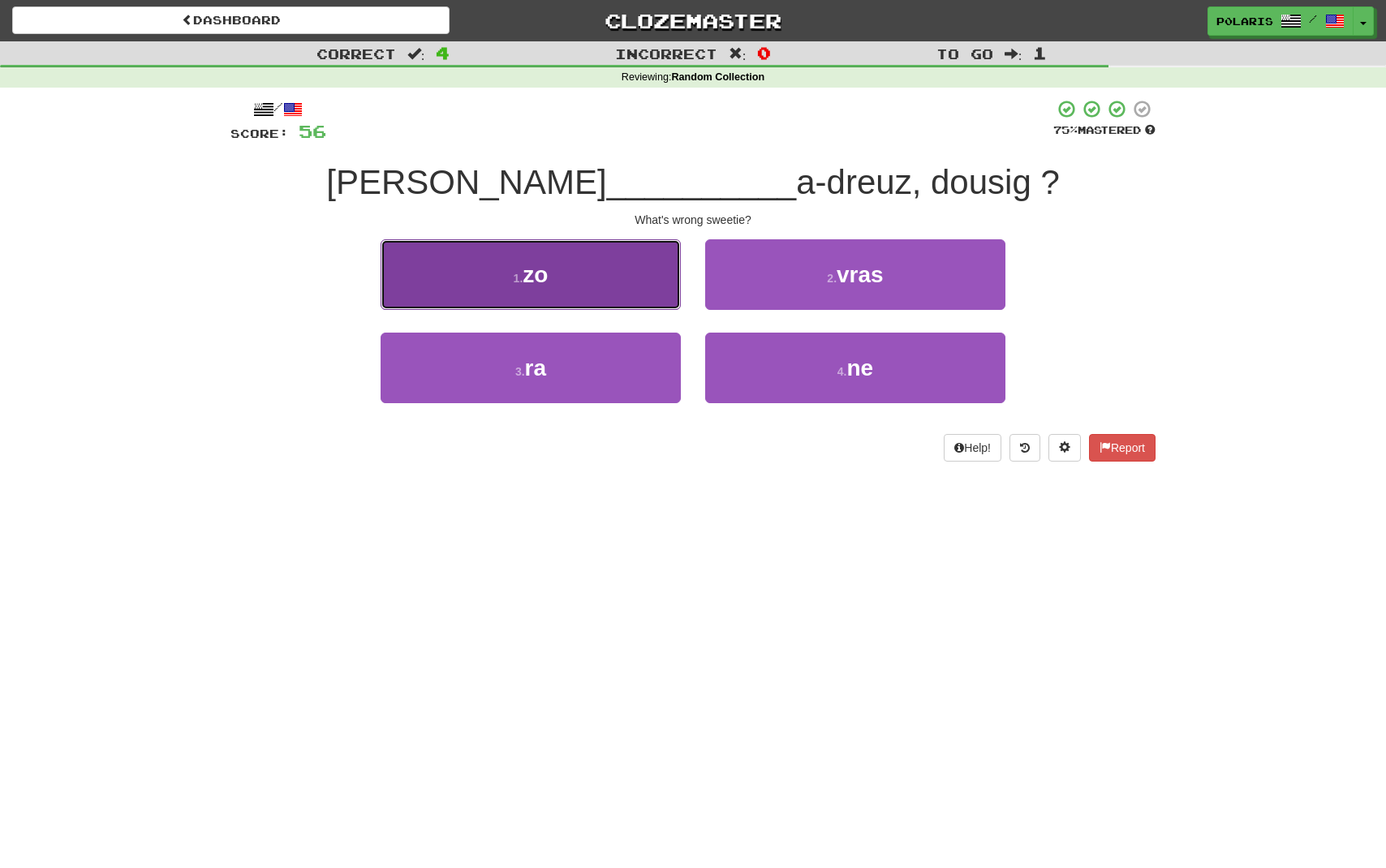
click at [611, 300] on button "1 . zo" at bounding box center [531, 275] width 301 height 70
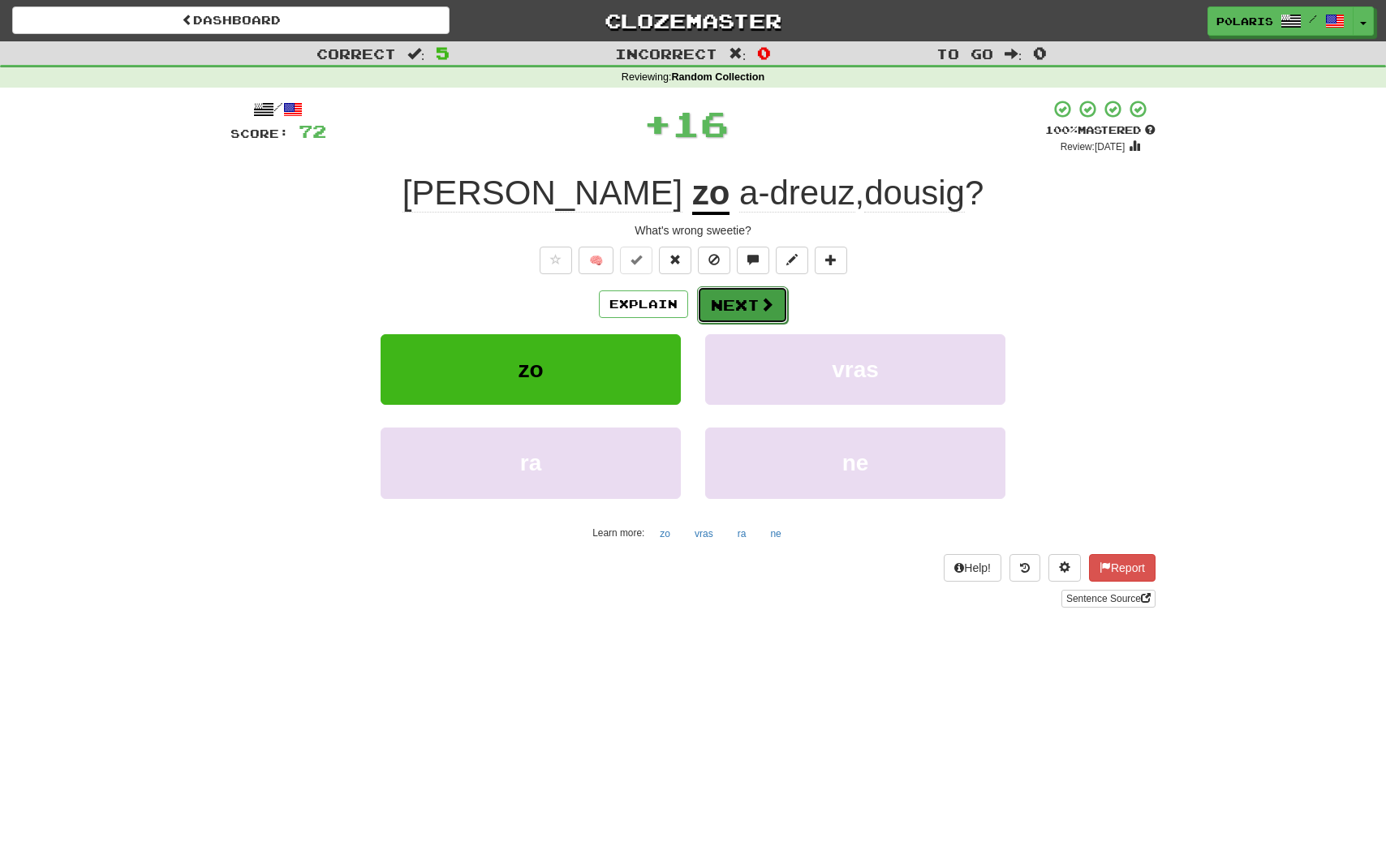
click at [755, 310] on button "Next" at bounding box center [743, 305] width 91 height 38
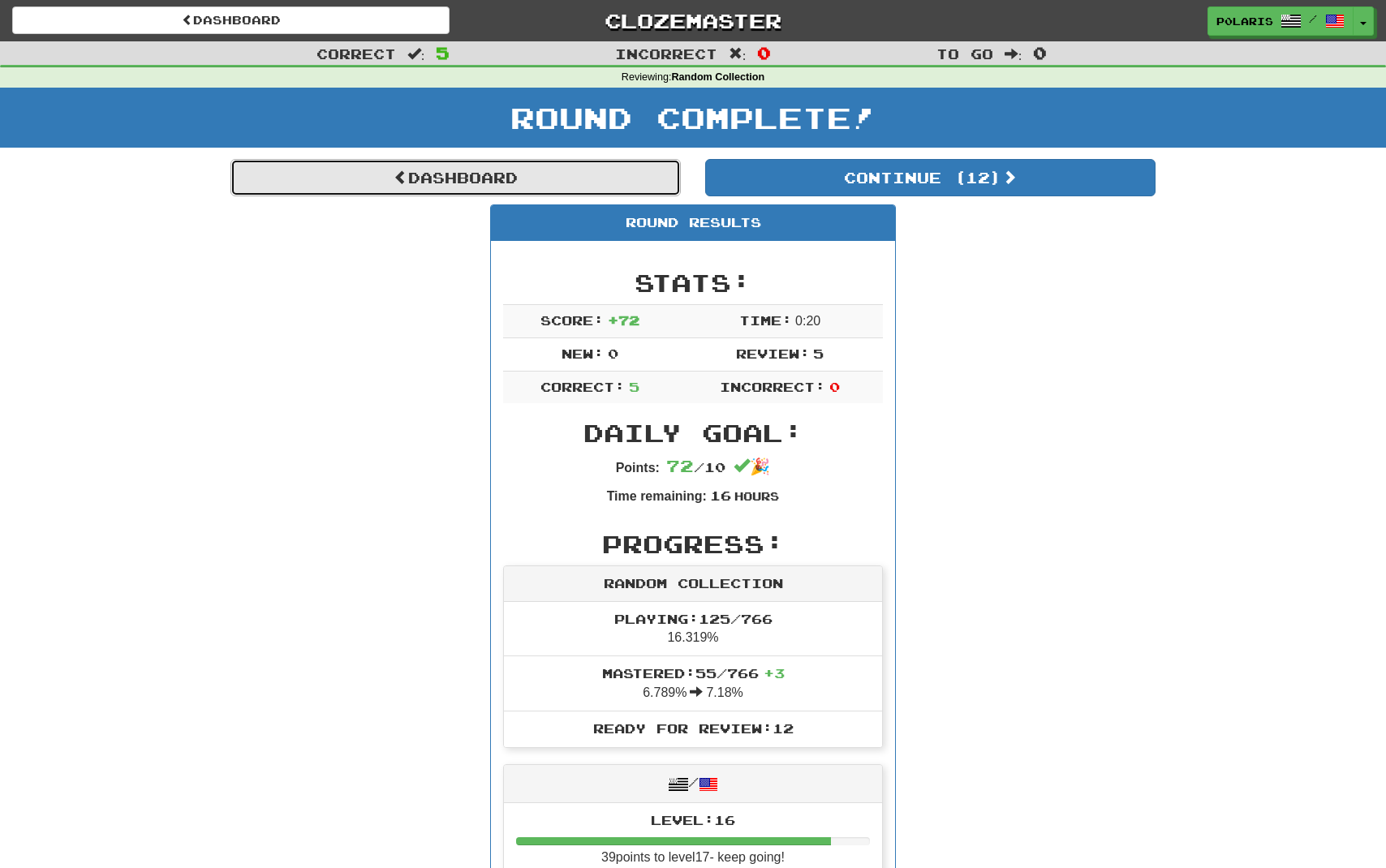
click at [611, 172] on link "Dashboard" at bounding box center [456, 177] width 451 height 38
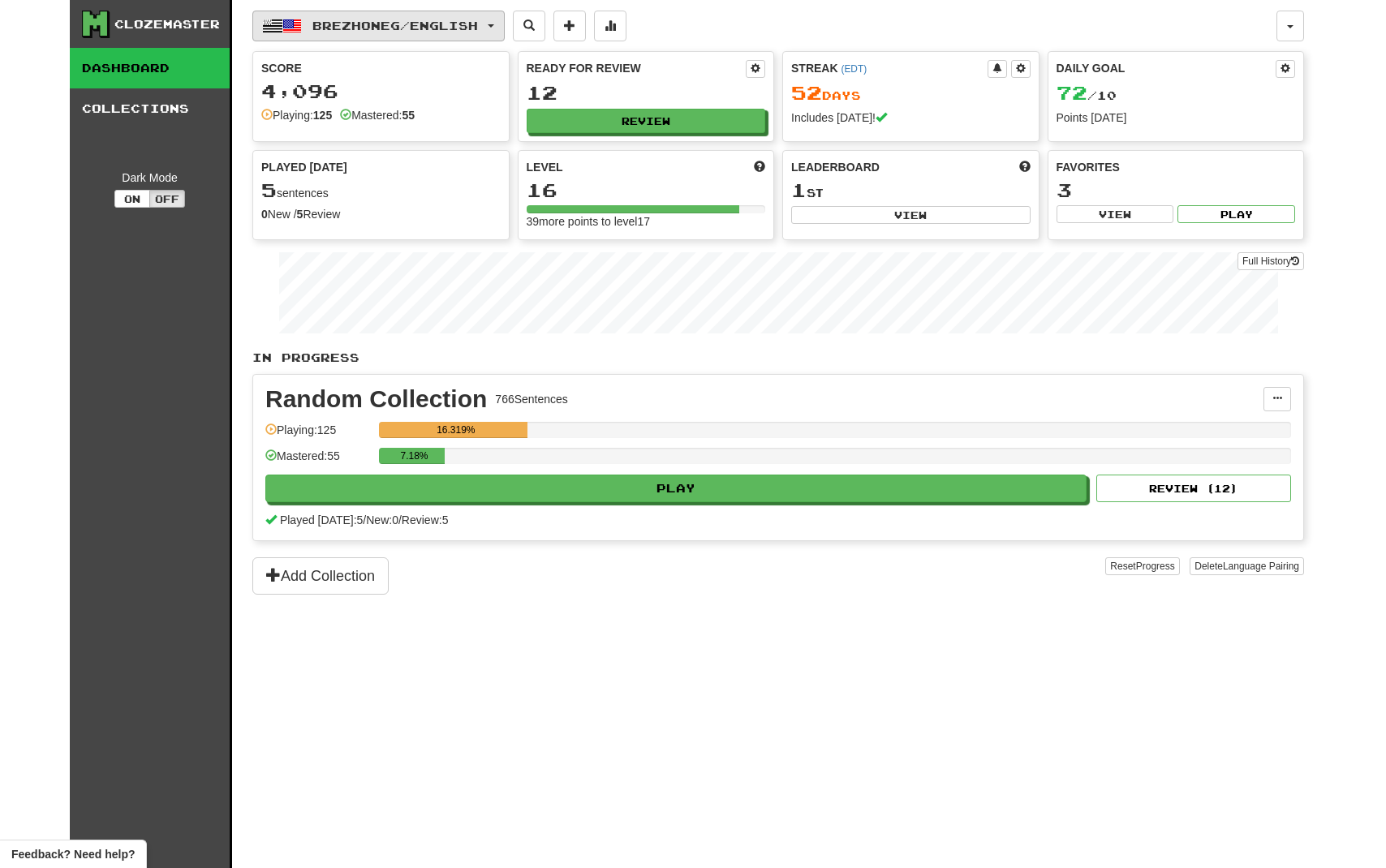
click at [414, 23] on span "Brezhoneg / English" at bounding box center [395, 25] width 166 height 13
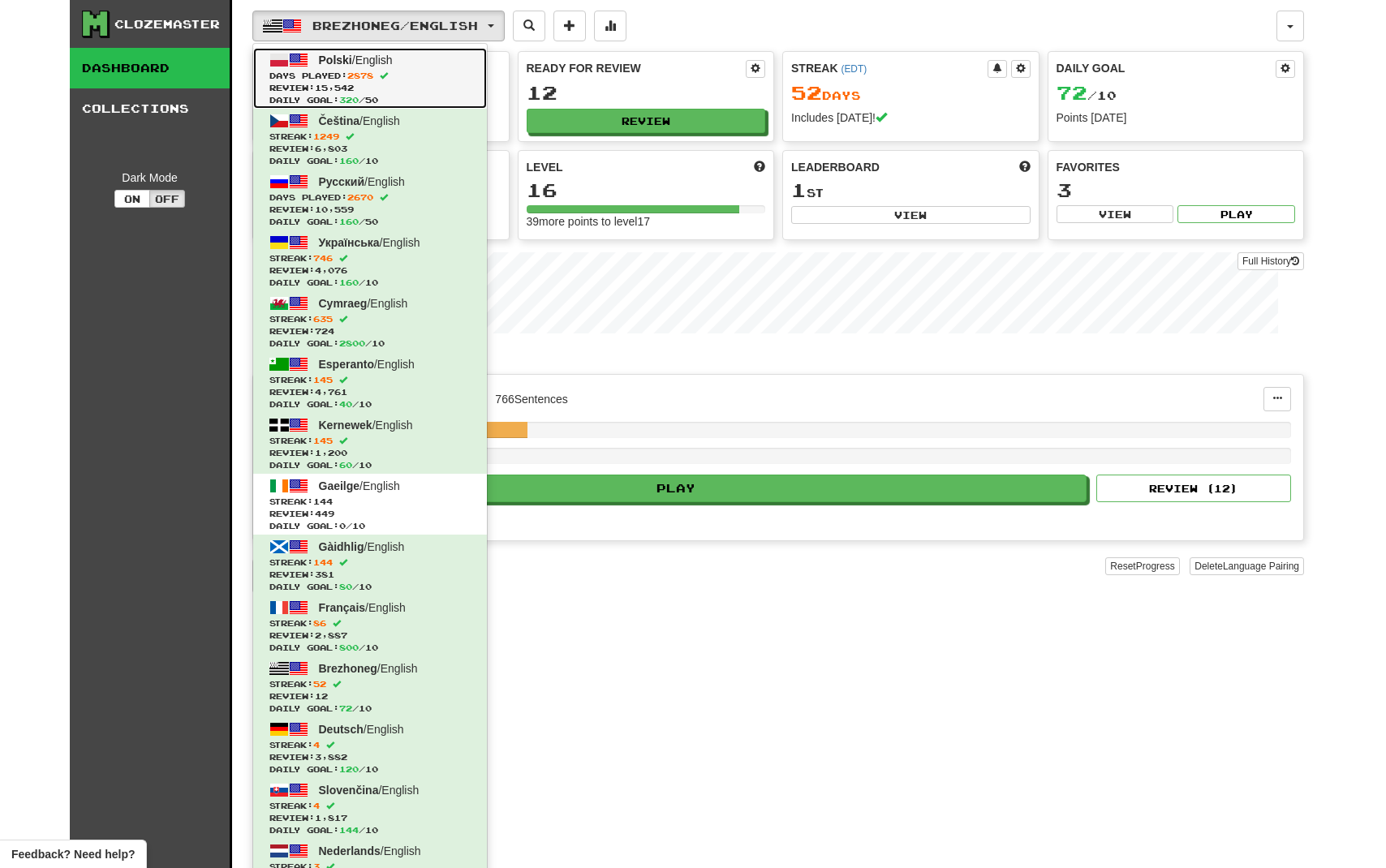
click at [364, 64] on span "Polski / English" at bounding box center [356, 60] width 74 height 13
